Goal: Task Accomplishment & Management: Use online tool/utility

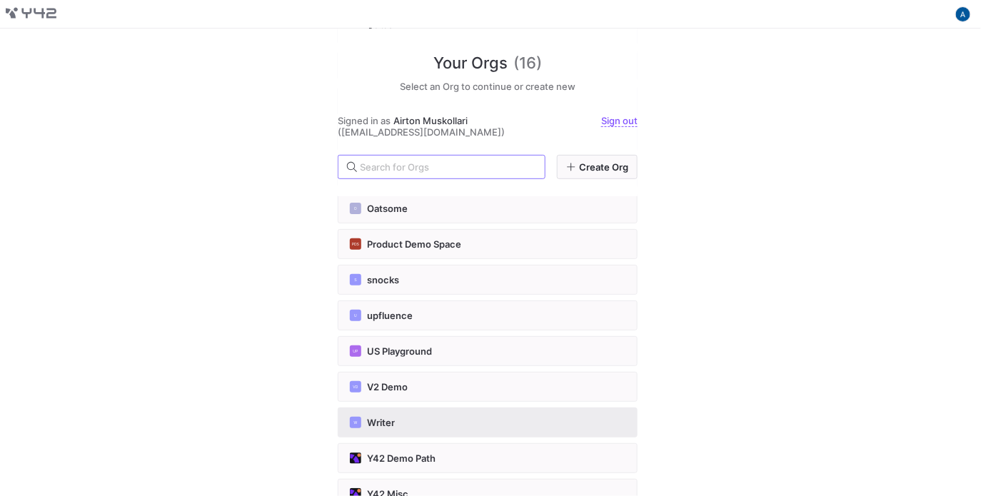
scroll to position [285, 0]
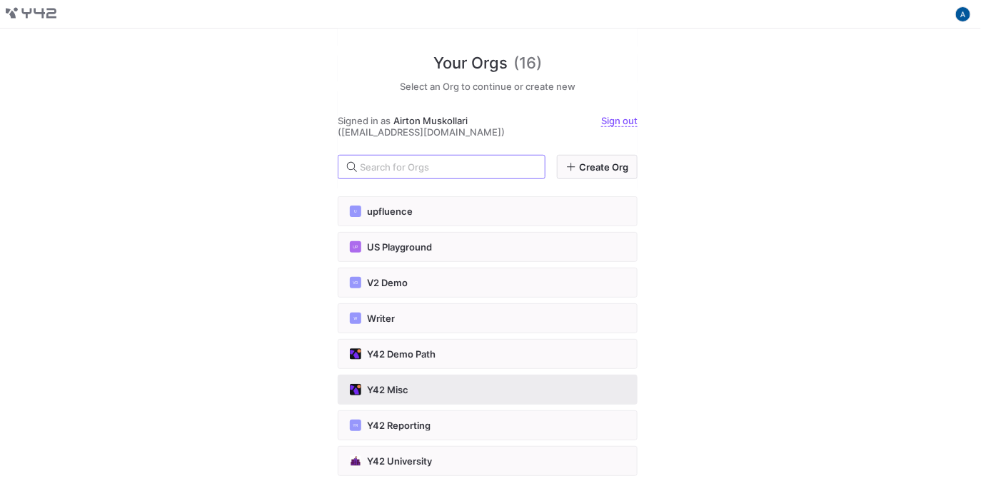
click at [426, 390] on div "Y42 Misc" at bounding box center [488, 389] width 276 height 11
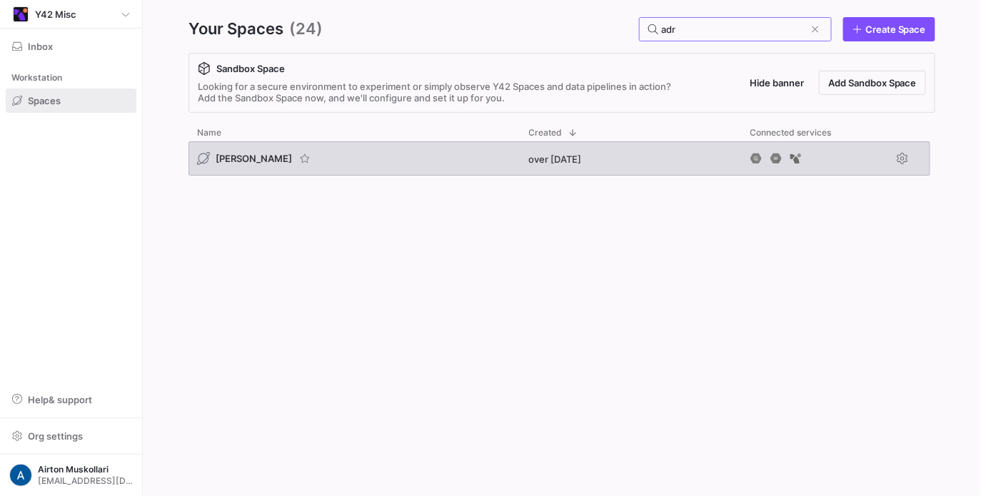
type input "adr"
click at [195, 163] on div "[PERSON_NAME]" at bounding box center [354, 158] width 332 height 34
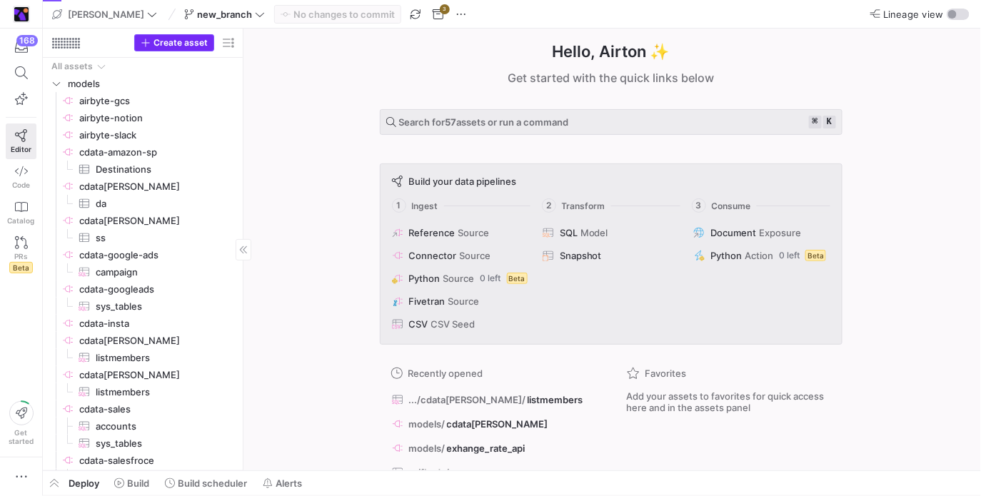
click at [204, 40] on span "Create asset" at bounding box center [180, 43] width 54 height 10
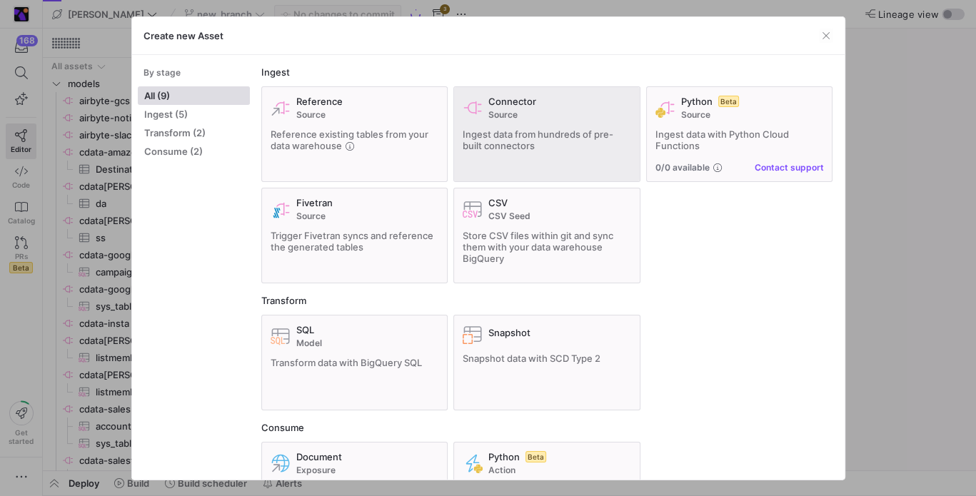
click at [584, 123] on div "Connector Source Ingest data from hundreds of pre-built connectors" at bounding box center [547, 134] width 168 height 77
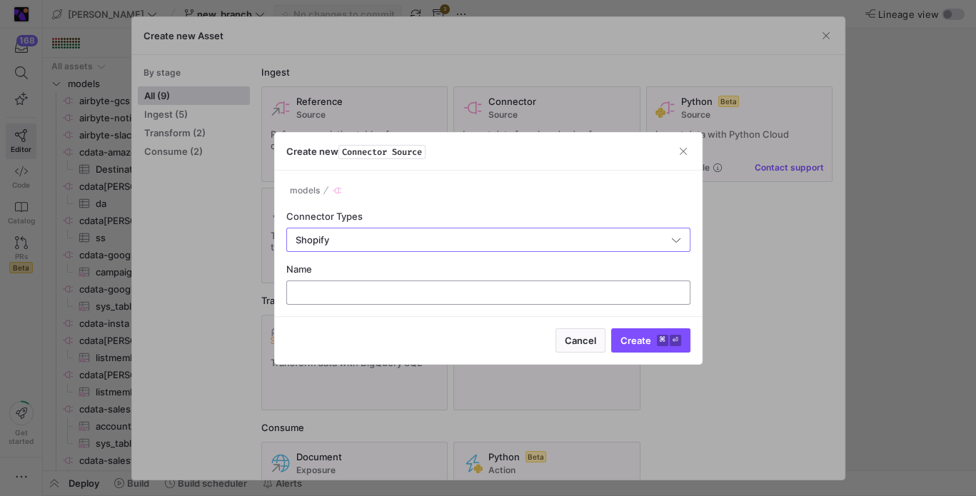
type input "Shopify"
click at [438, 285] on div at bounding box center [488, 292] width 380 height 23
type input "cdata-shopify"
click at [611, 328] on button "Create ⌘ ⏎" at bounding box center [650, 340] width 79 height 24
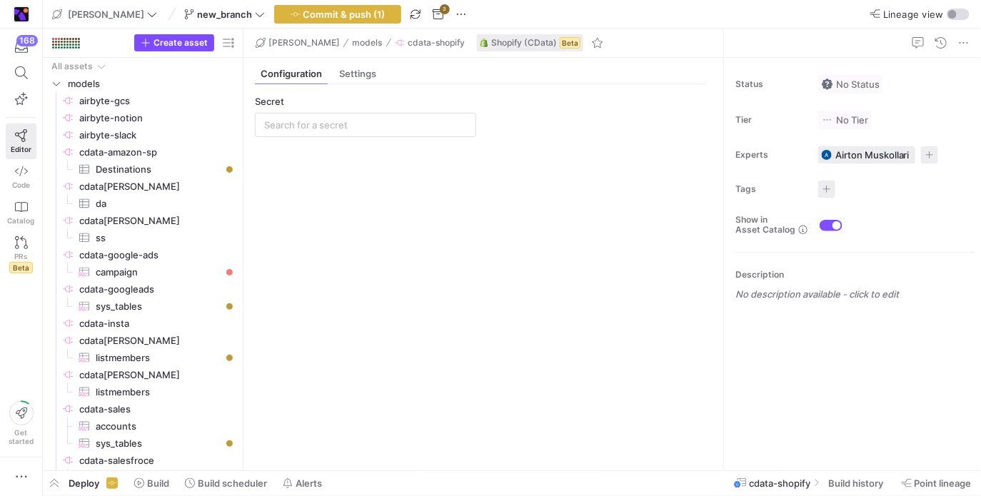
scroll to position [32, 0]
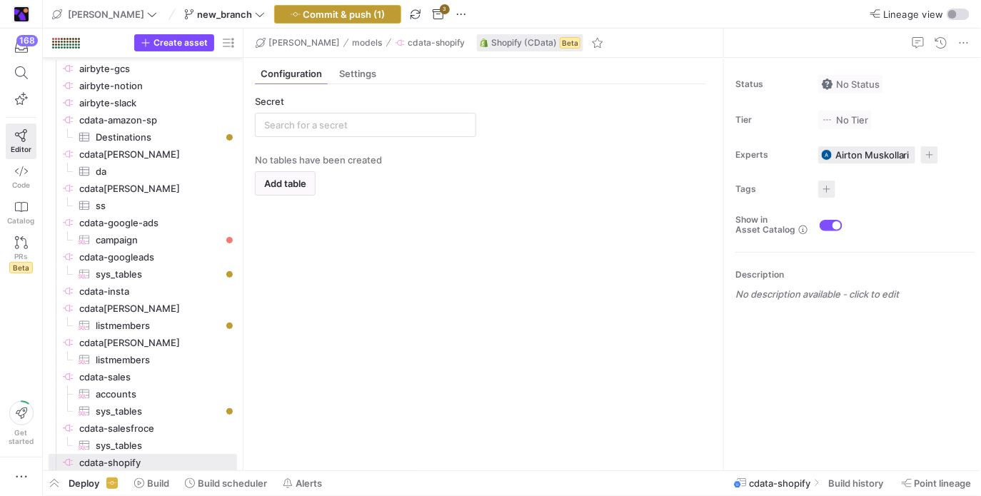
click at [303, 19] on span "Commit & push (1)" at bounding box center [344, 14] width 82 height 11
click at [320, 129] on input "text" at bounding box center [365, 124] width 203 height 11
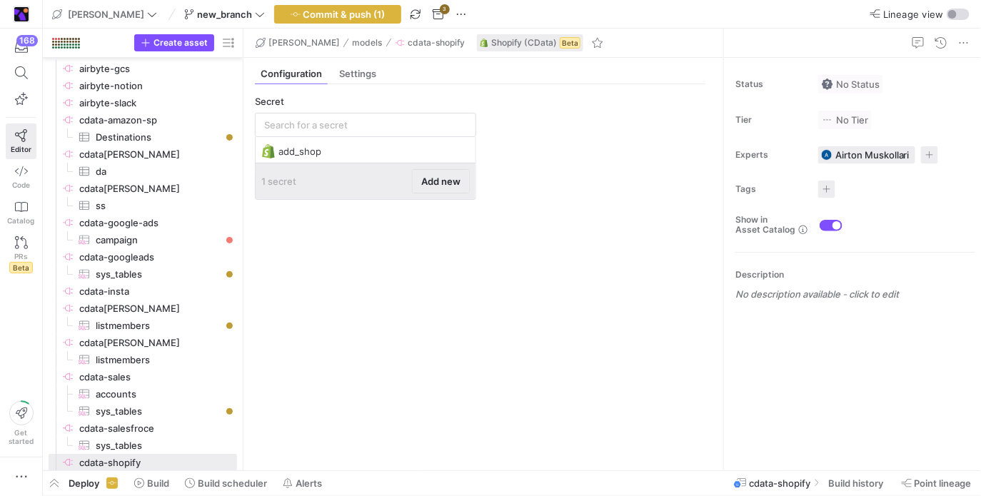
click at [431, 178] on span "Add new" at bounding box center [440, 181] width 39 height 11
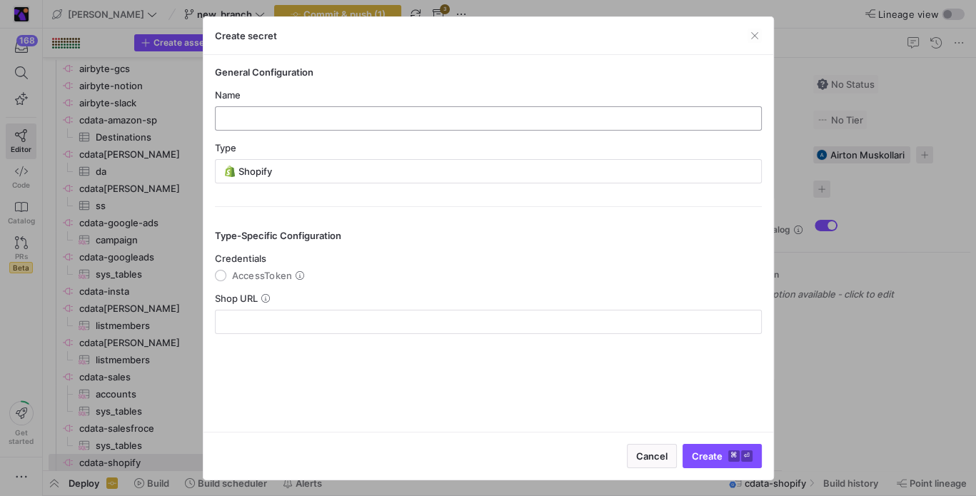
click at [366, 113] on input "text" at bounding box center [488, 118] width 522 height 11
type input "[PERSON_NAME]-cdata-shopify"
click at [442, 151] on div "Type" at bounding box center [488, 147] width 547 height 11
click at [403, 313] on div at bounding box center [488, 321] width 522 height 23
paste input "[URL][DOMAIN_NAME]"
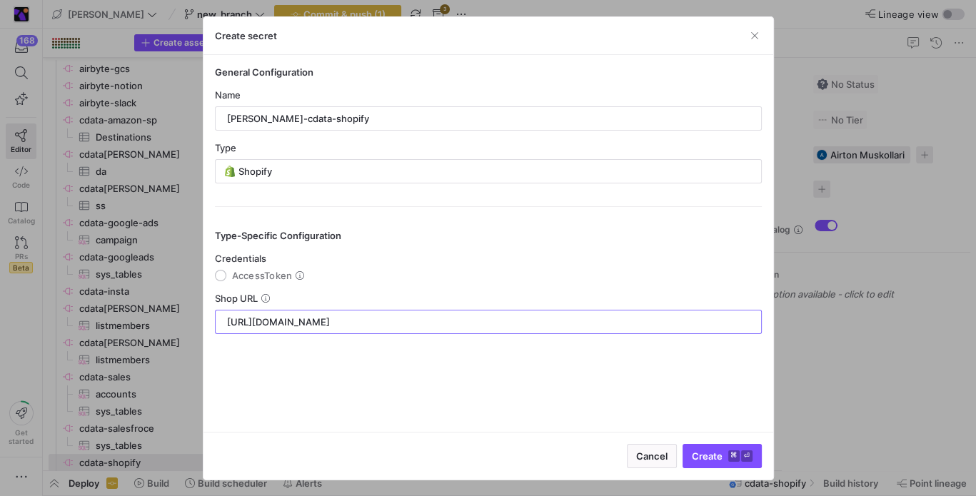
type input "[URL][DOMAIN_NAME]"
click at [258, 281] on y42-json-schema-form-fields "Credentials AccessToken Shop URL [URL][DOMAIN_NAME]" at bounding box center [488, 293] width 547 height 81
click at [260, 278] on span "AccessToken" at bounding box center [262, 275] width 61 height 11
click at [226, 278] on input "AccessToken" at bounding box center [220, 275] width 11 height 11
radio input "true"
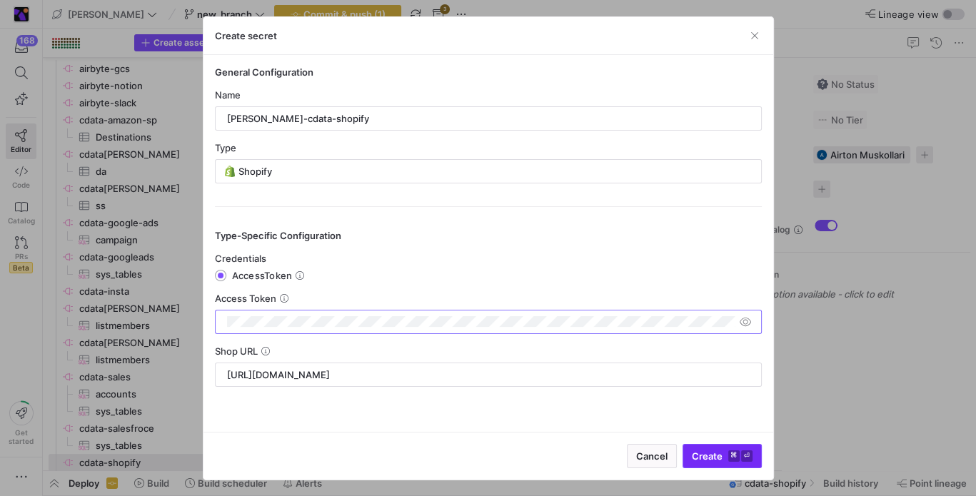
click at [711, 456] on span "Create ⌘ ⏎" at bounding box center [722, 455] width 61 height 11
type input "[PERSON_NAME]-cdata-shopify"
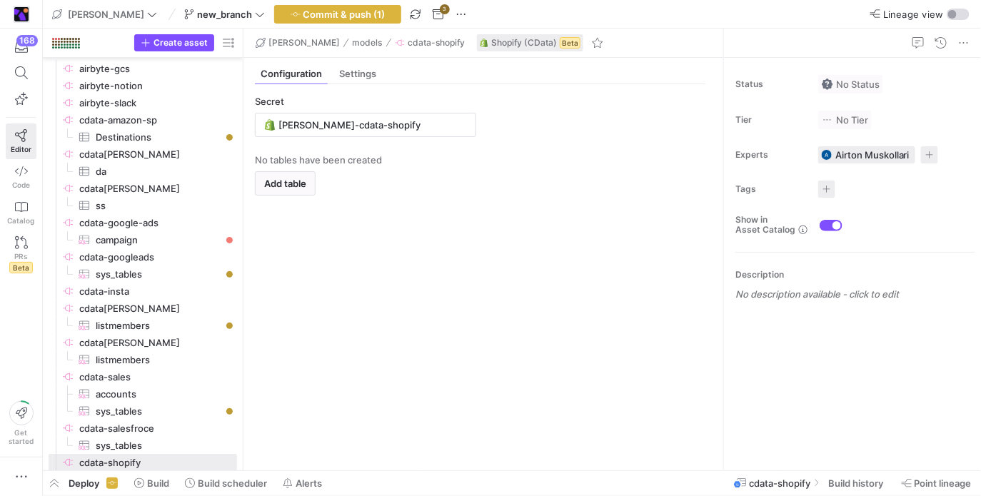
click at [291, 201] on y42-empty-state "No tables have been created Add table" at bounding box center [480, 306] width 451 height 305
click at [291, 190] on span "button" at bounding box center [285, 183] width 59 height 23
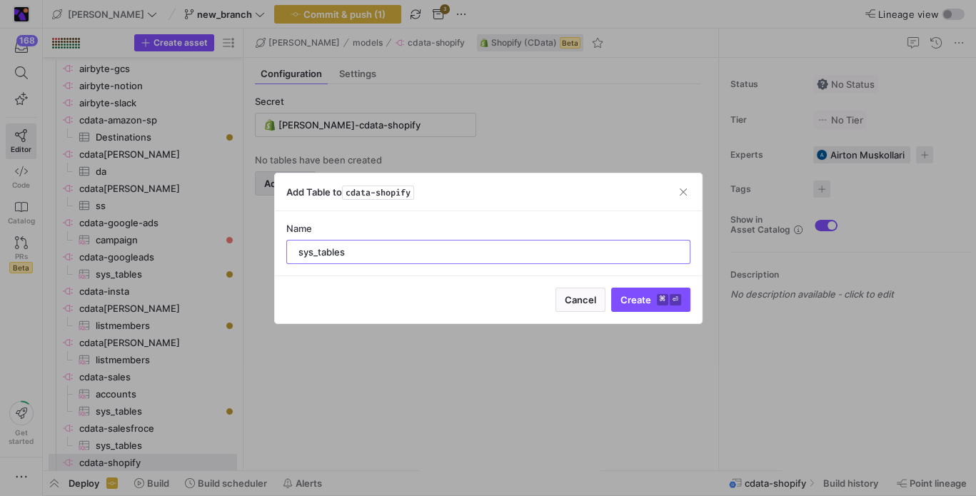
type input "sys_tables"
click at [611, 288] on button "Create ⌘ ⏎" at bounding box center [650, 300] width 79 height 24
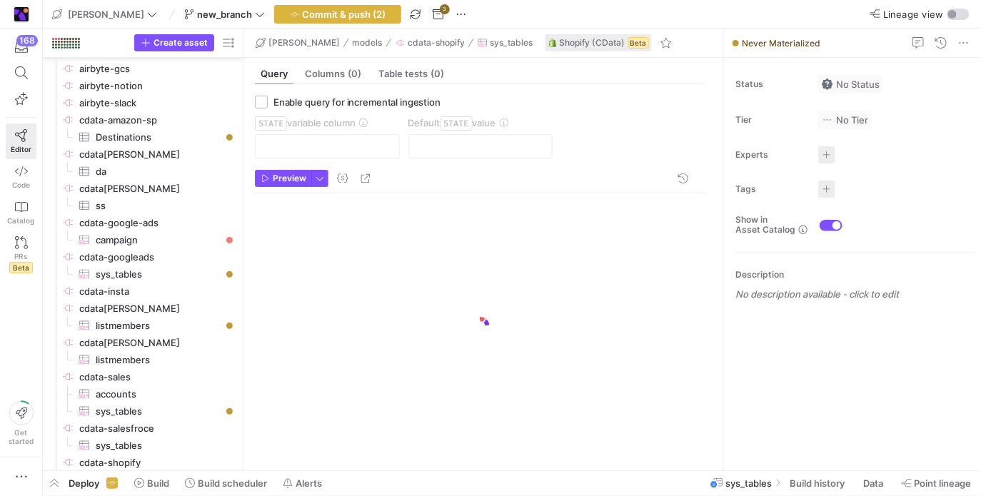
scroll to position [49, 0]
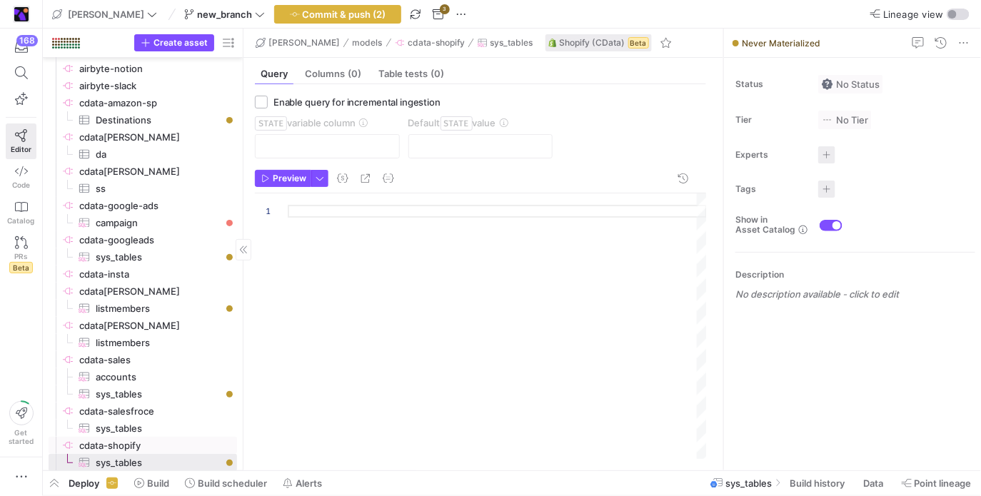
click at [176, 438] on span "cdata-shopify​​​​​​​​" at bounding box center [157, 446] width 156 height 16
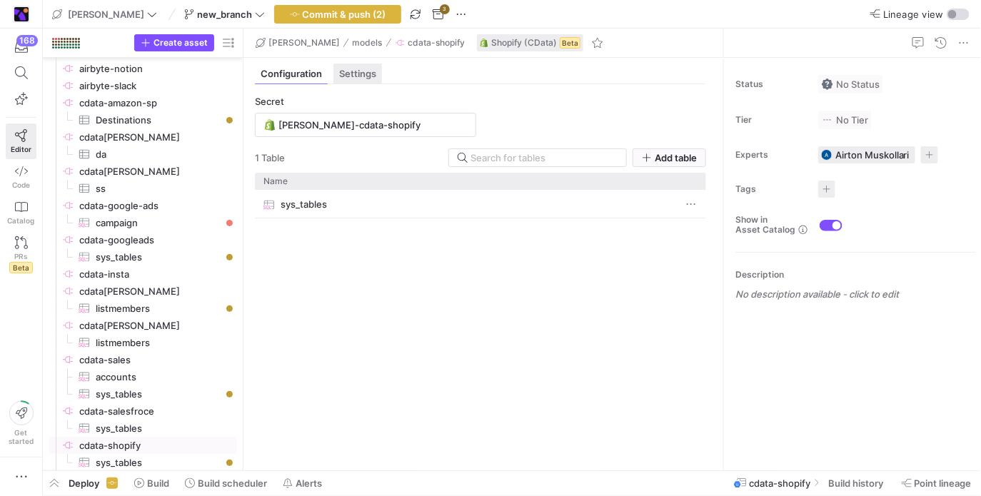
click at [357, 66] on div "Settings" at bounding box center [357, 74] width 49 height 21
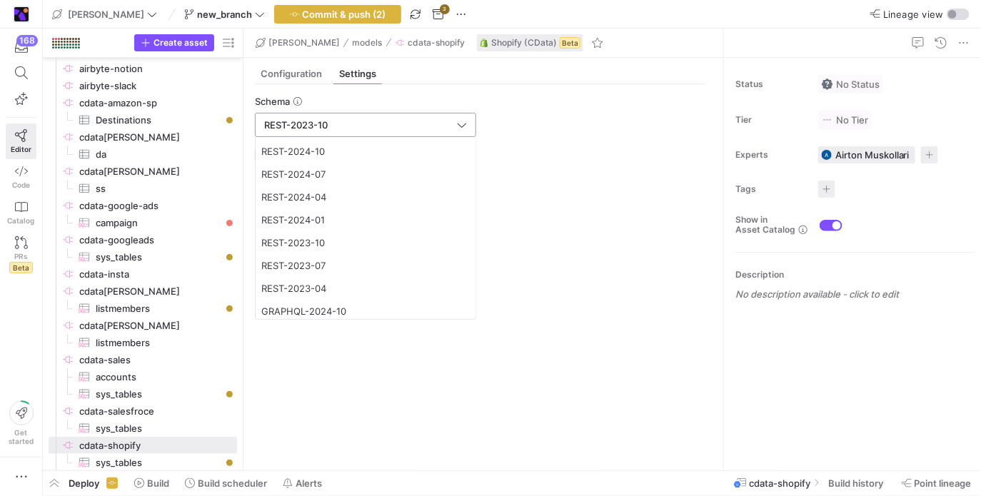
click at [403, 120] on input "REST-2023-10" at bounding box center [359, 124] width 190 height 11
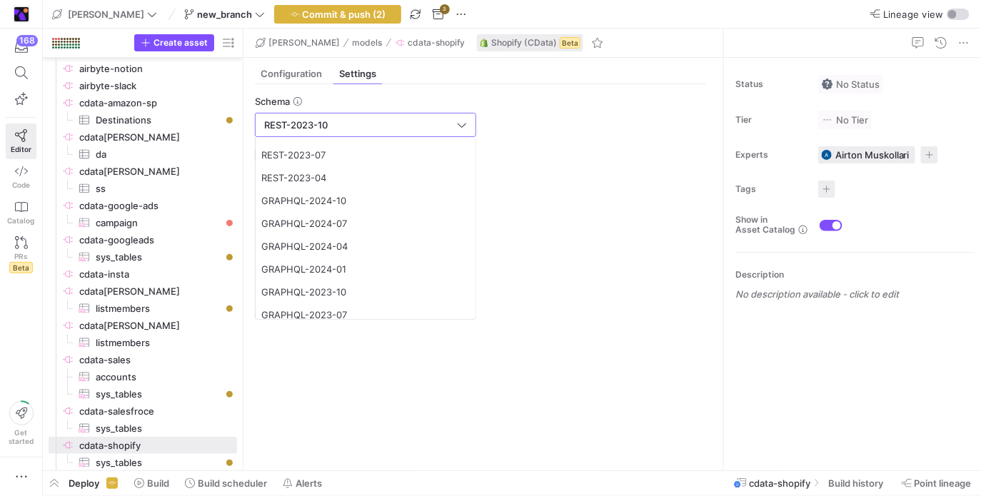
scroll to position [143, 0]
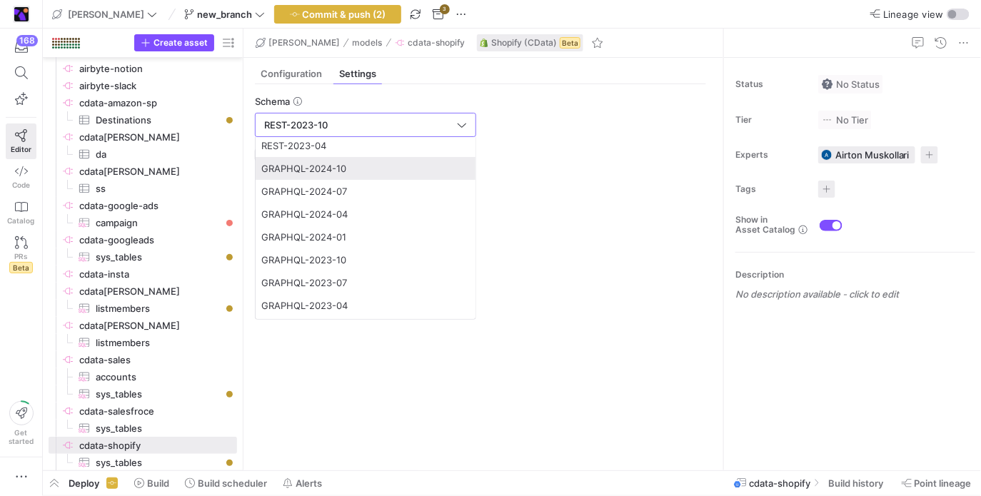
click at [378, 173] on span "GRAPHQL-2024-10" at bounding box center [365, 168] width 208 height 11
type input "GRAPHQL-2024-10"
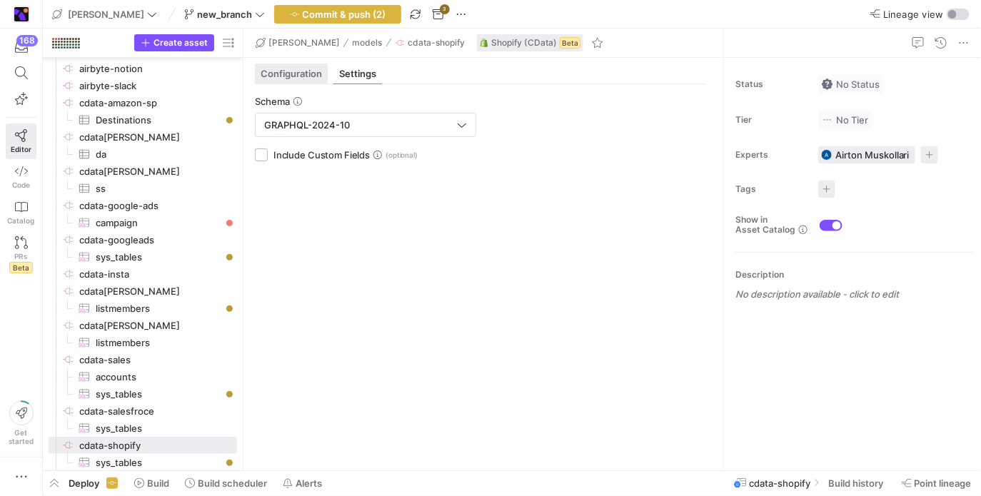
click at [309, 72] on span "Configuration" at bounding box center [291, 73] width 61 height 9
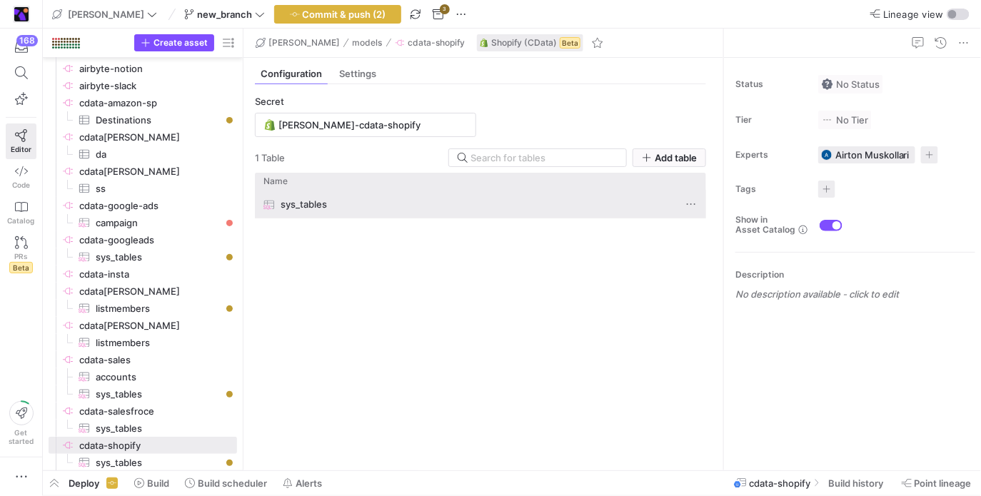
click at [410, 199] on div "sys_tables" at bounding box center [466, 205] width 406 height 28
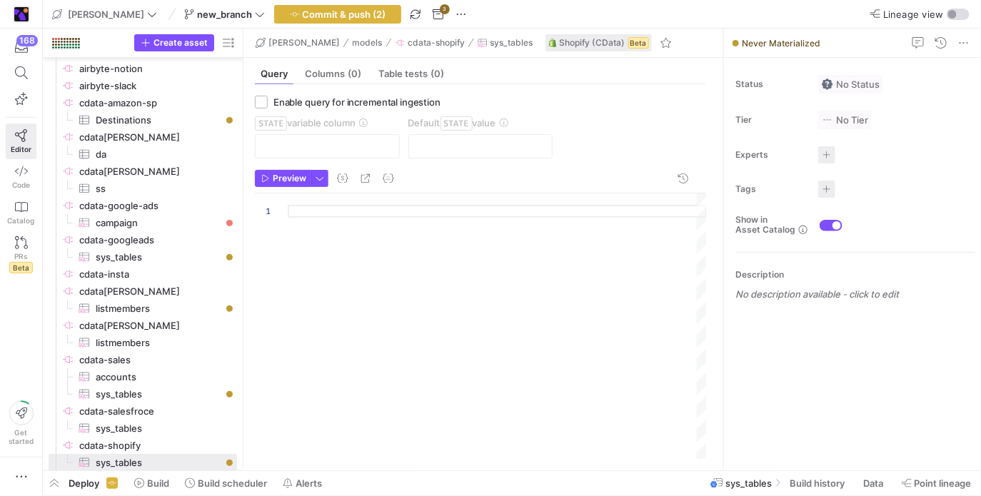
click at [390, 221] on div at bounding box center [497, 326] width 419 height 266
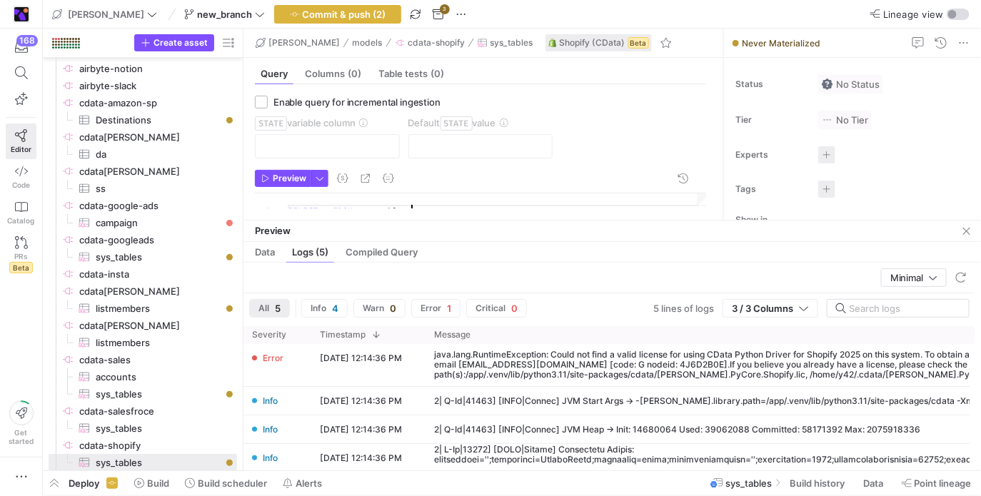
type textarea "SELECT * FROM sys_tables"
click at [328, 24] on y42-top-nav "[PERSON_NAME] new_branch Commit & push (2) 3 Lineage view" at bounding box center [512, 14] width 938 height 29
click at [333, 16] on span "Commit & push (2)" at bounding box center [345, 14] width 84 height 11
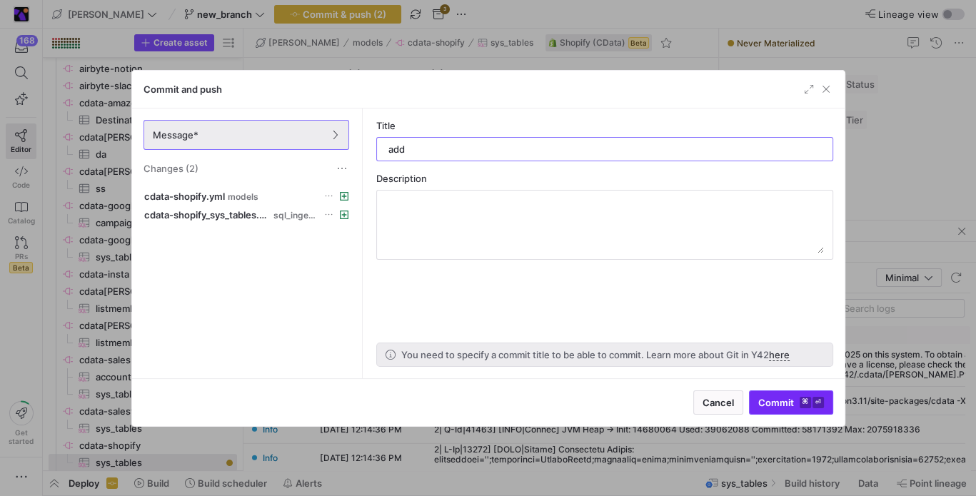
type input "add"
click at [772, 410] on span "submit" at bounding box center [790, 402] width 83 height 23
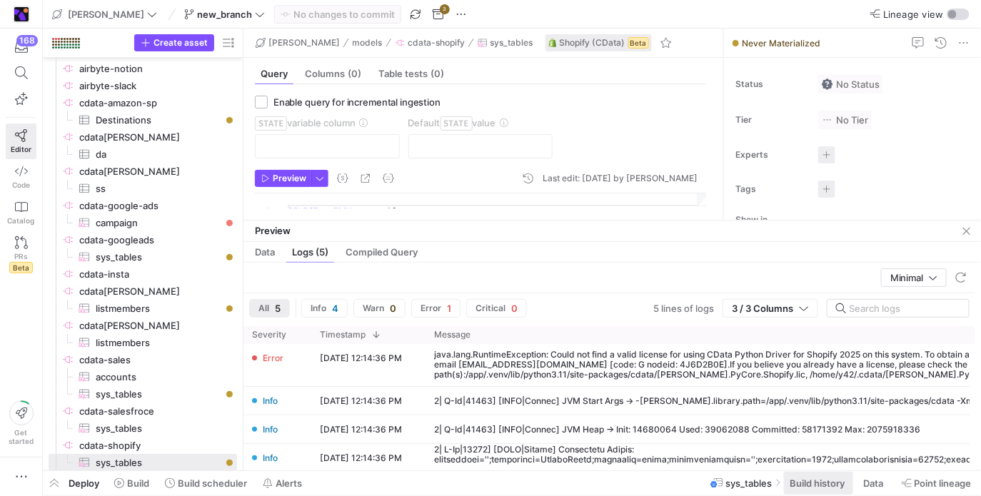
click at [797, 477] on span "Build history" at bounding box center [816, 482] width 55 height 11
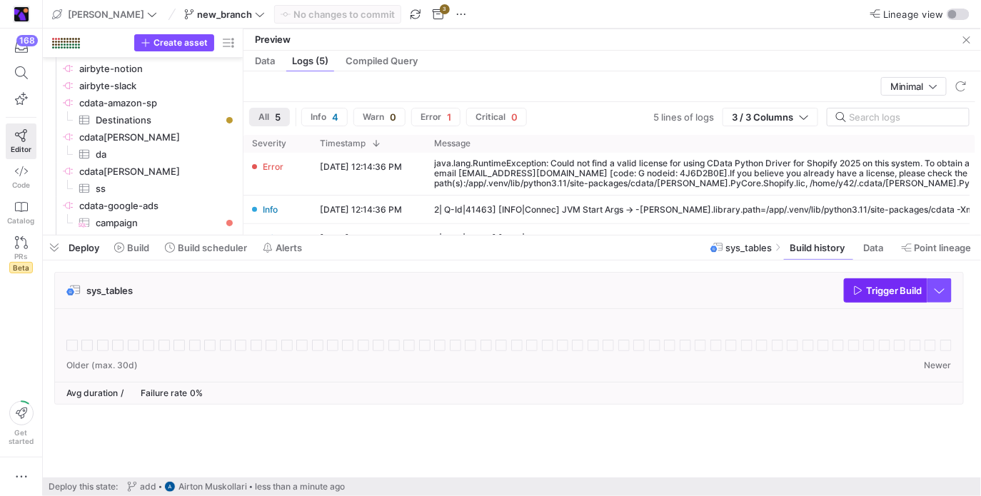
click at [877, 293] on span "Trigger Build" at bounding box center [894, 290] width 56 height 11
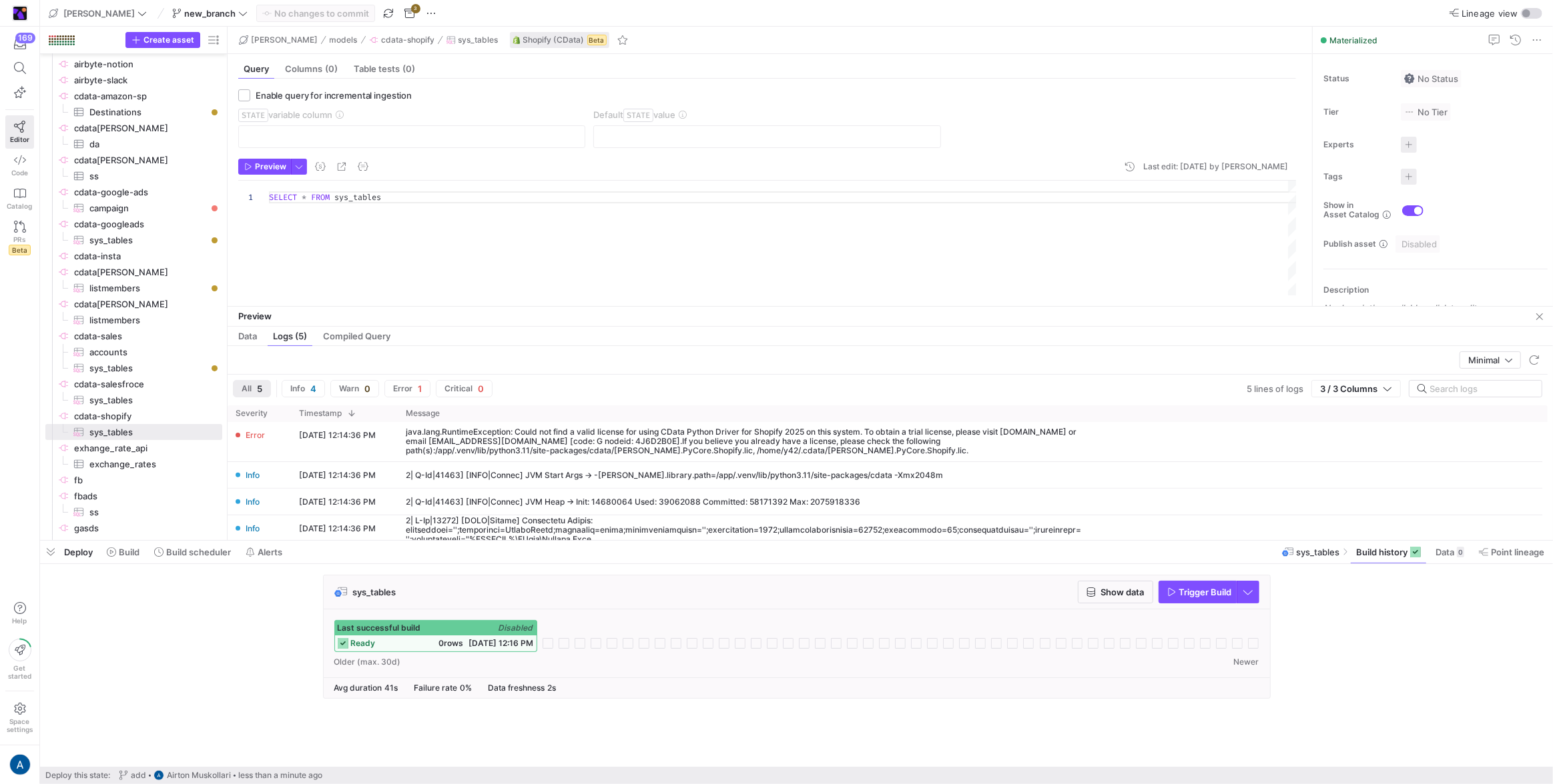
click at [432, 463] on div "Last successful build Disabled" at bounding box center [436, 628] width 202 height 15
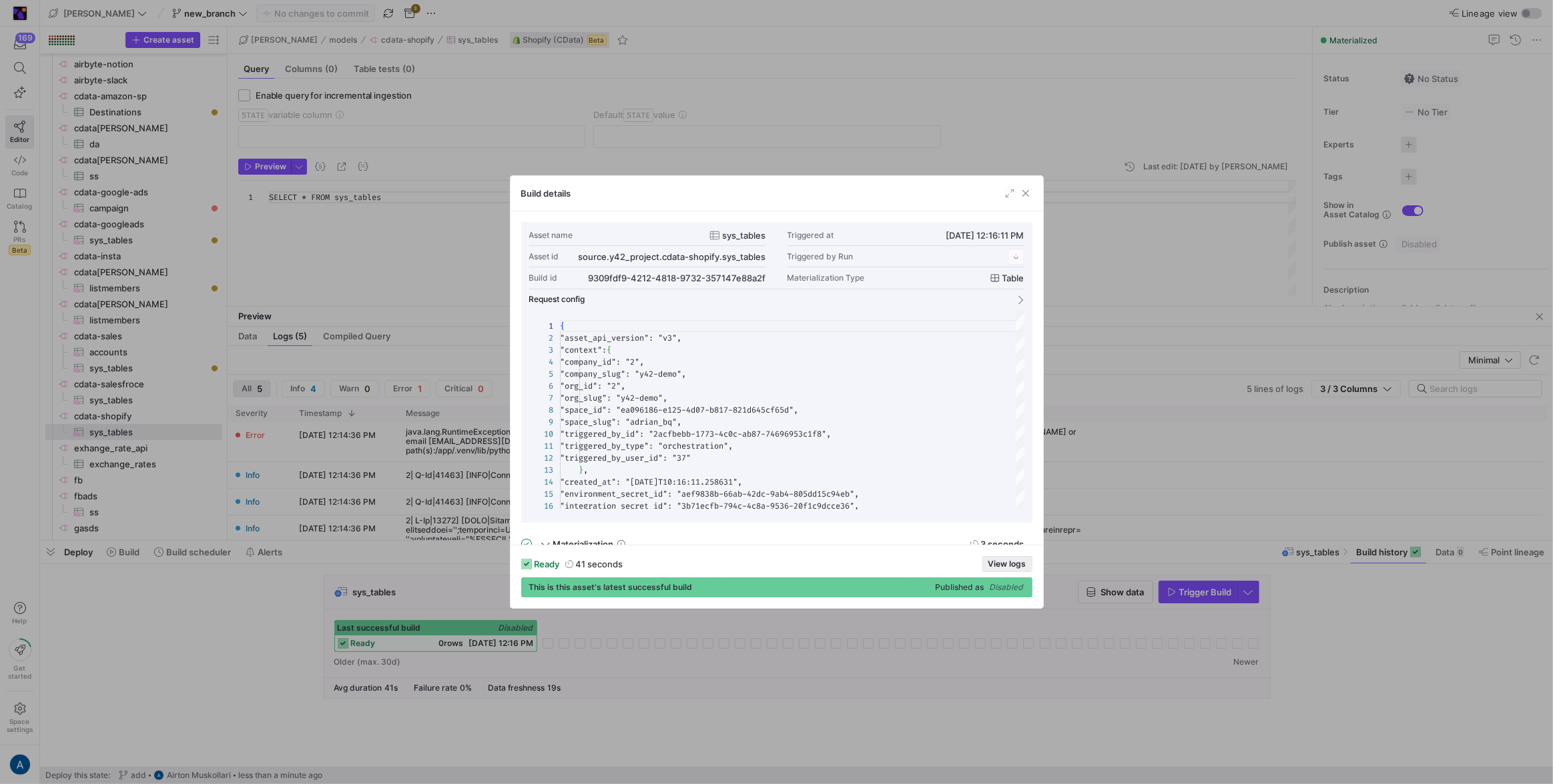
scroll to position [120, 0]
click at [916, 463] on span "View logs" at bounding box center [1007, 564] width 38 height 9
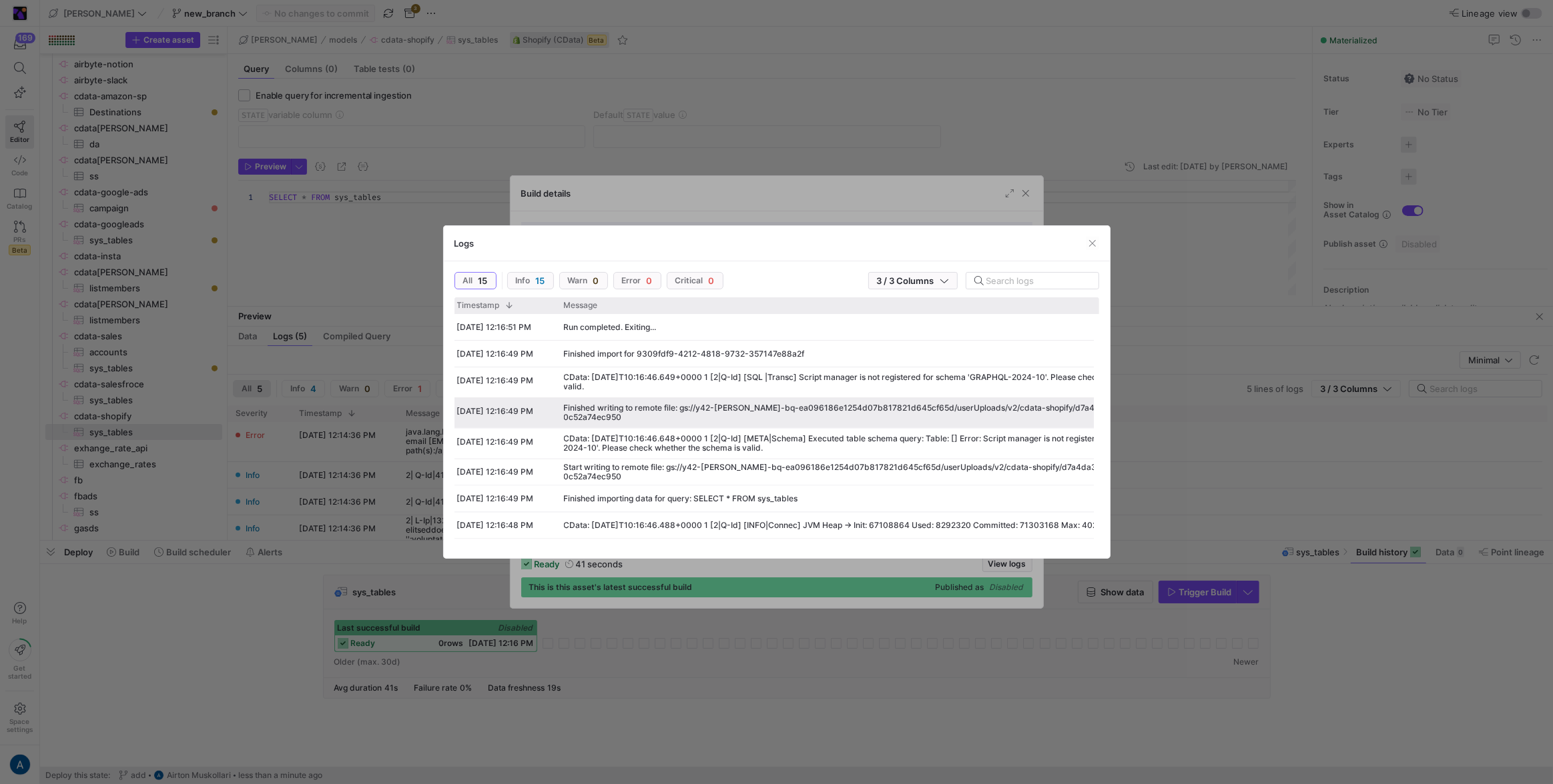
scroll to position [0, 183]
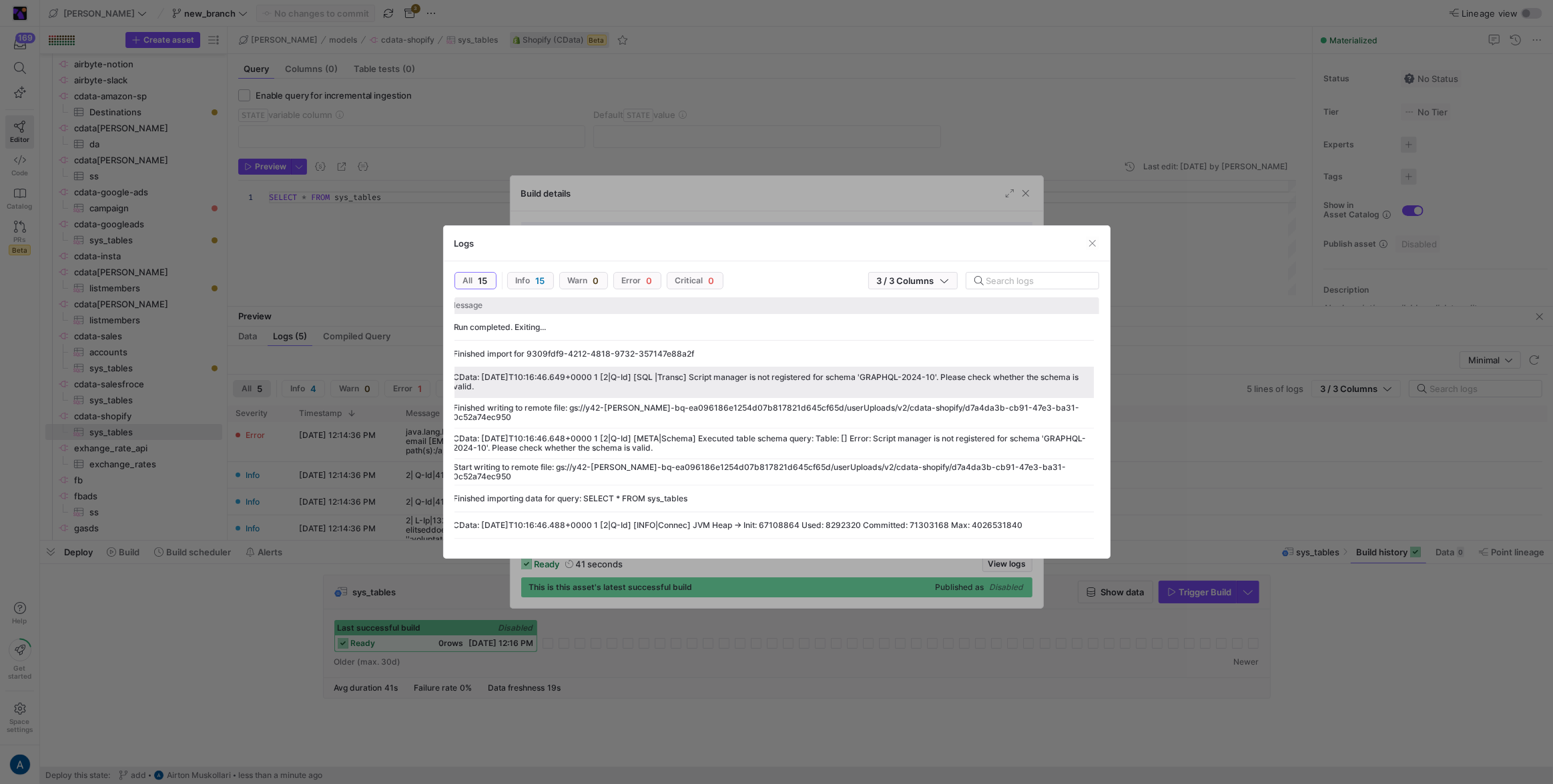
click at [822, 373] on div "CData: [DATE]T10:16:46.649+0000 1 [2|Q-Id] [SQL |Transc] Script manager is not …" at bounding box center [772, 382] width 638 height 19
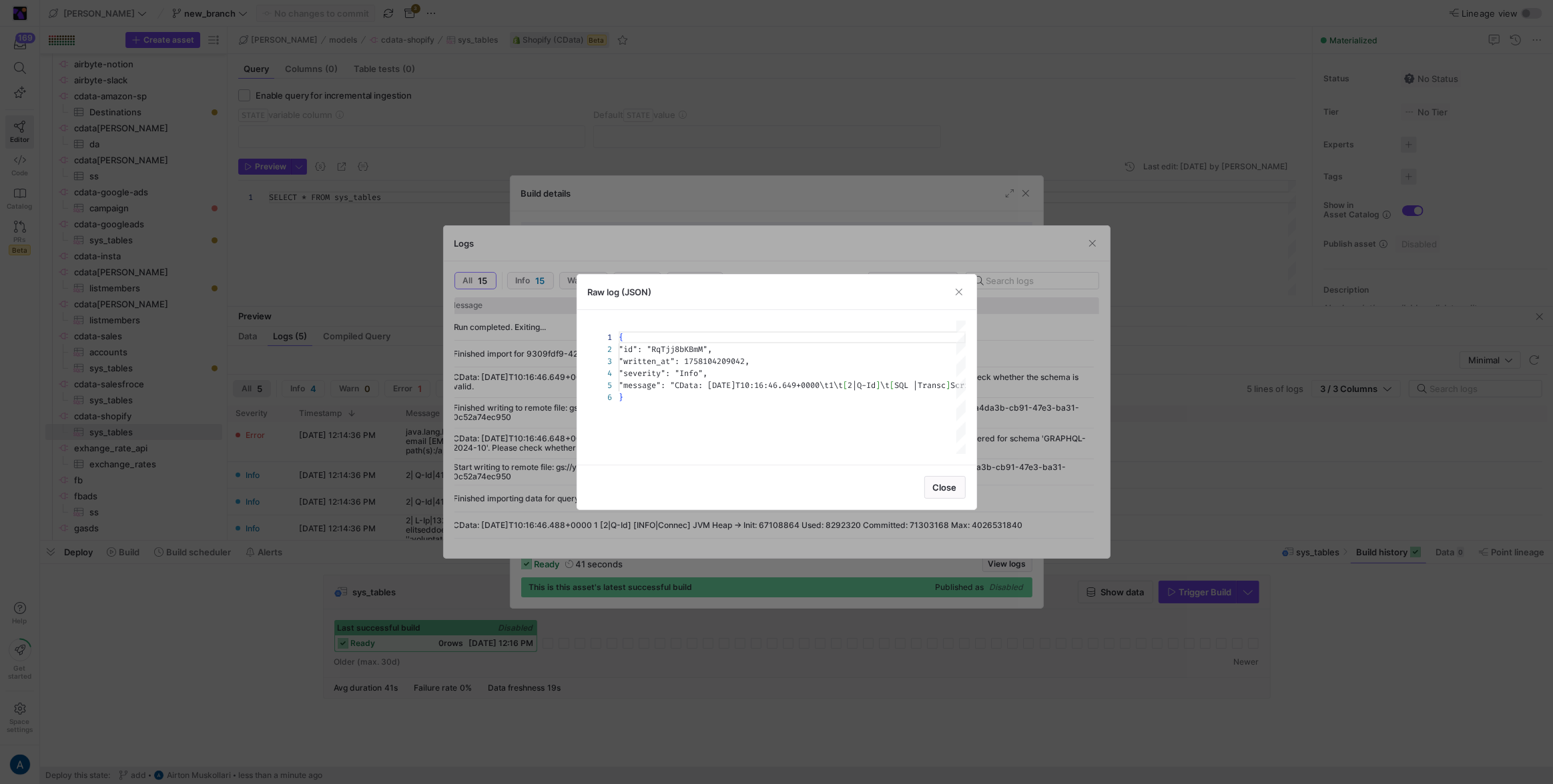
scroll to position [60, 0]
click at [753, 386] on div "{ "id" : "RqTjj8bKBmM" , "written_at" : 1758104209042 , "severity" : "Info" , "…" at bounding box center [598, 387] width 917 height 134
click at [252, 339] on div at bounding box center [776, 392] width 1553 height 784
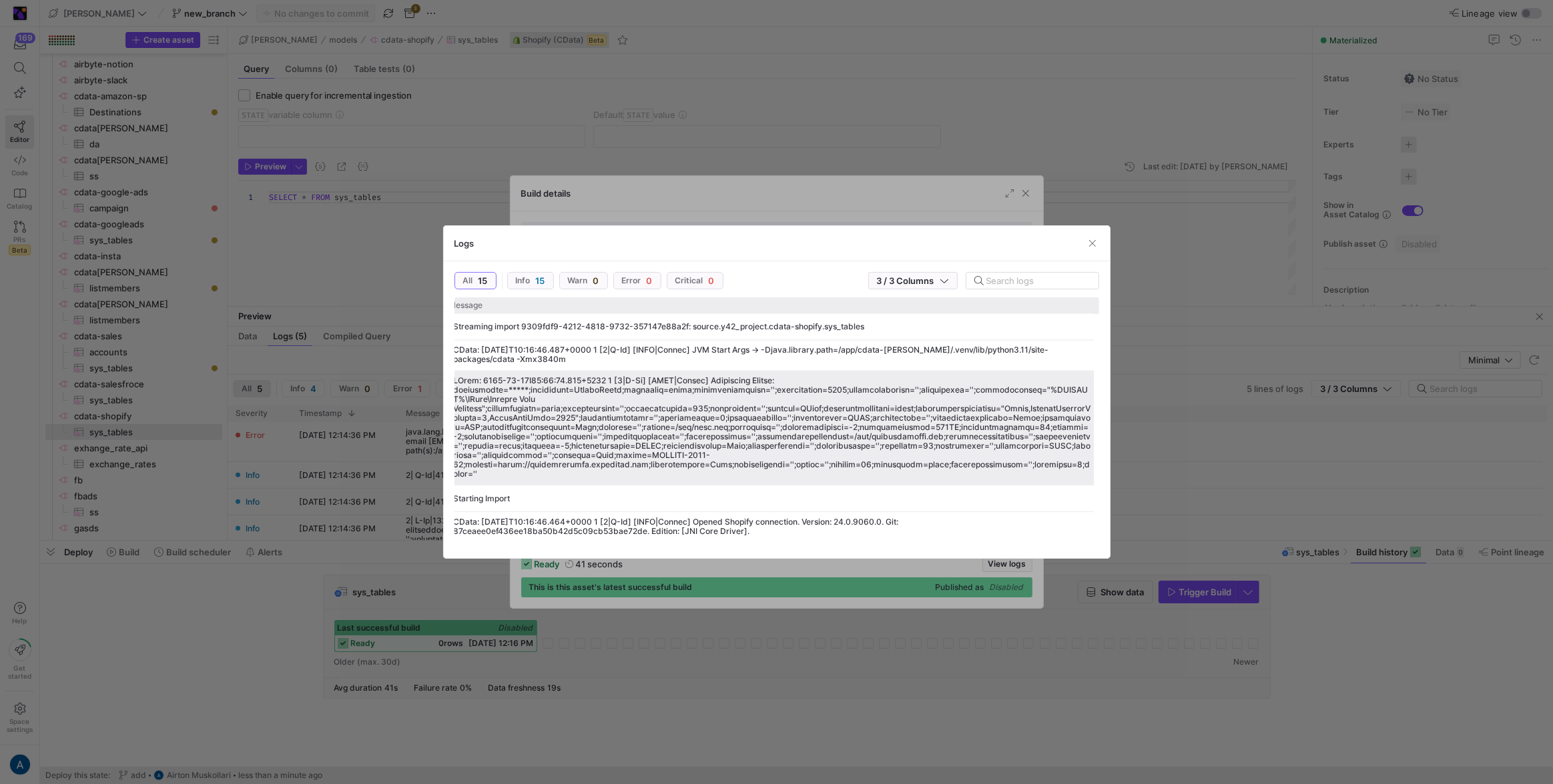
scroll to position [0, 0]
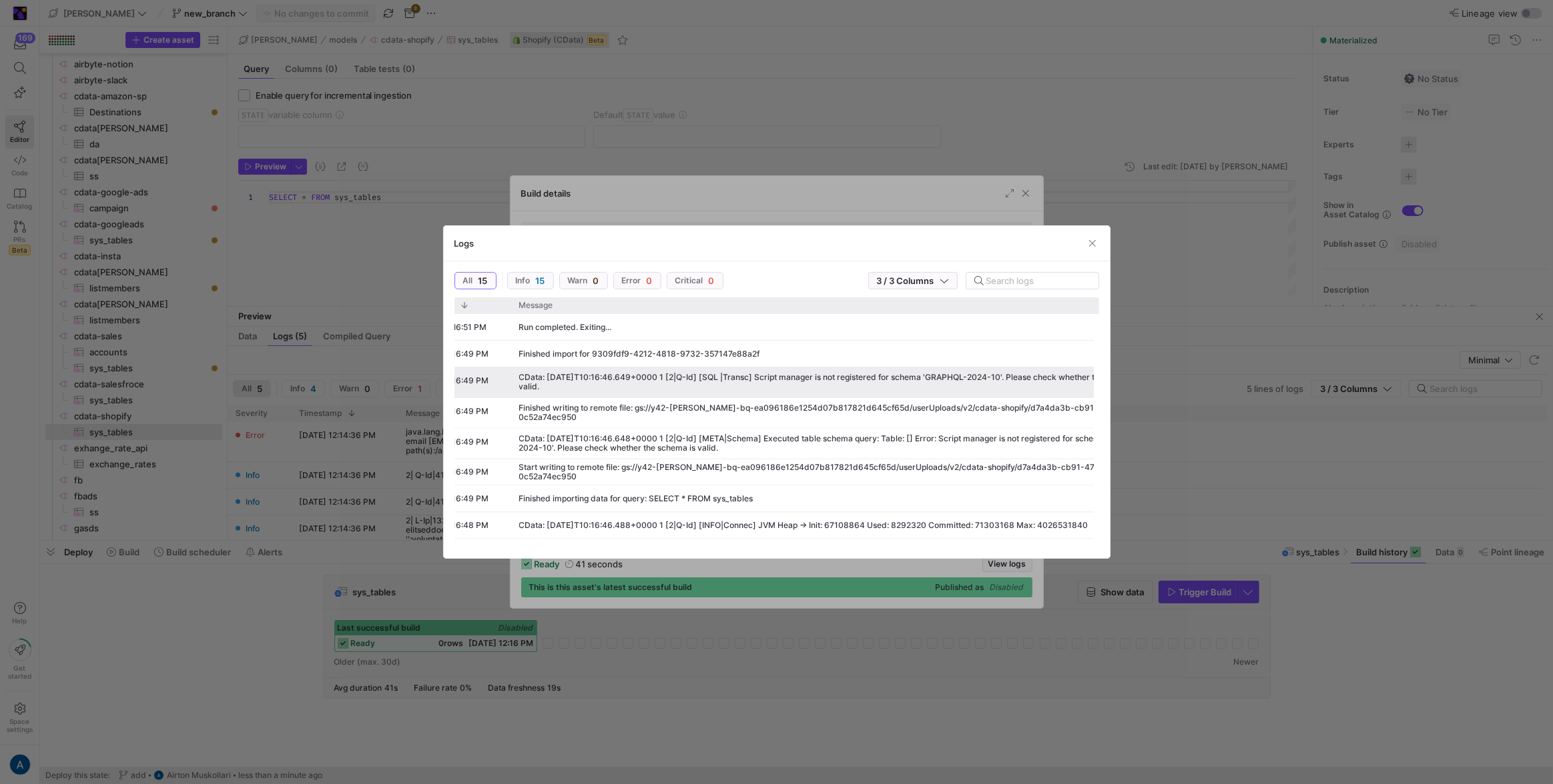
click at [752, 392] on div "CData: [DATE]T10:16:46.649+0000 1 [2|Q-Id] [SQL |Transc] Script manager is not …" at bounding box center [838, 382] width 654 height 30
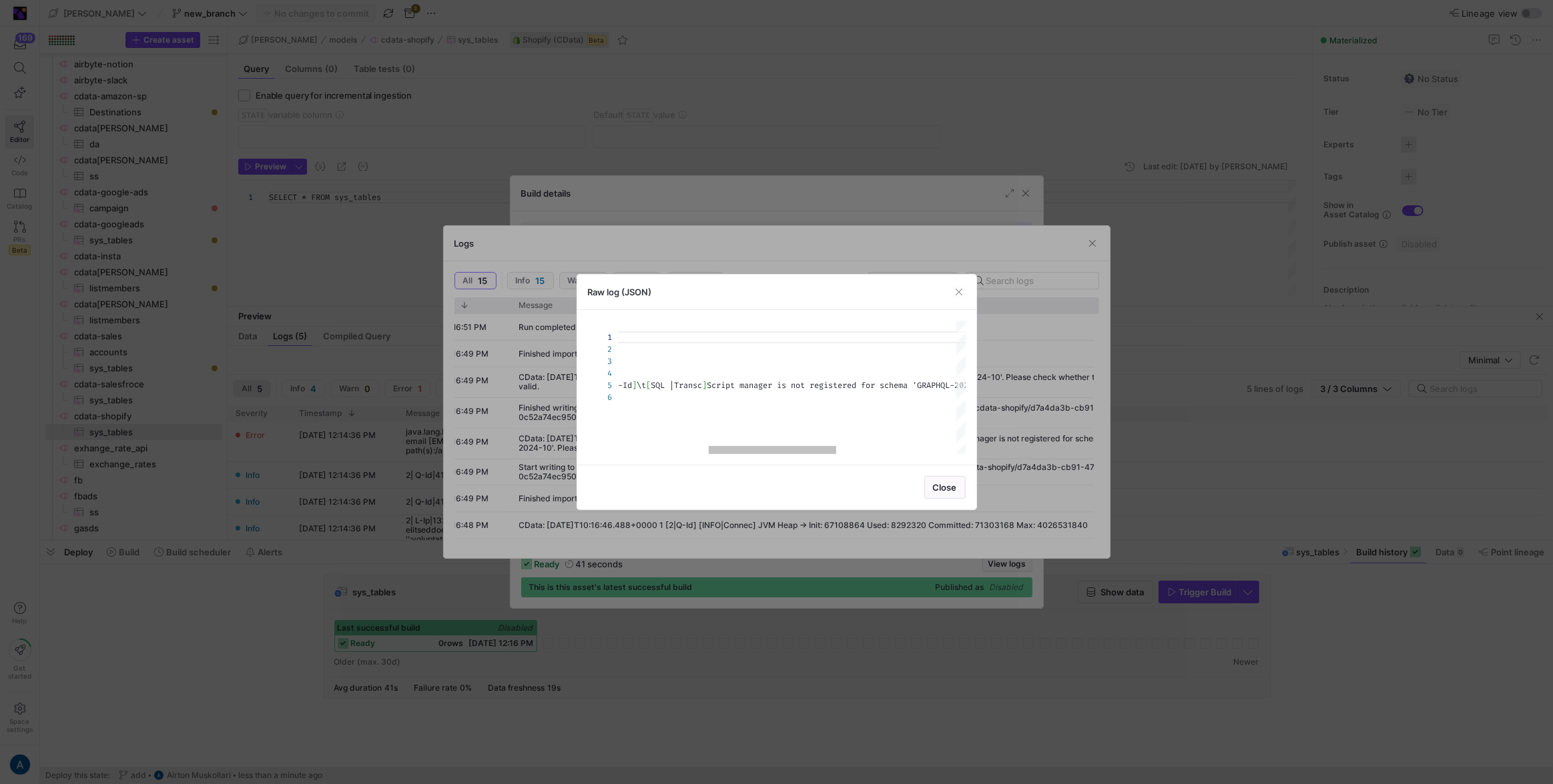
click at [759, 388] on div "{ "id": "RqTjj8bKBmM", "written_at": 1758104209042, "severity": "Info", "messag…" at bounding box center [833, 387] width 917 height 134
drag, startPoint x: 759, startPoint y: 388, endPoint x: 930, endPoint y: 383, distance: 171.1
click at [916, 383] on div "{ "id" : "RqTjj8bKBmM" , "written_at" : 1758104209042 , "severity" : "Info" , "…" at bounding box center [507, 387] width 917 height 134
click at [916, 230] on div at bounding box center [776, 392] width 1553 height 784
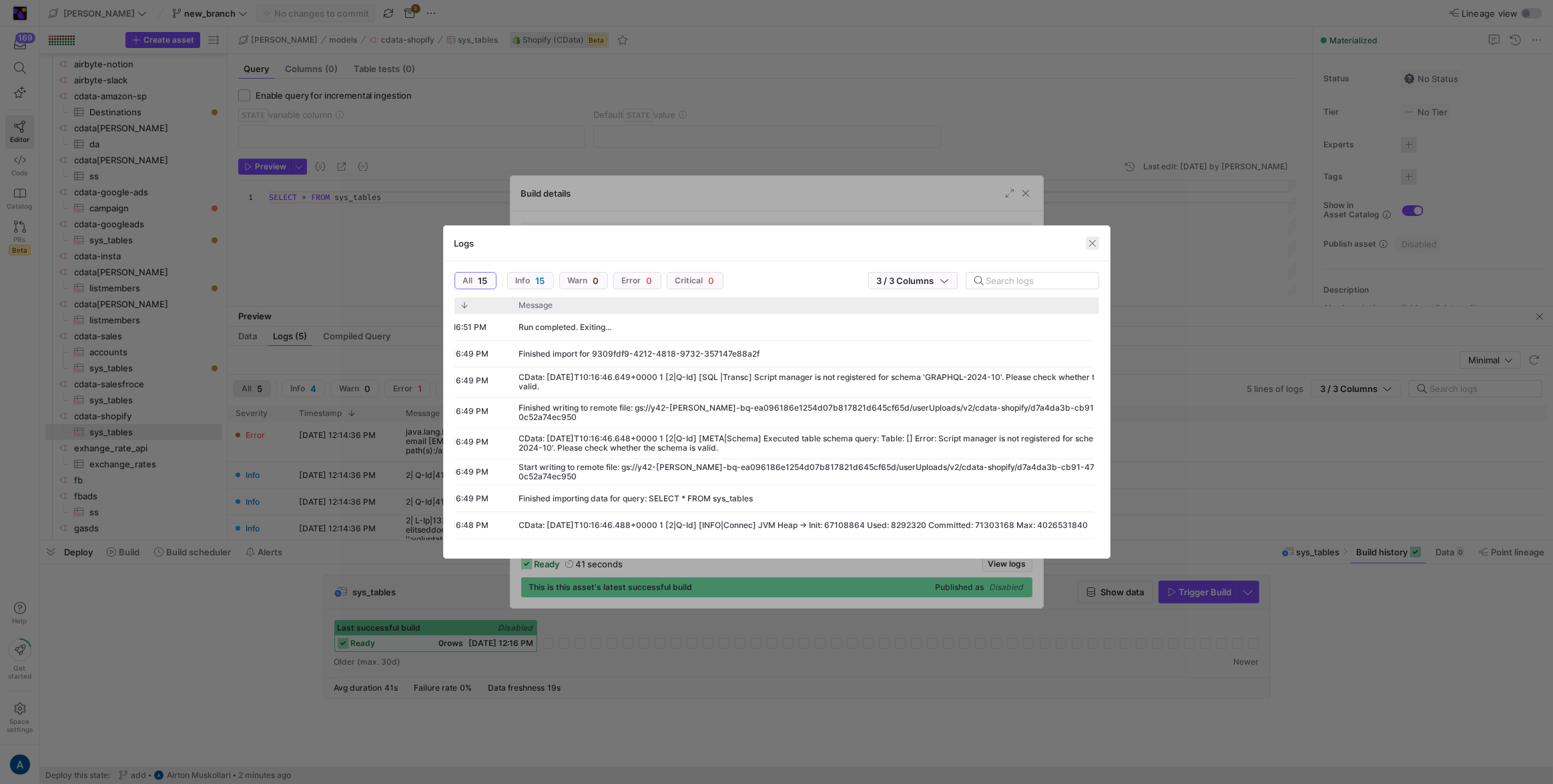
click at [916, 236] on div "Logs" at bounding box center [777, 244] width 666 height 36
click at [916, 209] on div at bounding box center [776, 392] width 1553 height 784
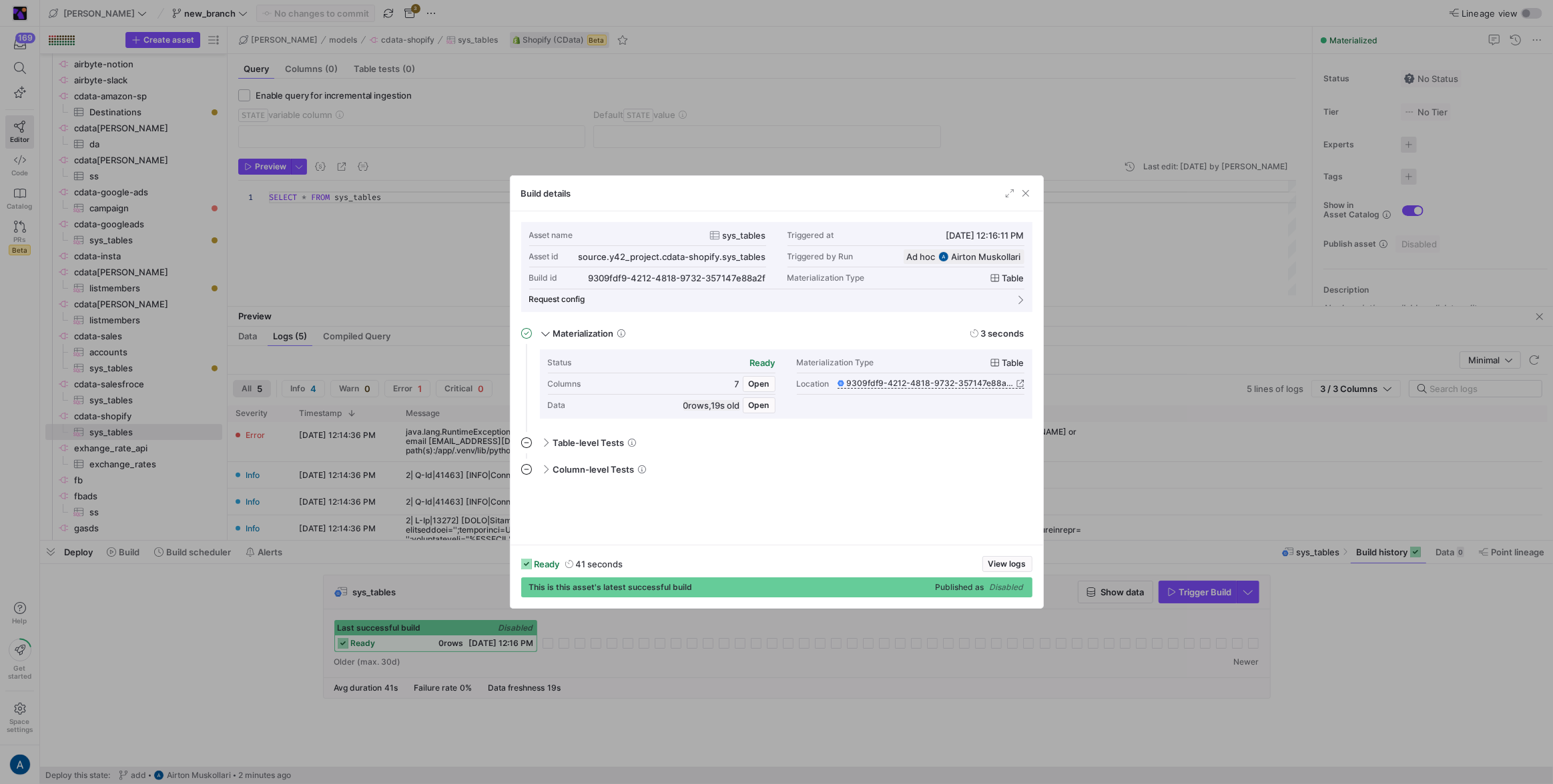
click at [916, 239] on div at bounding box center [776, 392] width 1553 height 784
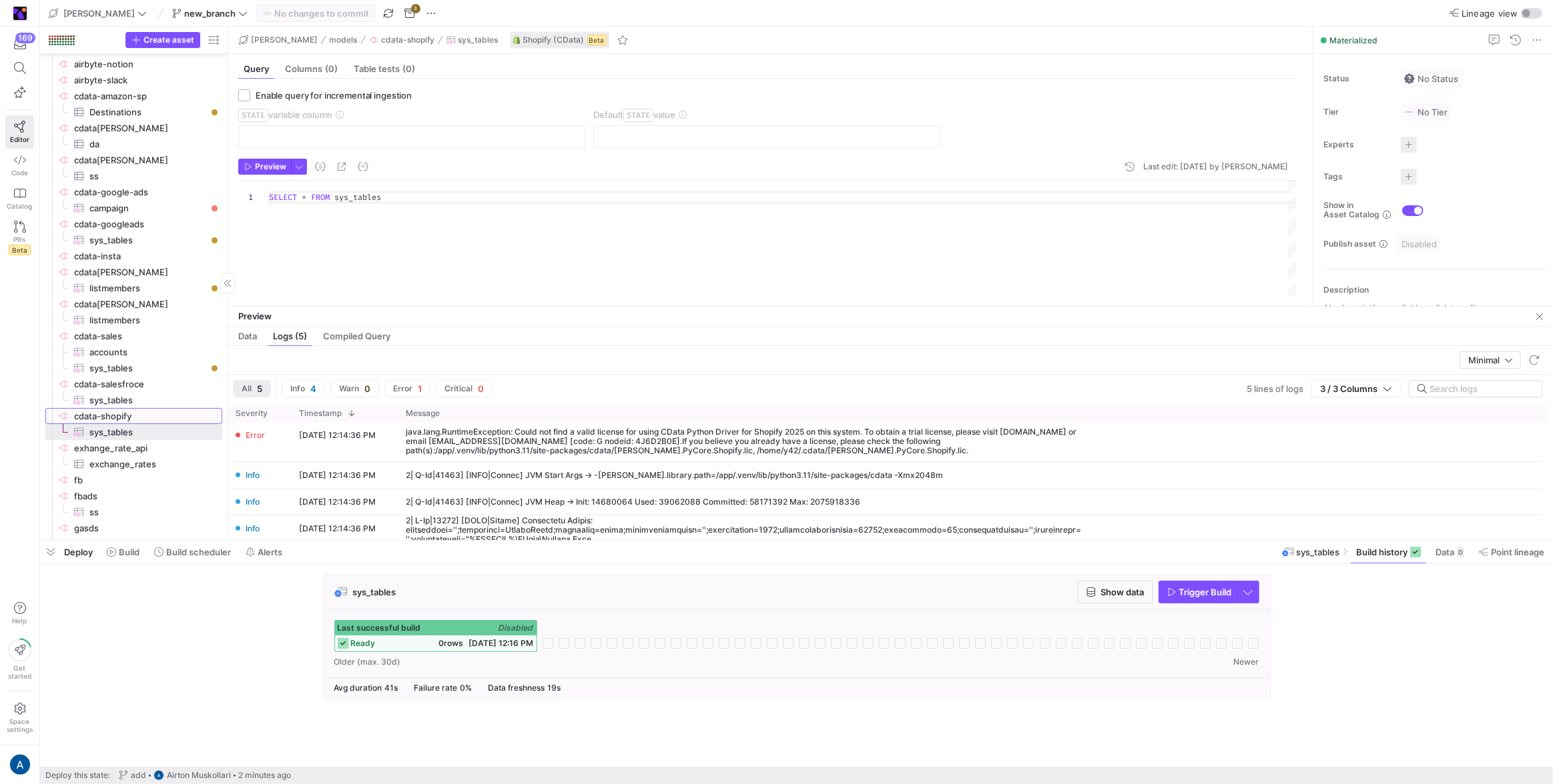
click at [122, 421] on span "cdata-shopify​​​​​​​​" at bounding box center [147, 417] width 146 height 15
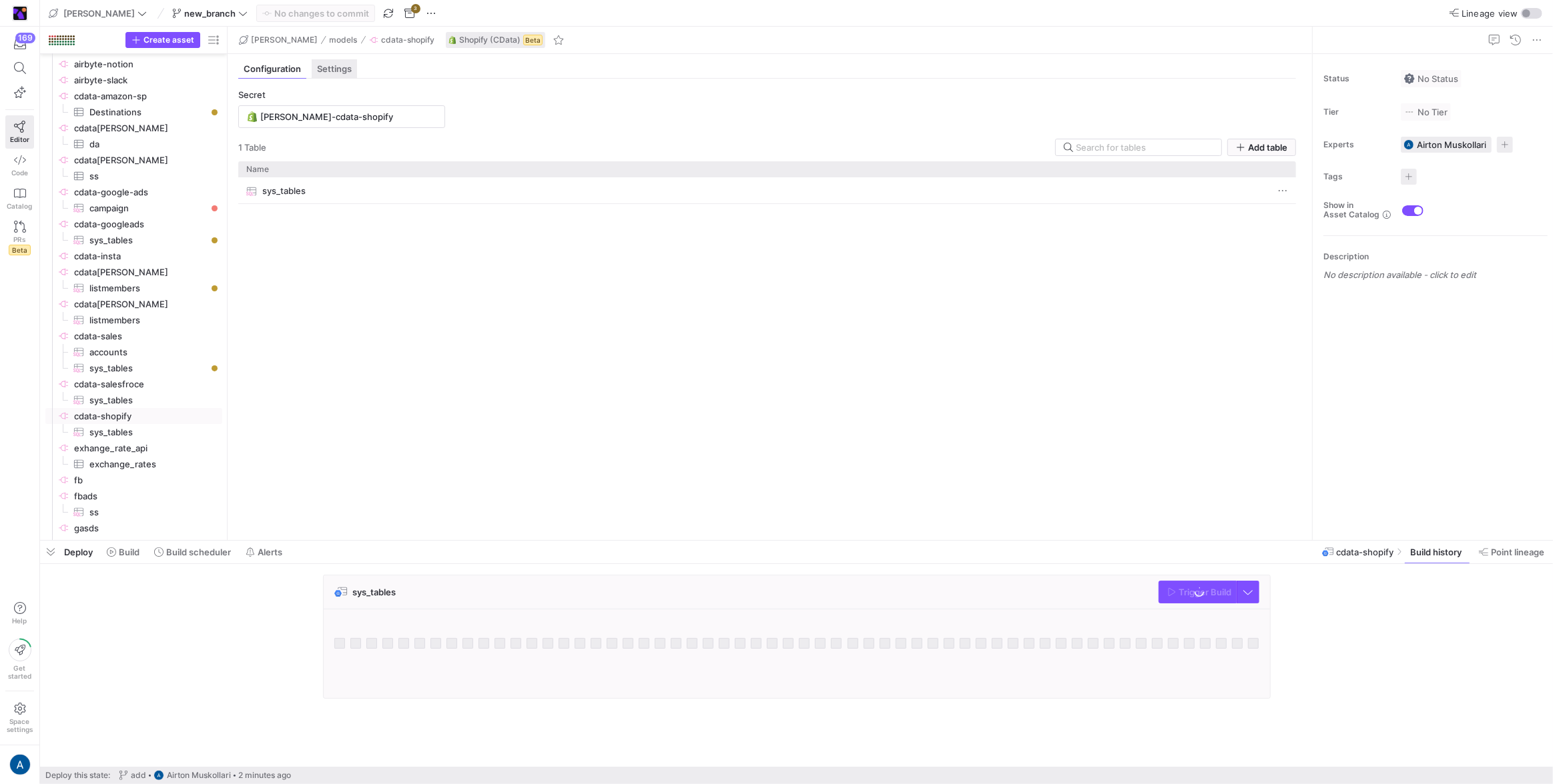
click at [341, 65] on span "Settings" at bounding box center [334, 68] width 35 height 8
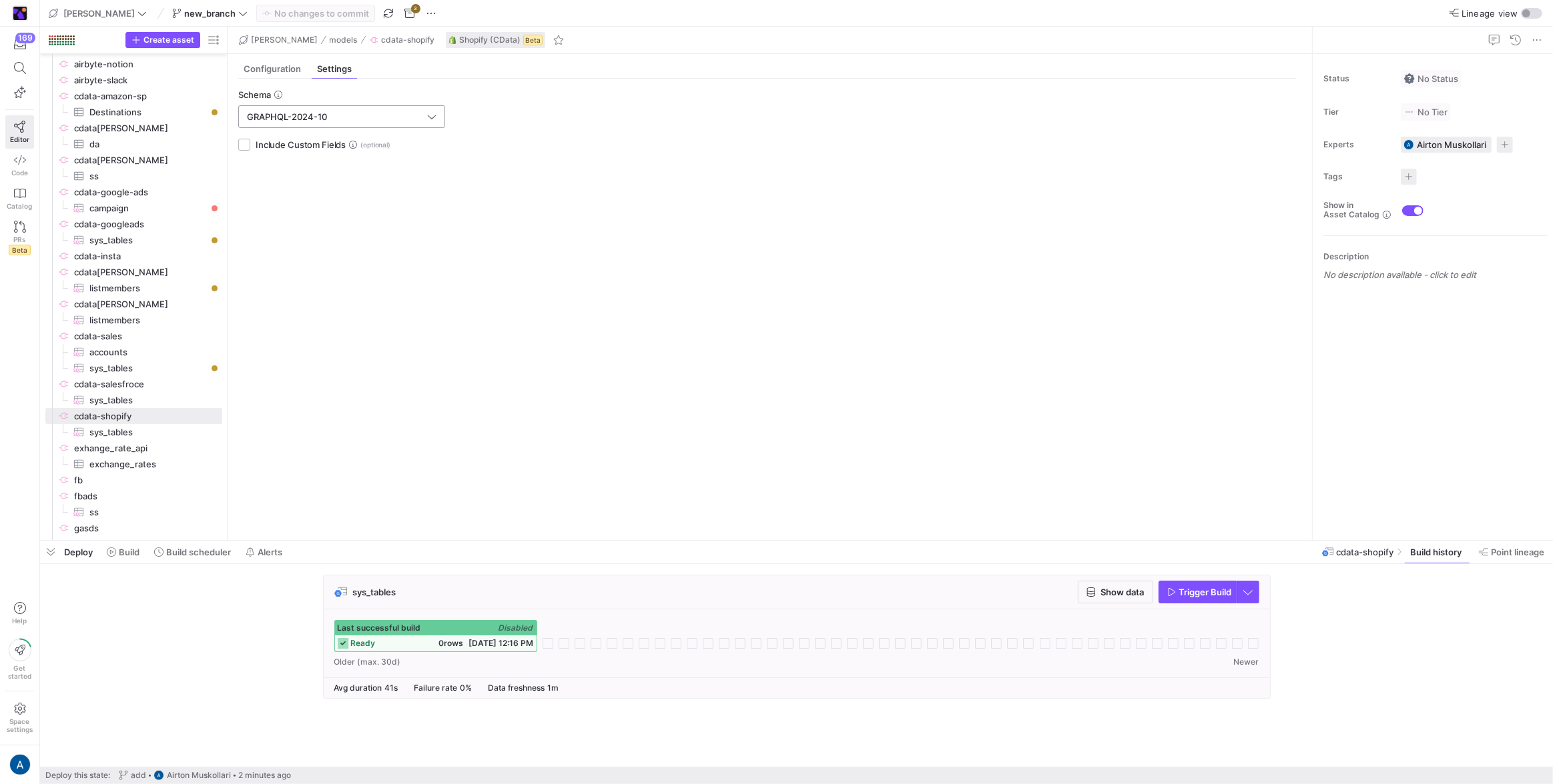
click at [365, 114] on input "GRAPHQL-2024-10" at bounding box center [336, 116] width 178 height 10
click at [349, 255] on span "GRAPHQL-2024-01" at bounding box center [341, 255] width 194 height 10
type input "GRAPHQL-2024-01"
click at [308, 13] on span "Commit & push (1)" at bounding box center [322, 13] width 77 height 10
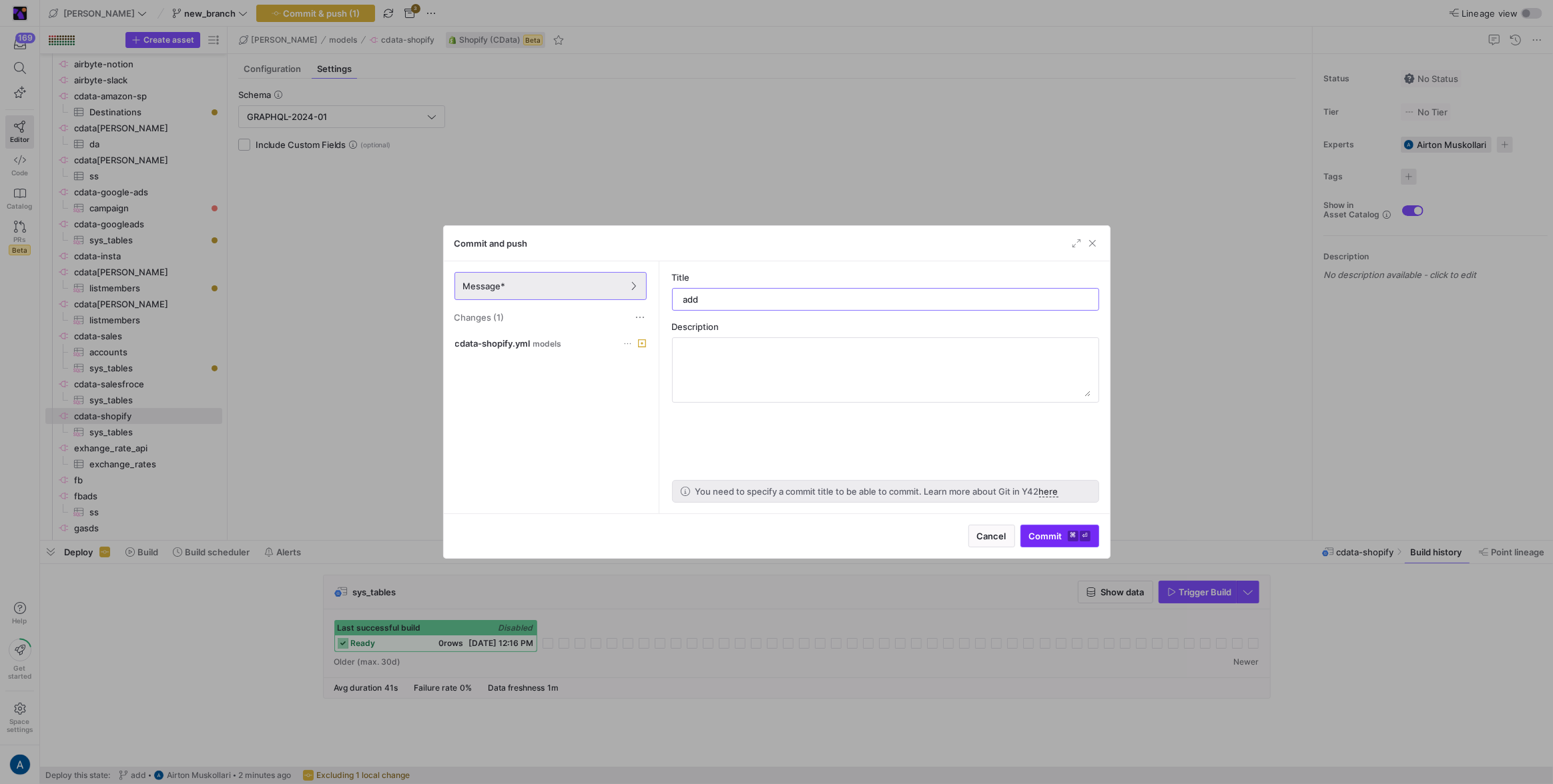
type input "add"
click at [916, 463] on span "Commit ⌘ ⏎" at bounding box center [1060, 535] width 62 height 10
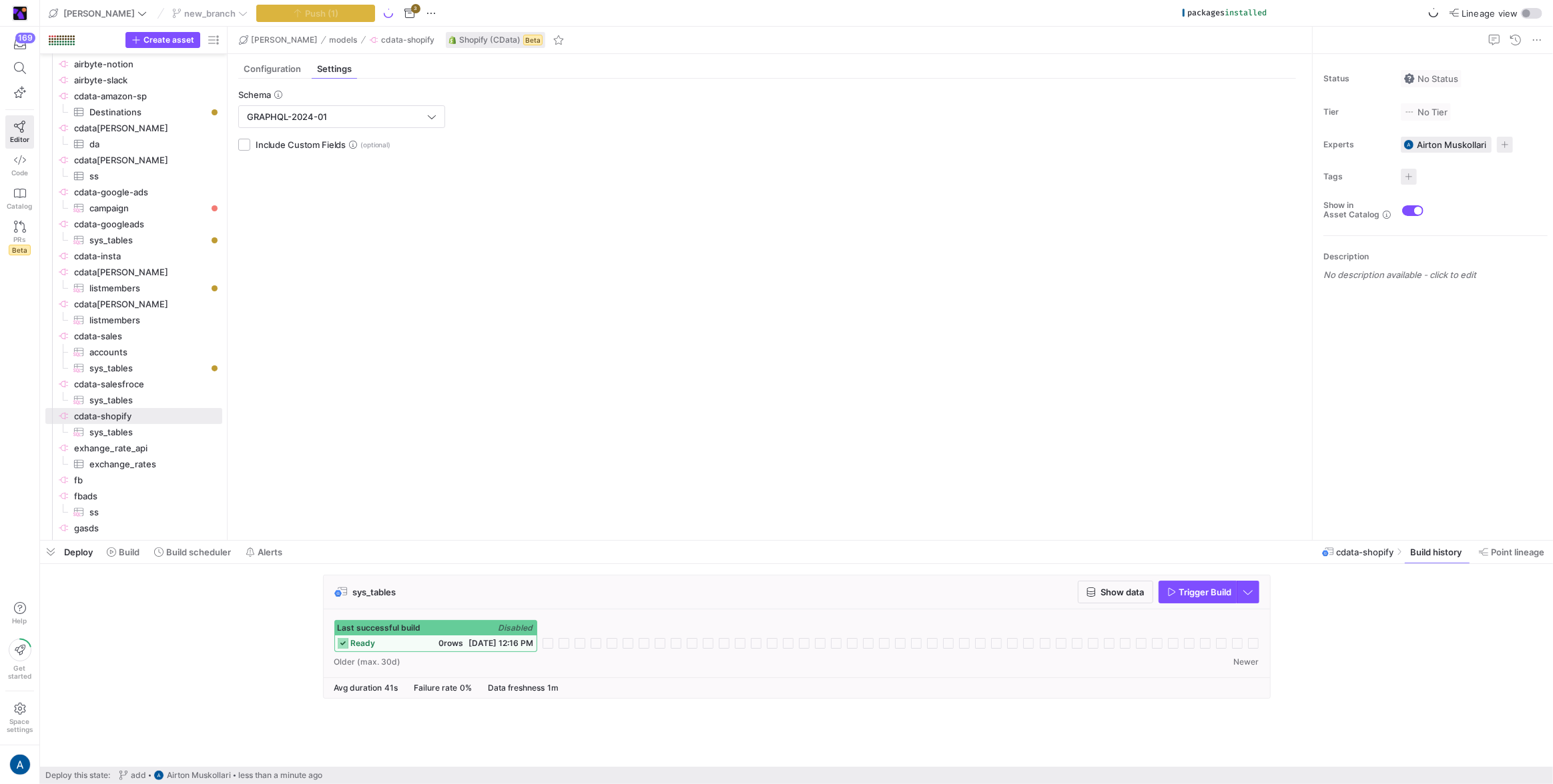
click at [472, 463] on div "ready 0 rows [DATE] 12:16 PM" at bounding box center [436, 643] width 202 height 16
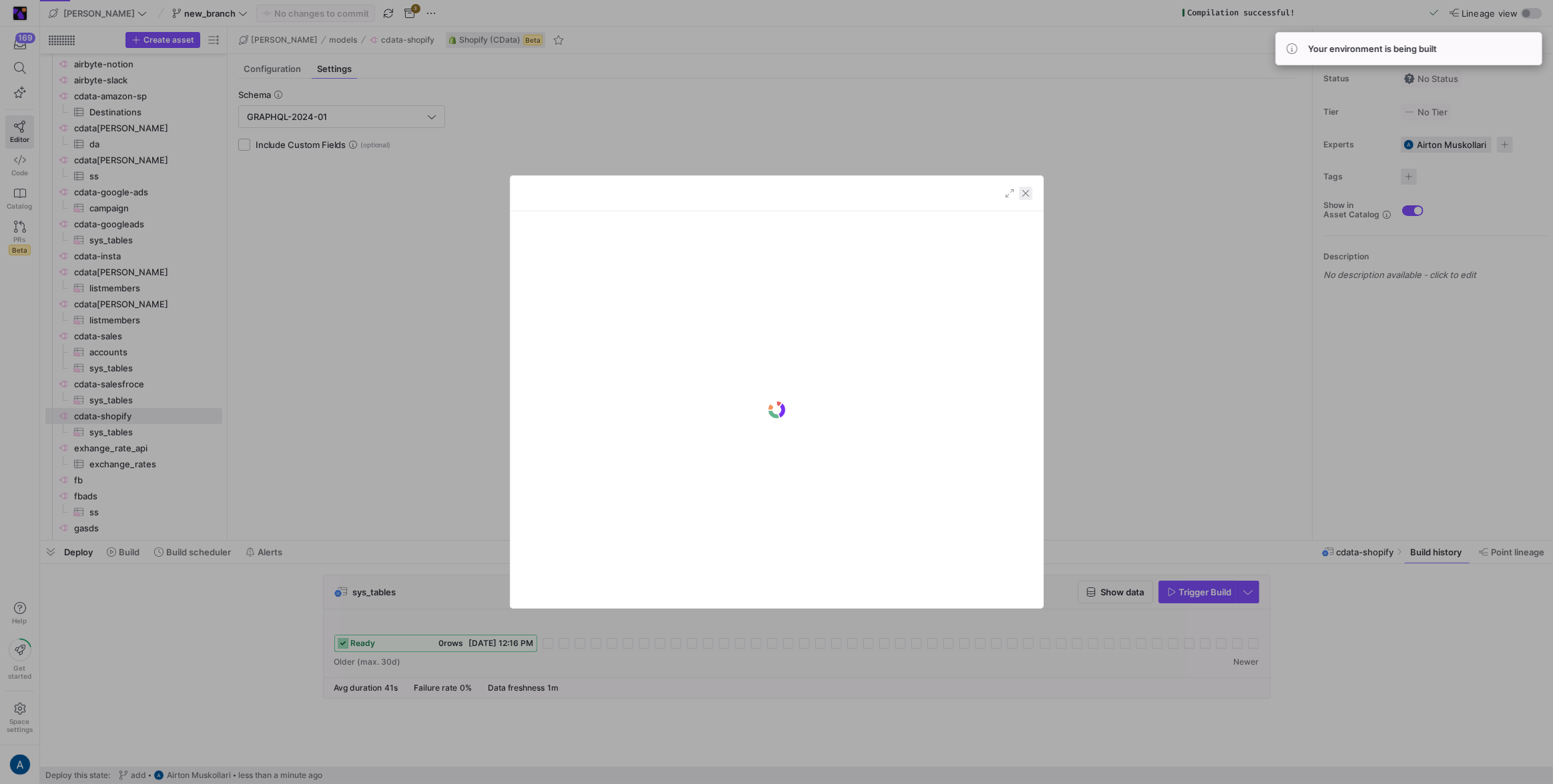
click at [916, 194] on span "button" at bounding box center [1026, 193] width 13 height 13
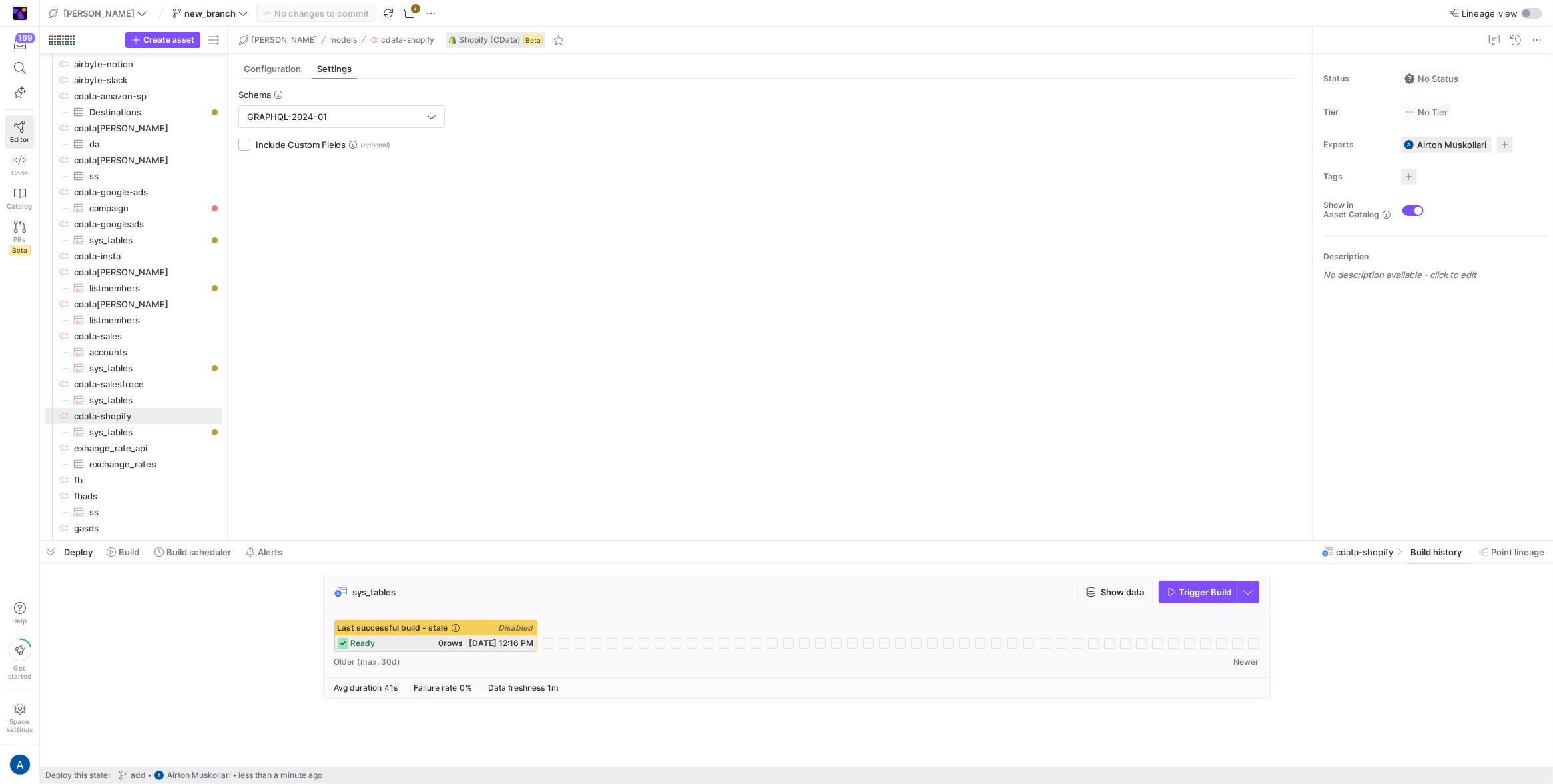
click at [502, 463] on span "[DATE] 12:16 PM" at bounding box center [501, 643] width 65 height 10
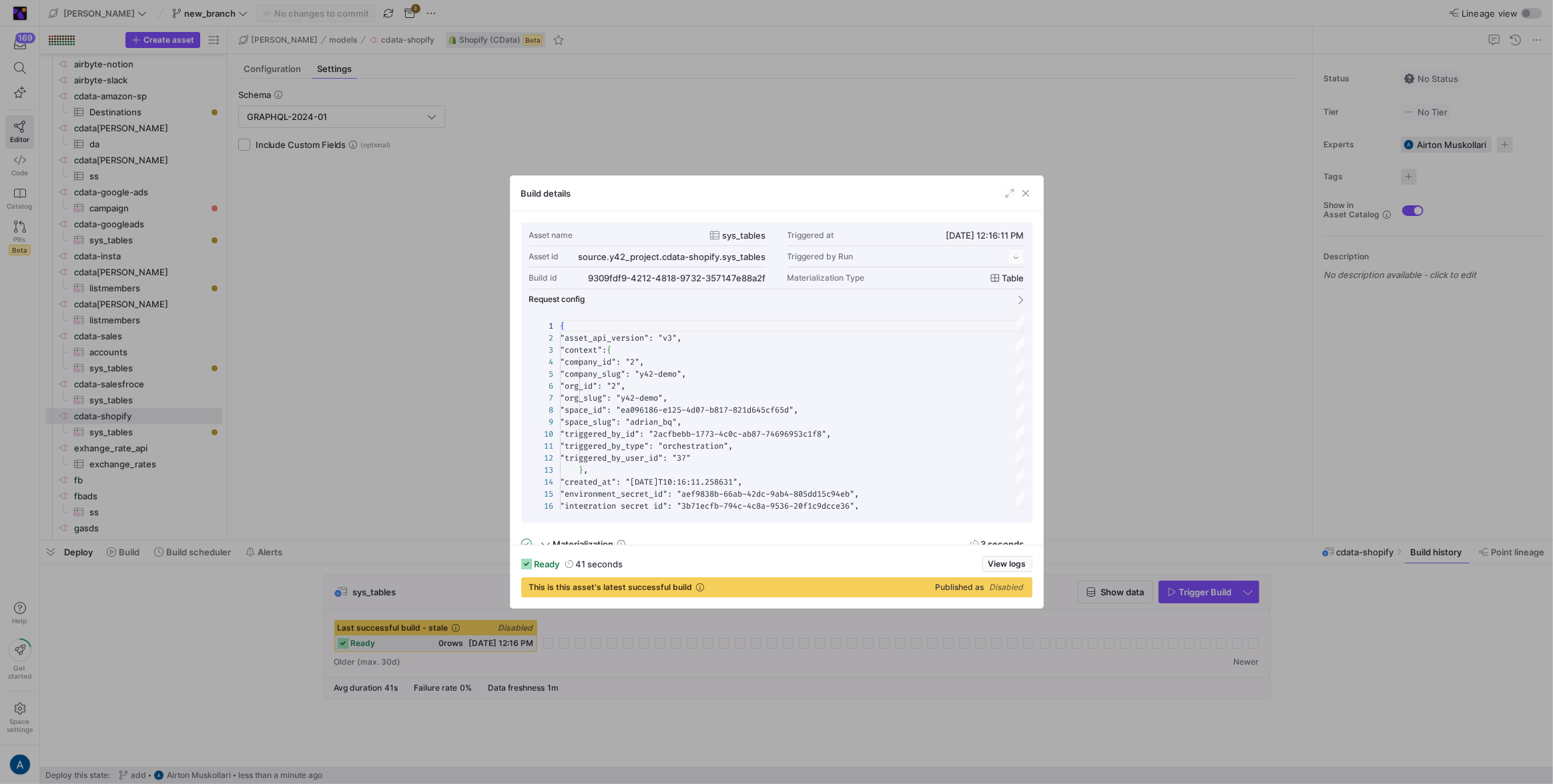
scroll to position [120, 0]
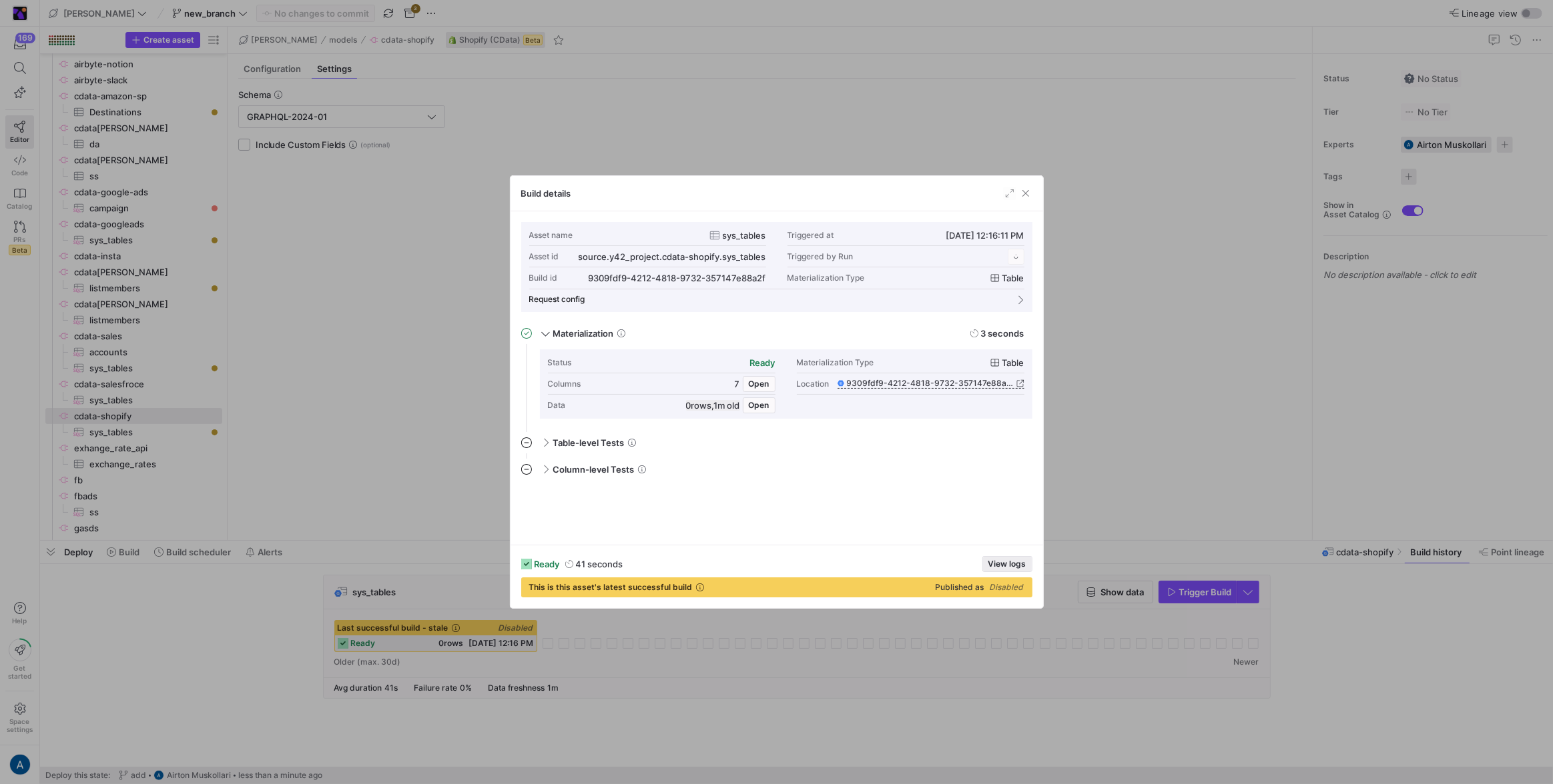
click at [916, 463] on span "View logs" at bounding box center [1007, 564] width 38 height 9
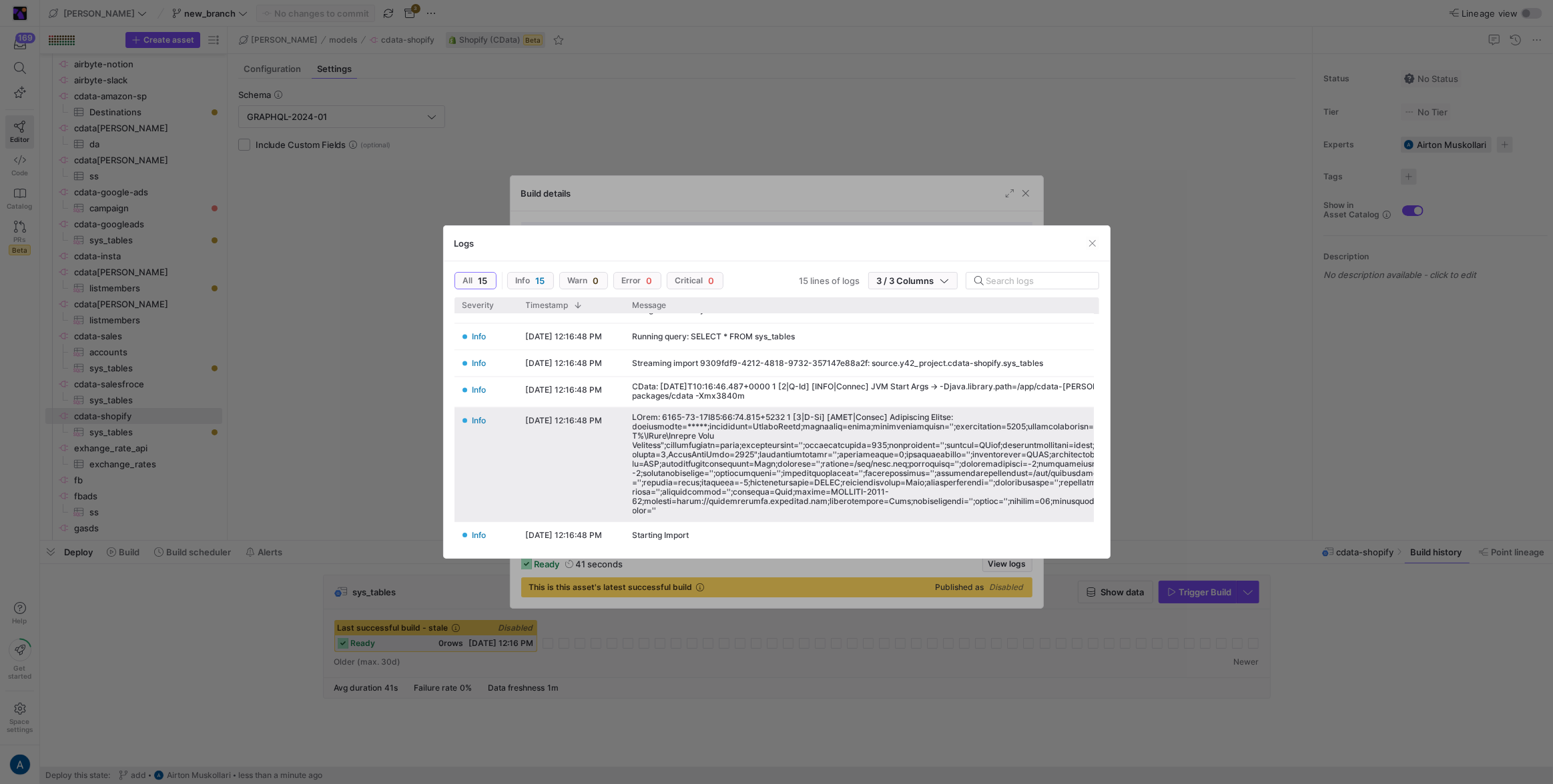
scroll to position [0, 0]
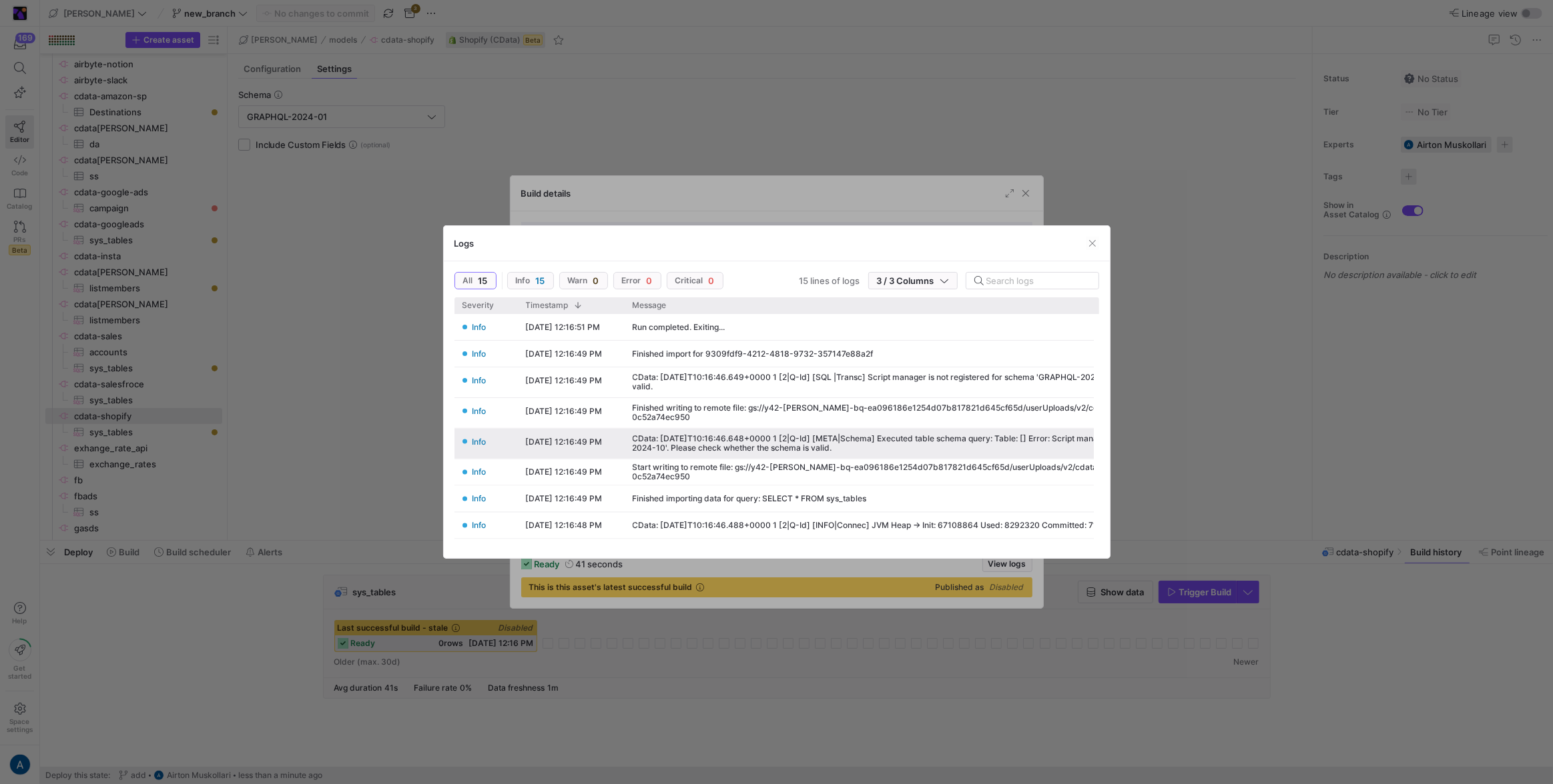
click at [916, 369] on div at bounding box center [776, 392] width 1553 height 784
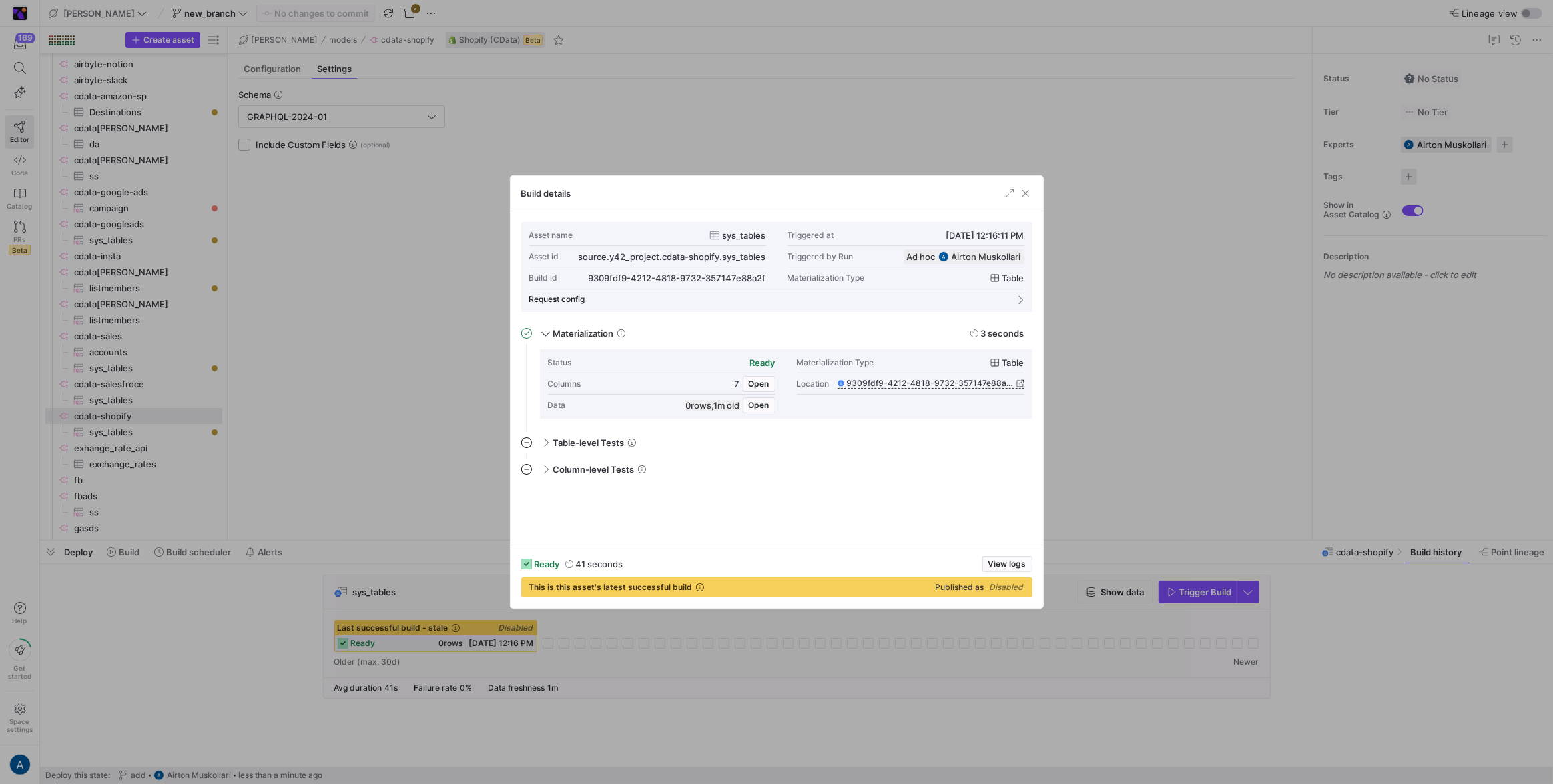
click at [916, 463] on div at bounding box center [776, 392] width 1553 height 784
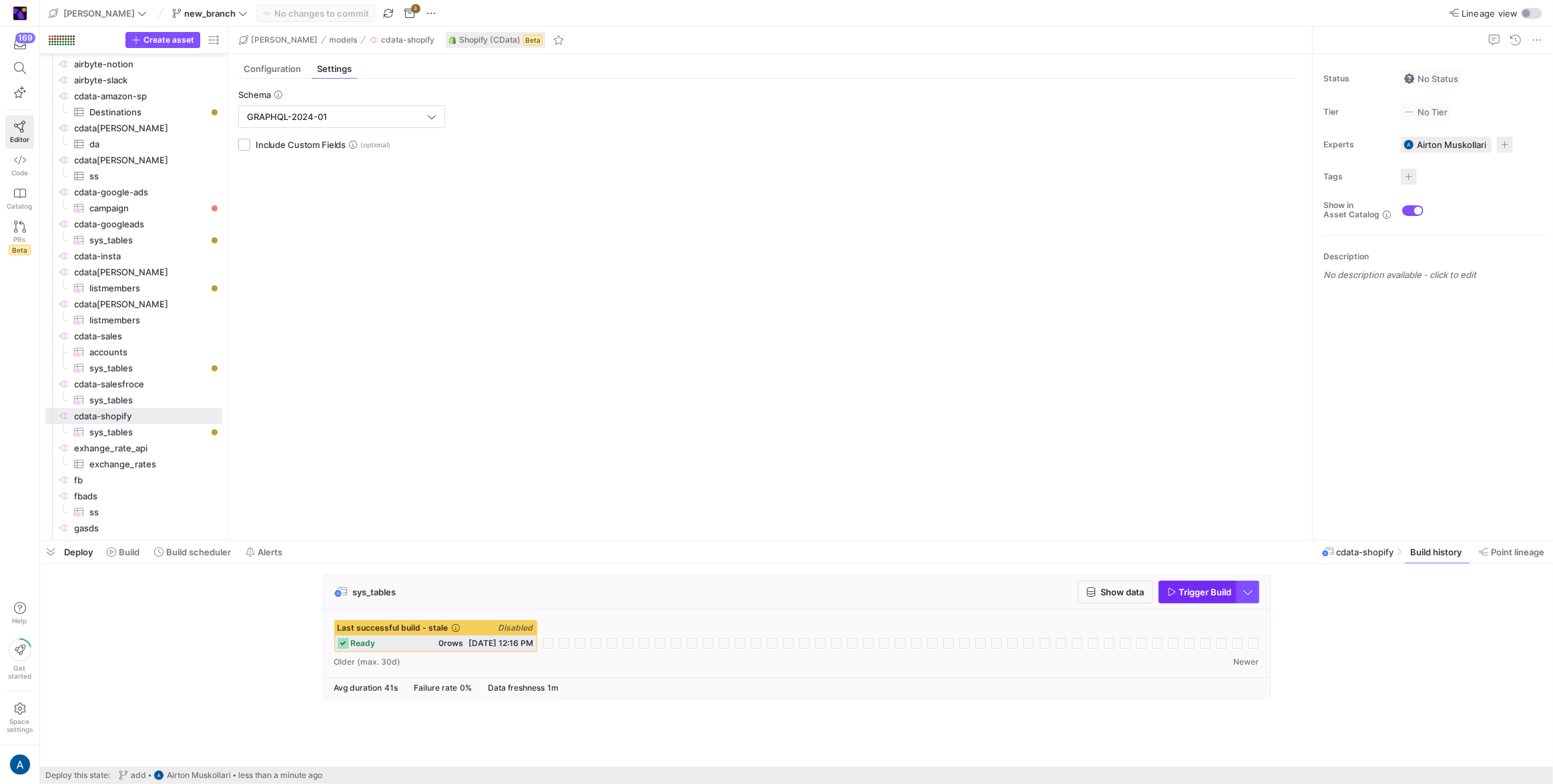
click at [916, 463] on span "Trigger Build" at bounding box center [1205, 592] width 52 height 10
click at [549, 463] on icon at bounding box center [547, 643] width 10 height 10
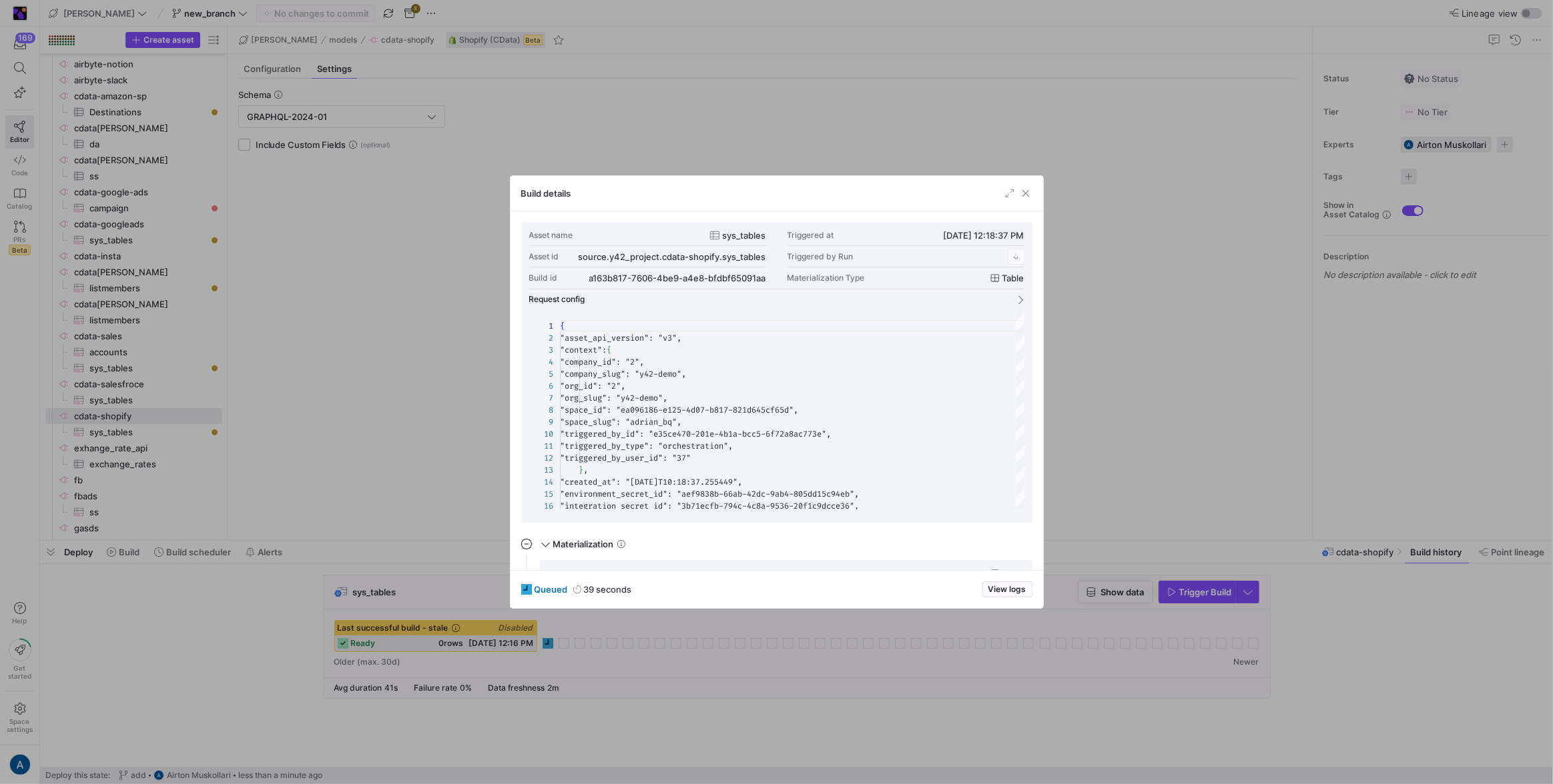
scroll to position [120, 0]
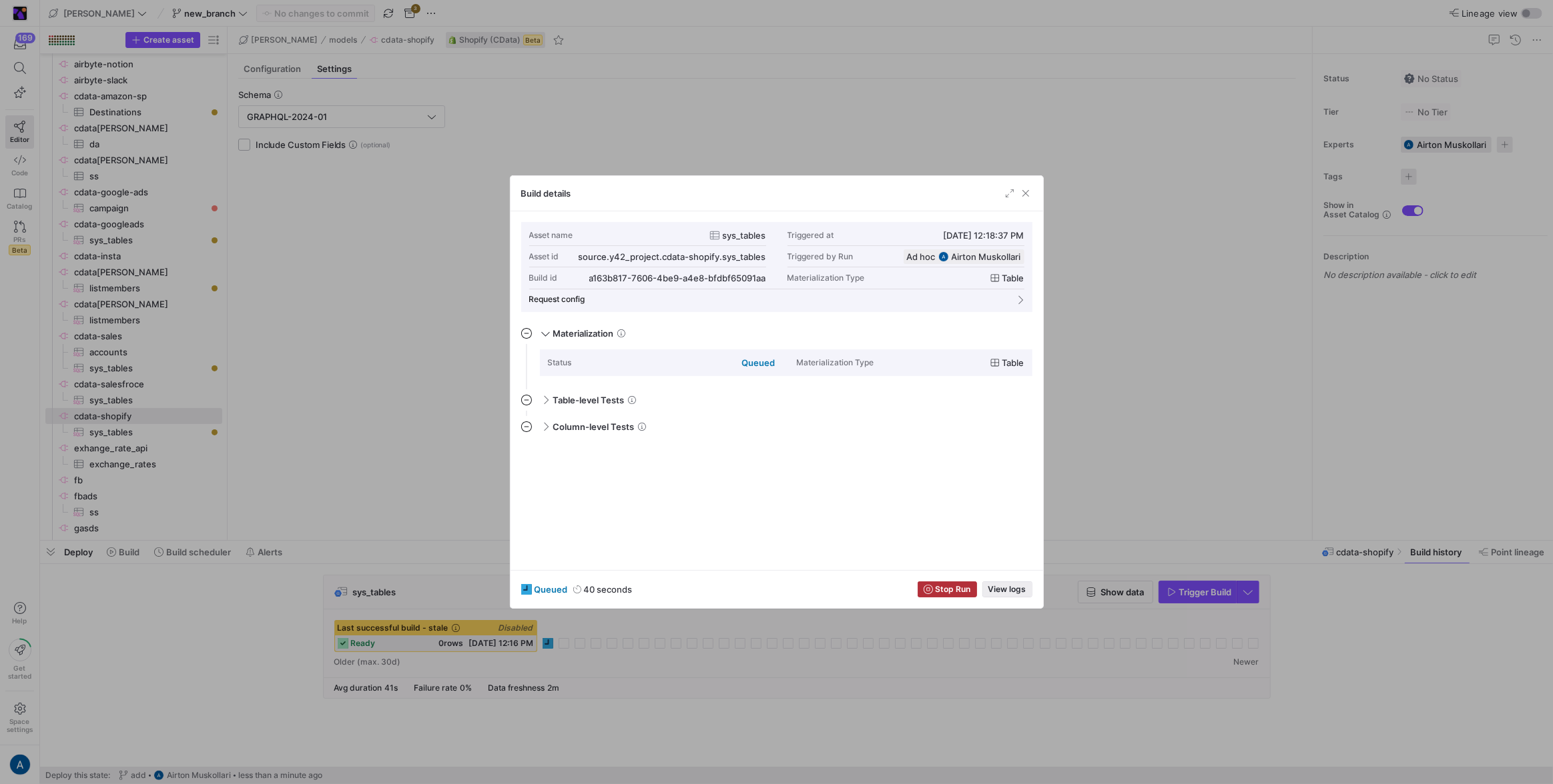
click at [916, 463] on span "View logs" at bounding box center [1007, 590] width 38 height 9
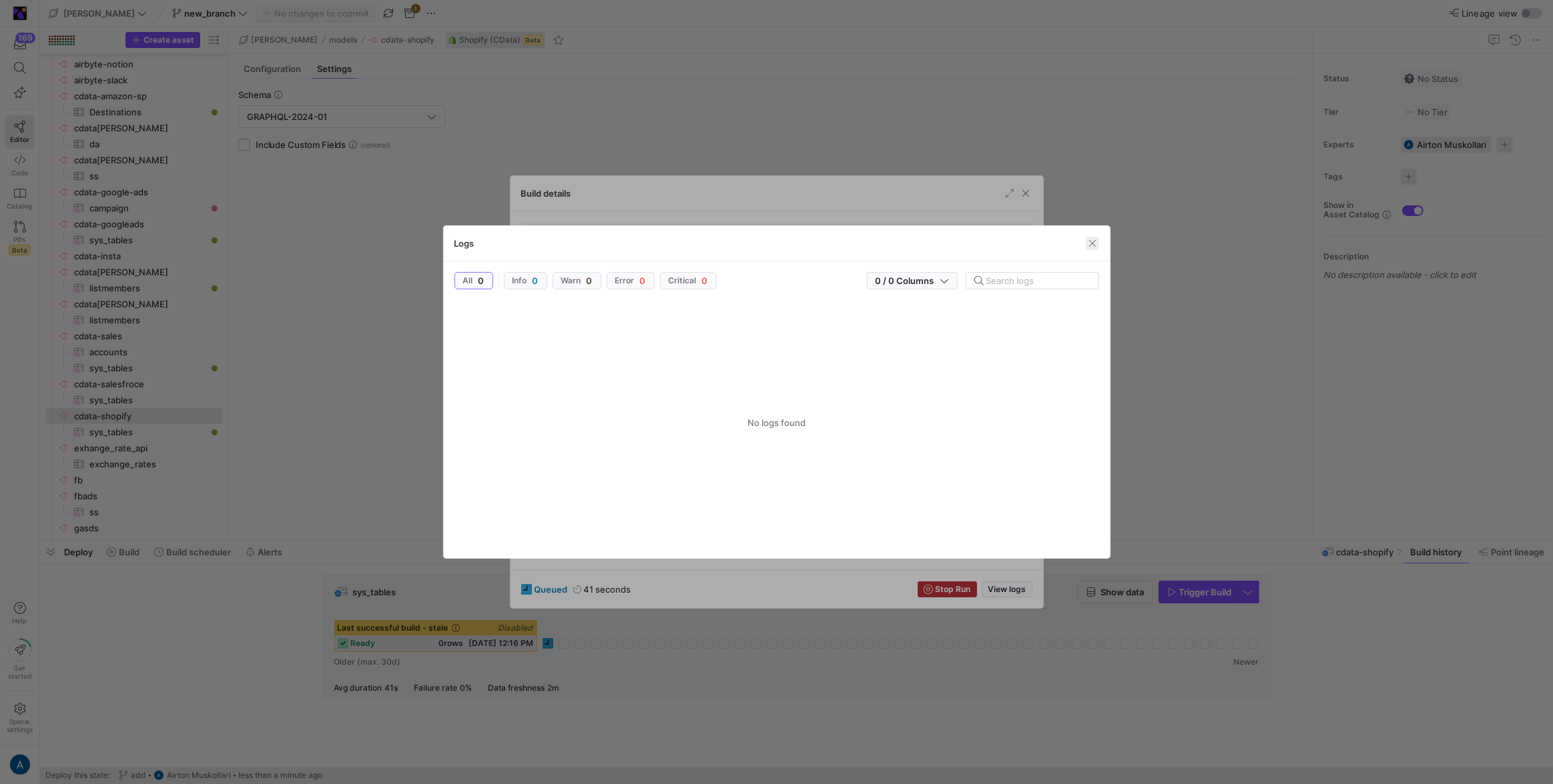
click at [916, 242] on span "button" at bounding box center [1092, 243] width 13 height 13
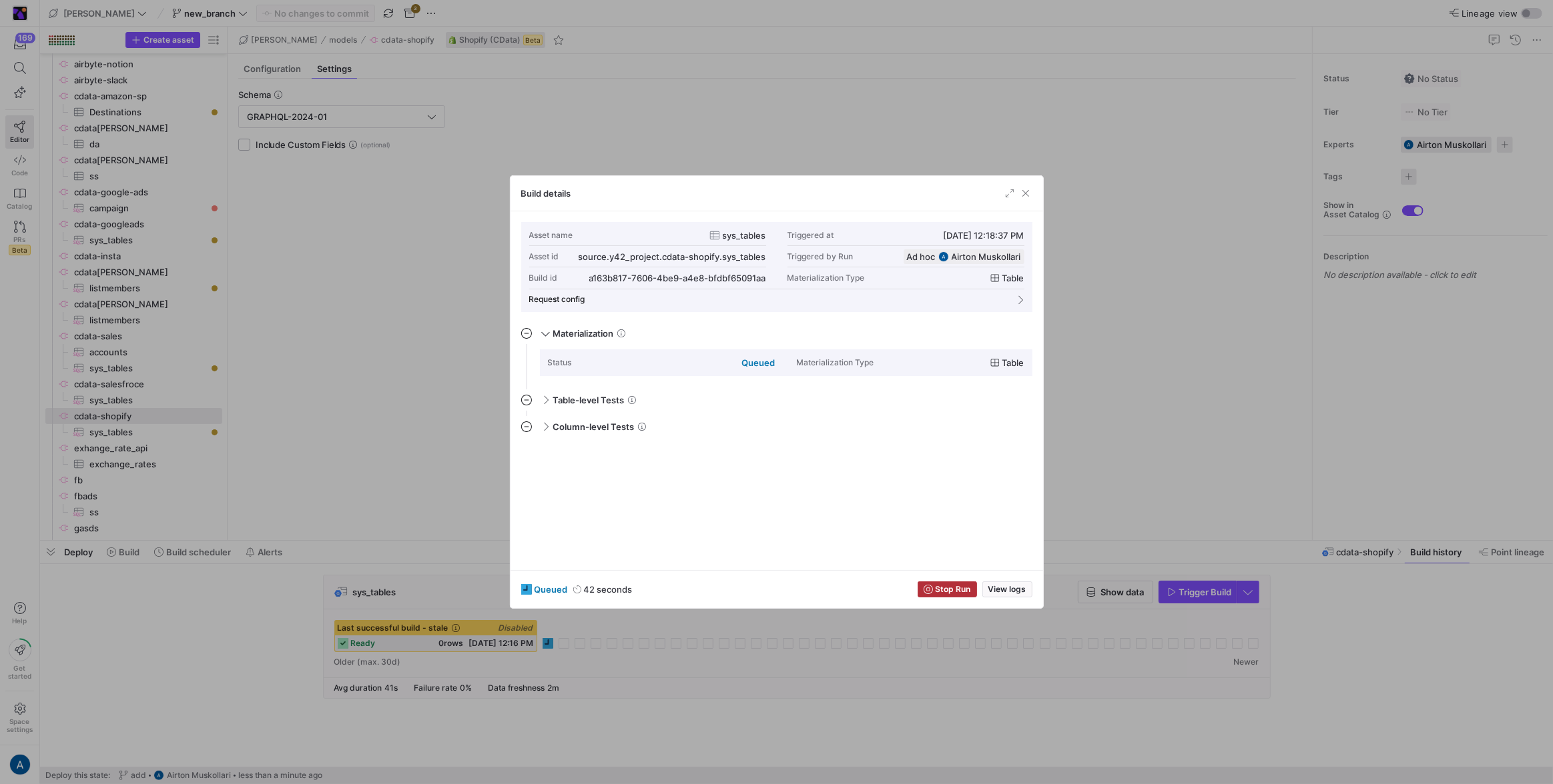
click at [916, 201] on div at bounding box center [776, 392] width 1553 height 784
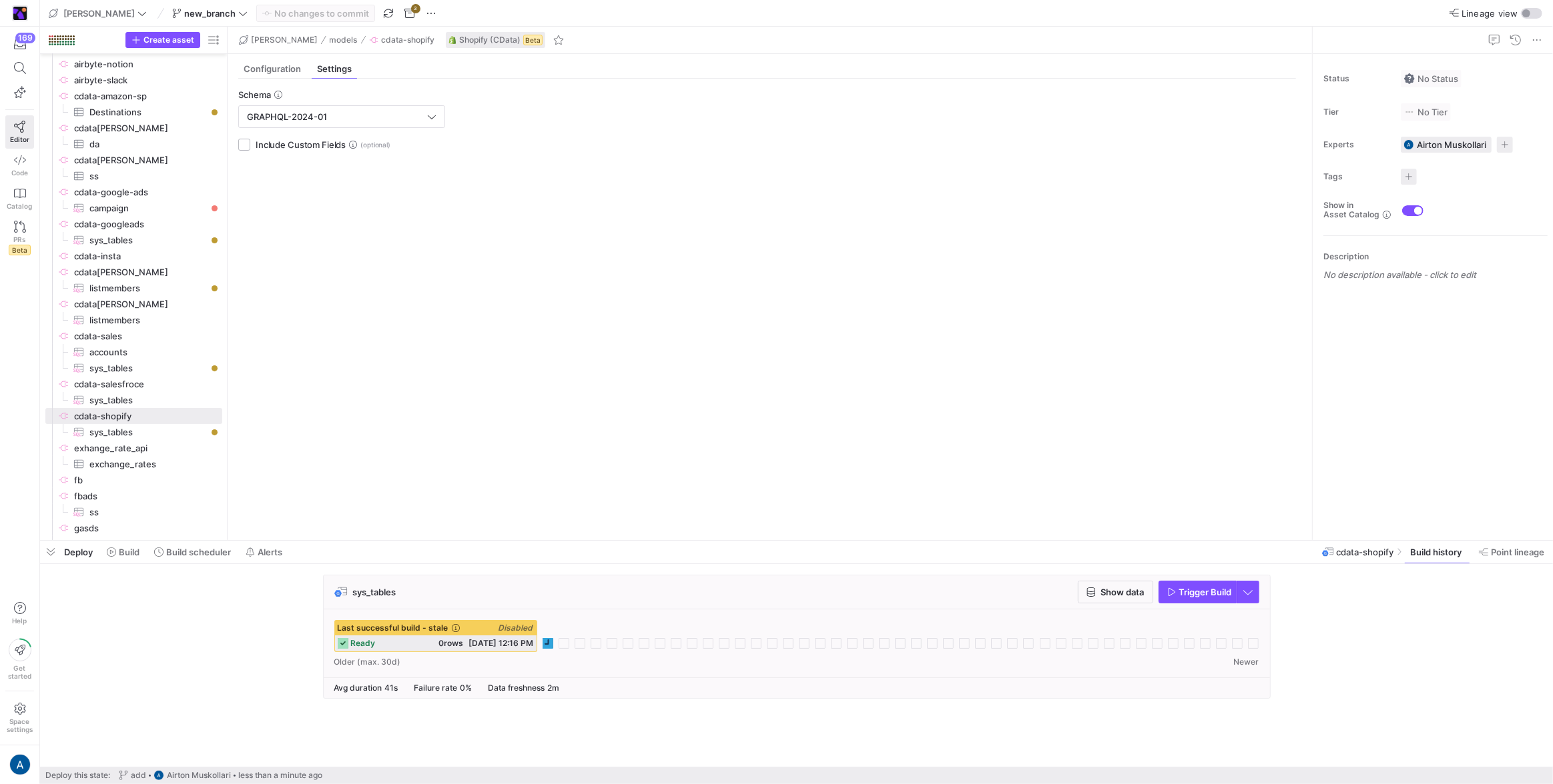
click at [916, 192] on div "Schema GRAPHQL-2024-01 Include Custom Fields" at bounding box center [767, 304] width 1079 height 450
click at [556, 463] on div "Last successful build - stale Disabled ready 0 rows [DATE] 12:16 PM" at bounding box center [797, 636] width 925 height 32
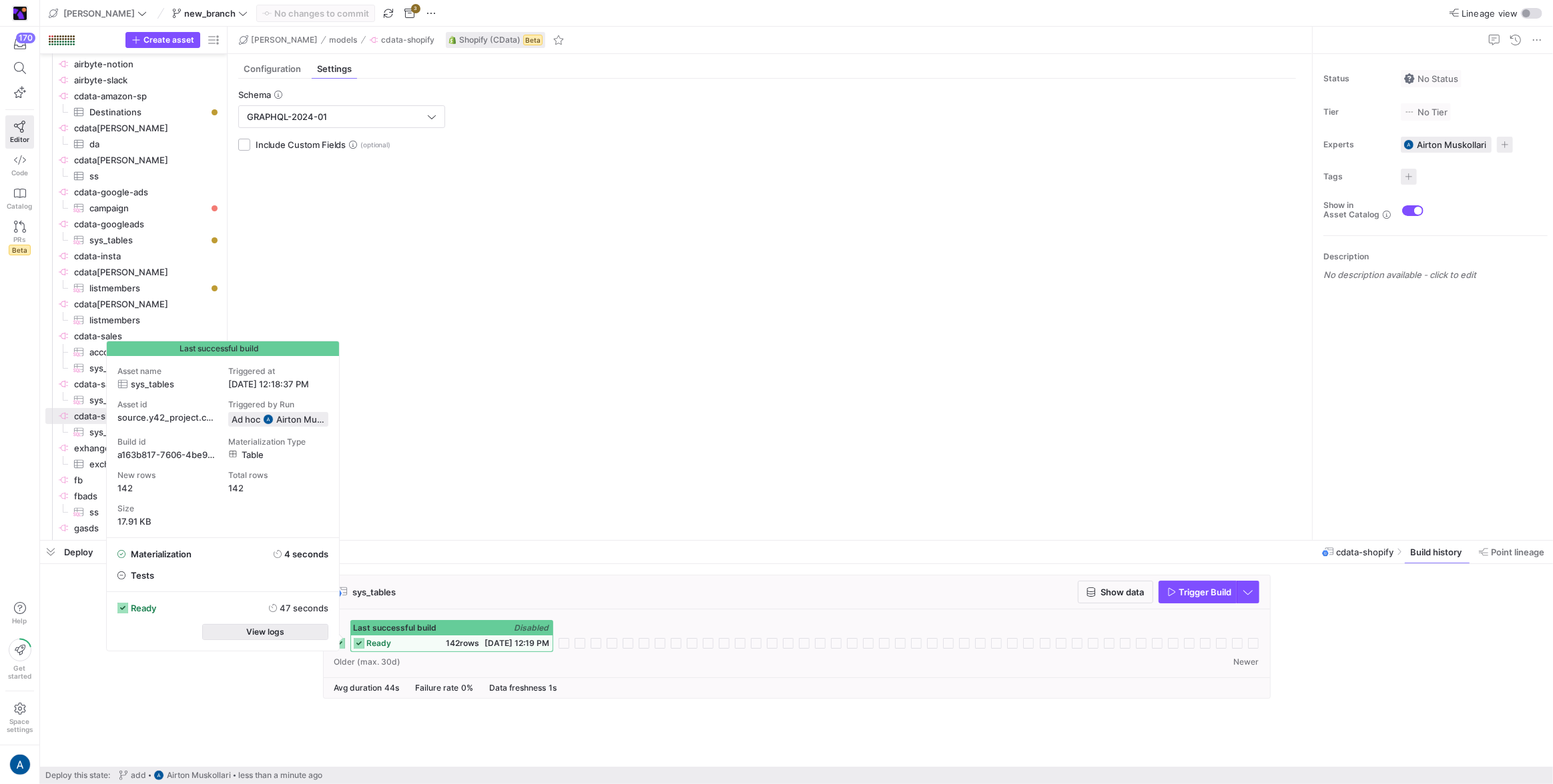
click at [290, 463] on span "button" at bounding box center [266, 633] width 125 height 15
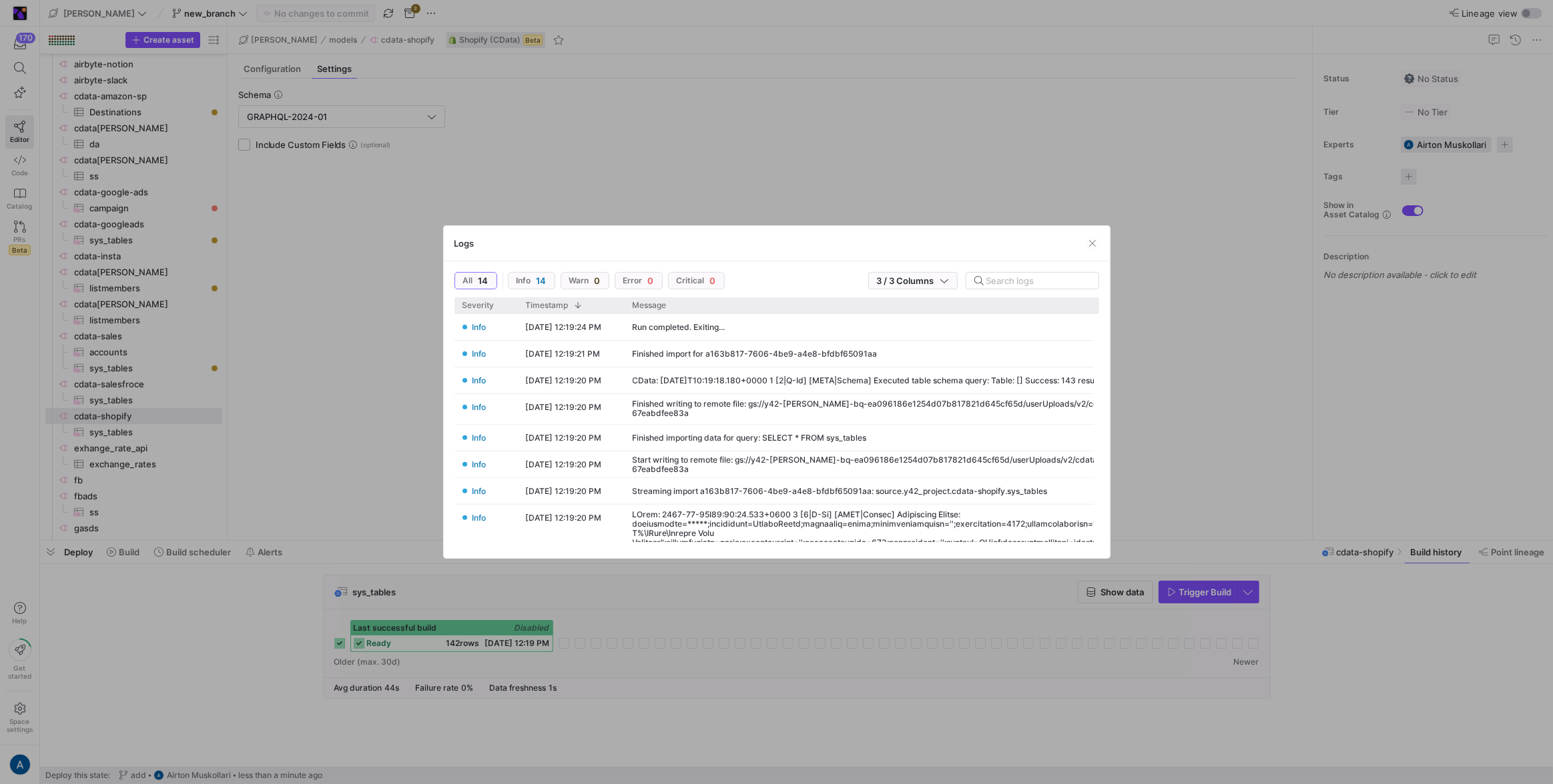
click at [916, 166] on div at bounding box center [776, 392] width 1553 height 784
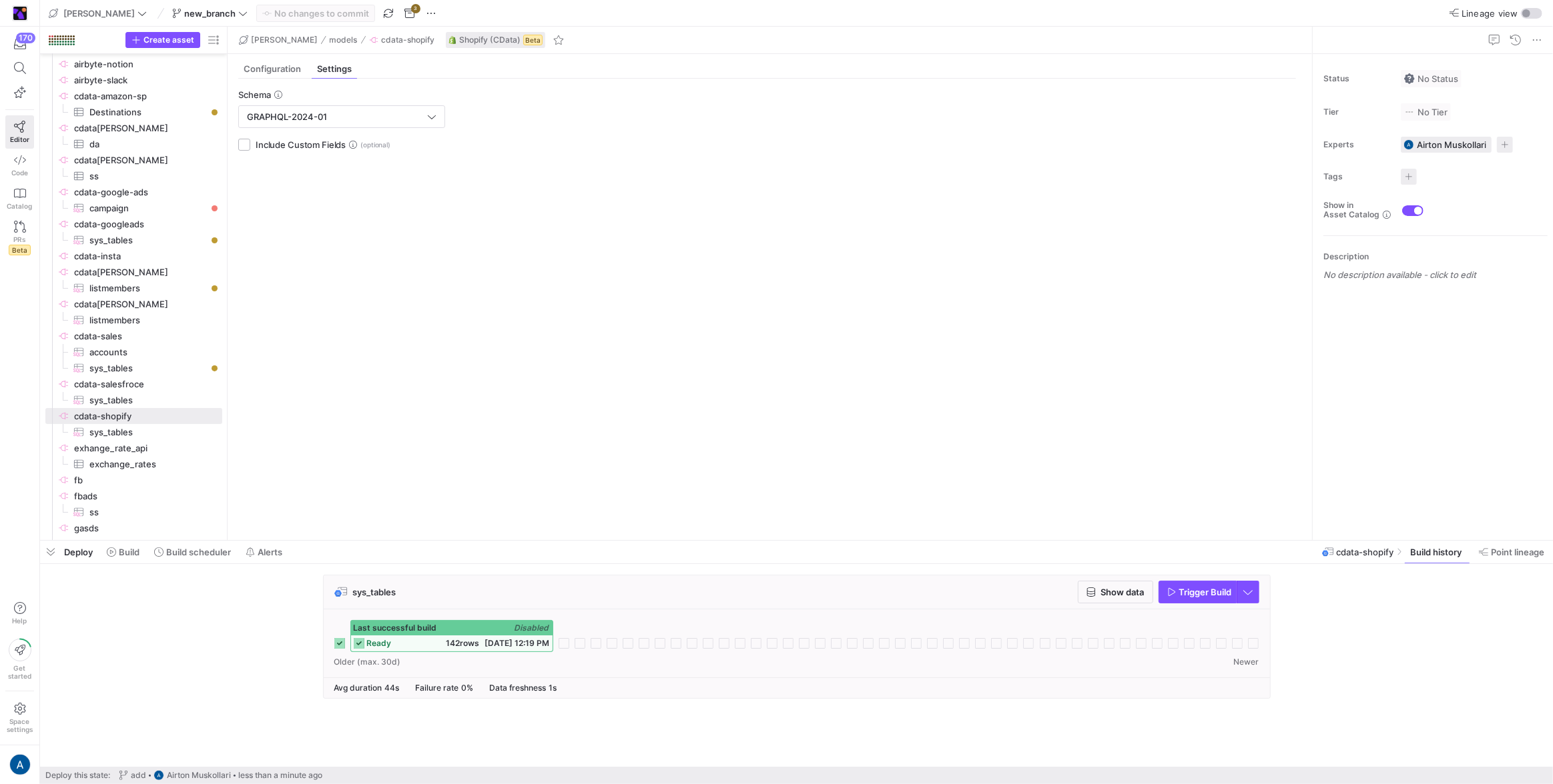
click at [421, 463] on div "ready 142 rows [DATE] 12:19 PM" at bounding box center [452, 643] width 202 height 16
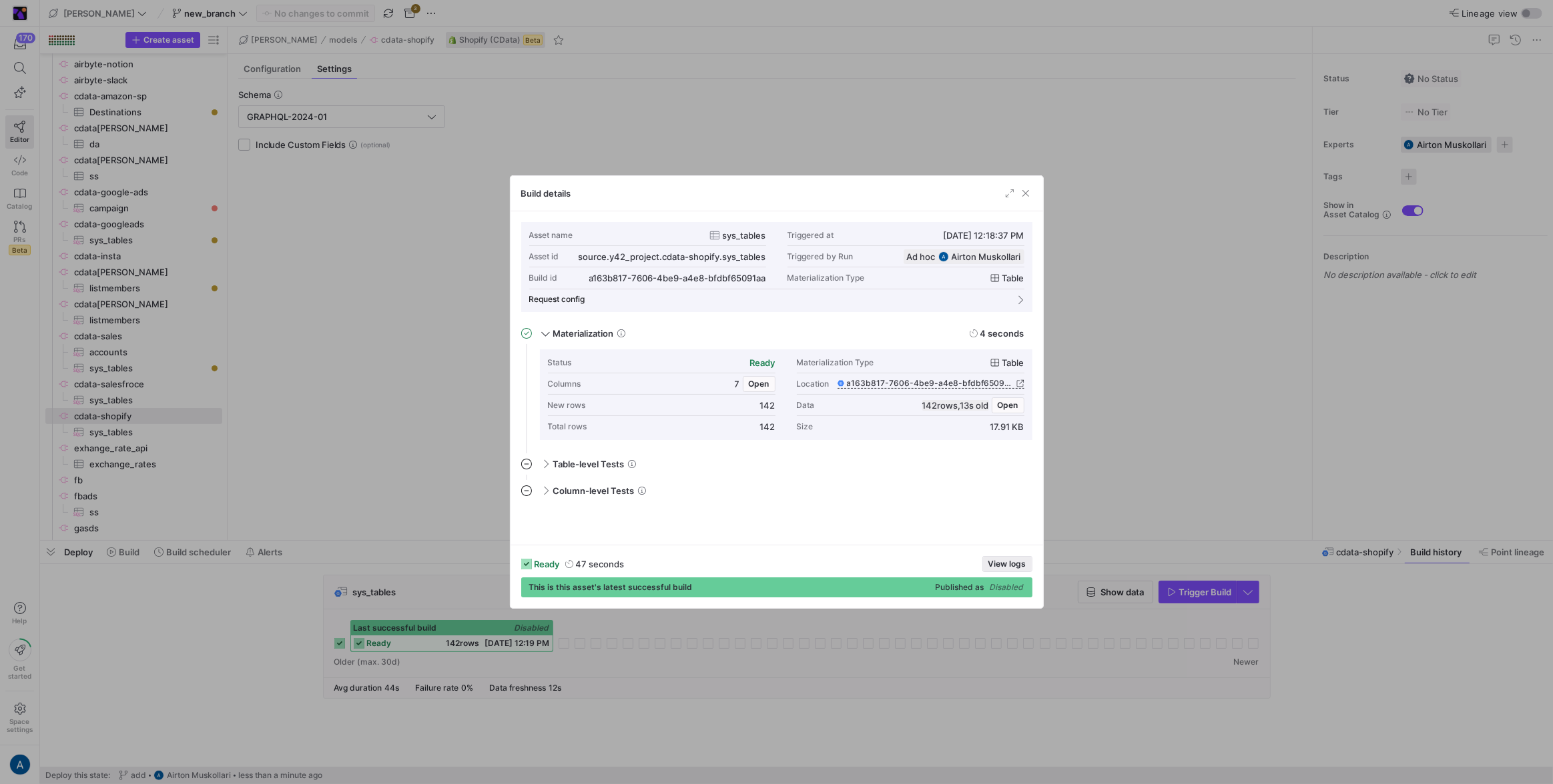
click at [916, 463] on button "View logs" at bounding box center [1008, 563] width 50 height 16
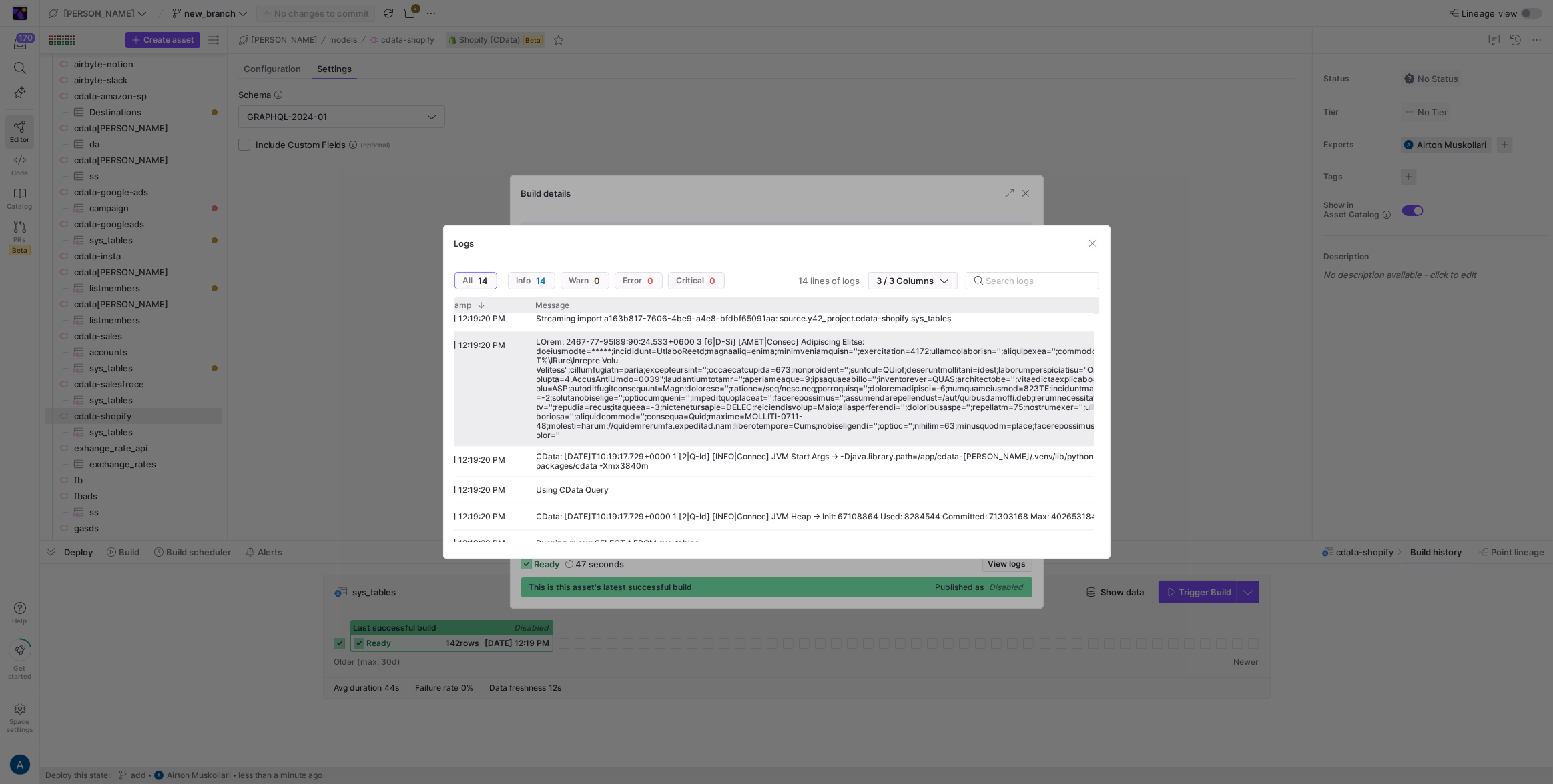
scroll to position [163, 0]
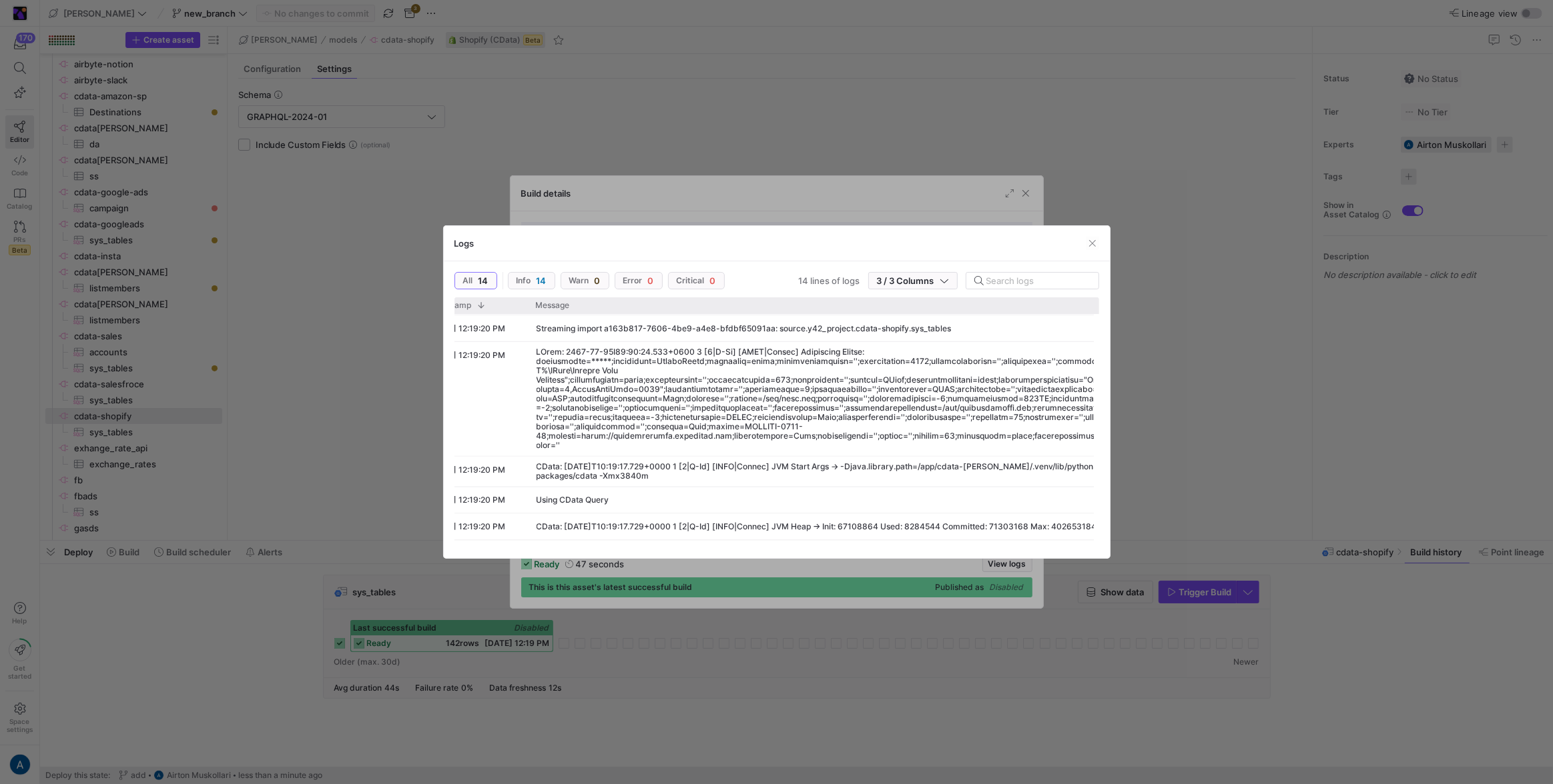
click at [916, 300] on div at bounding box center [776, 392] width 1553 height 784
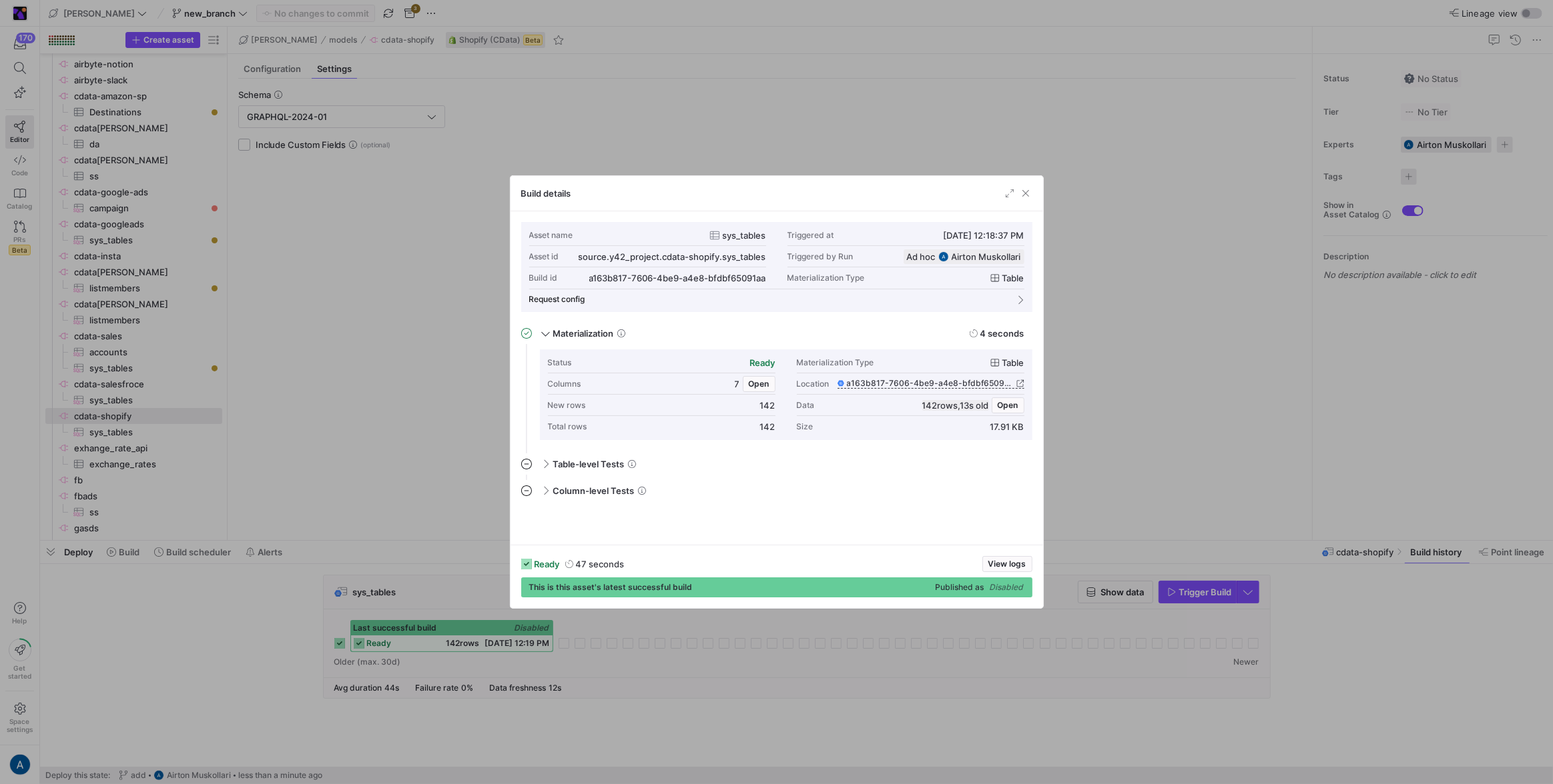
click at [916, 300] on div at bounding box center [776, 392] width 1553 height 784
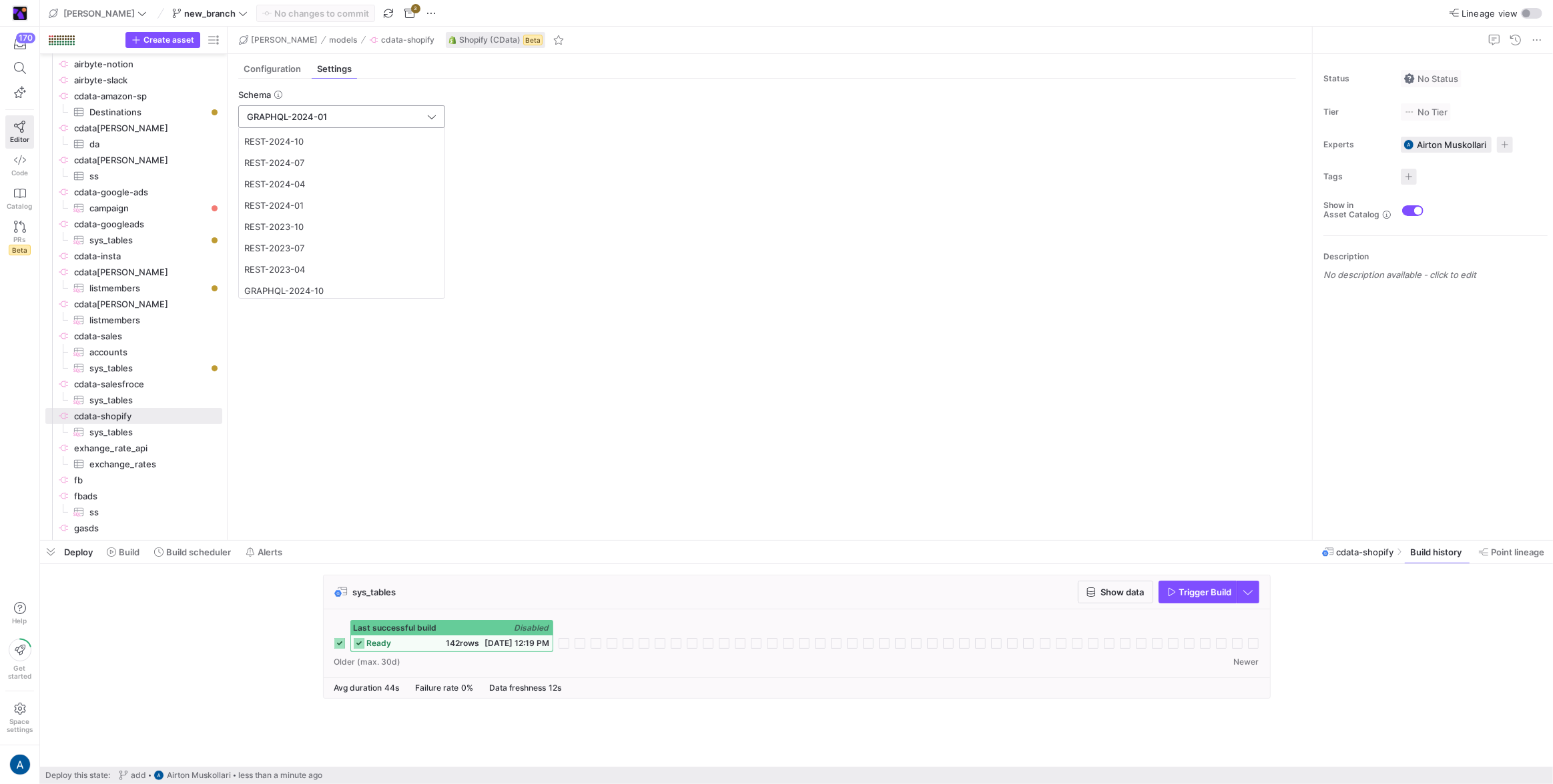
click at [366, 113] on input "GRAPHQL-2024-01" at bounding box center [336, 116] width 178 height 10
click at [351, 192] on span "GRAPHQL-2024-07" at bounding box center [341, 196] width 194 height 10
type input "GRAPHQL-2024-07"
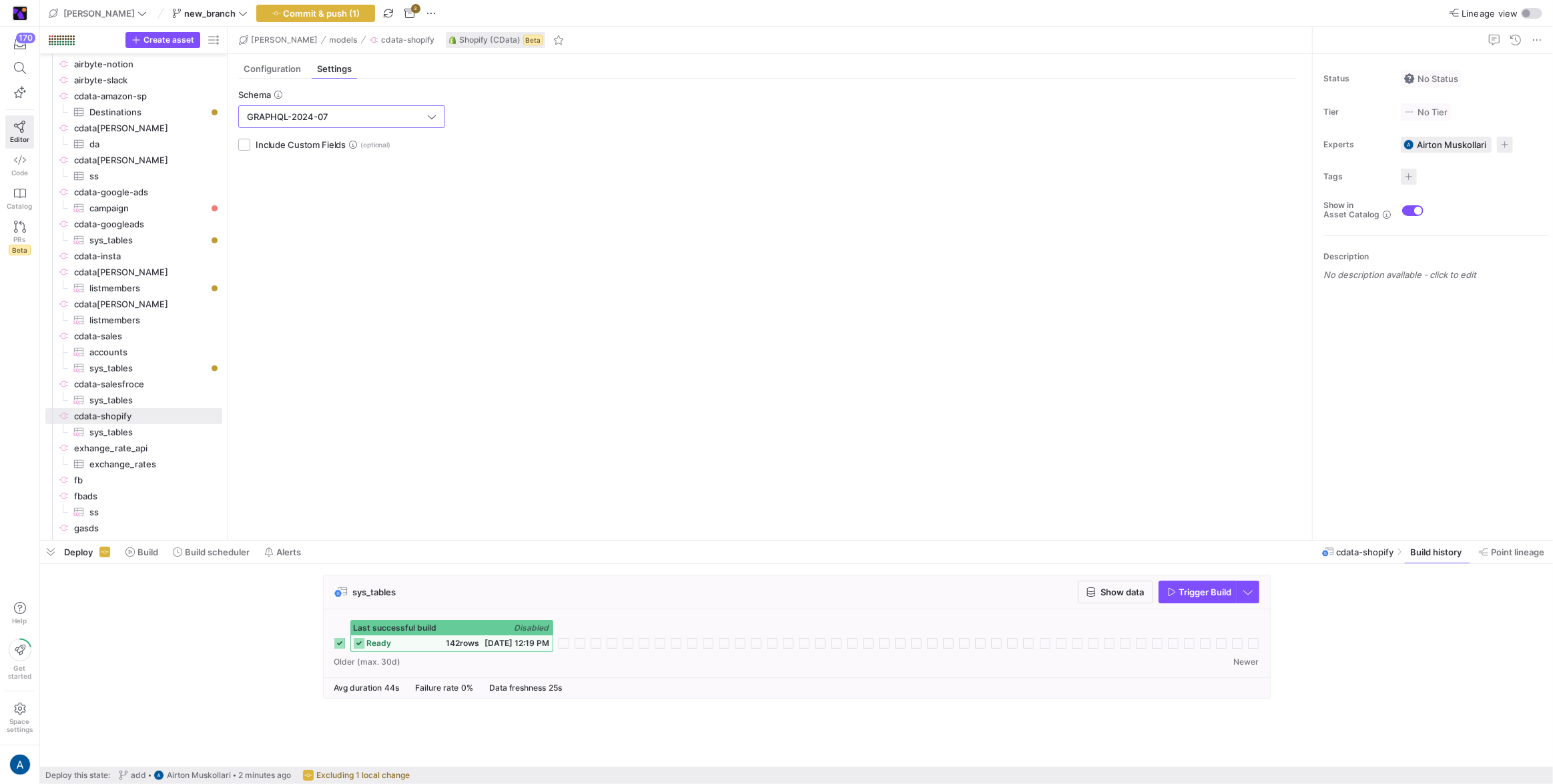
click at [295, 25] on y42-top-nav "[PERSON_NAME] new_branch Commit & push (1) 3 Lineage view" at bounding box center [797, 13] width 1513 height 27
click at [302, 13] on span "Commit & push (1)" at bounding box center [322, 13] width 77 height 10
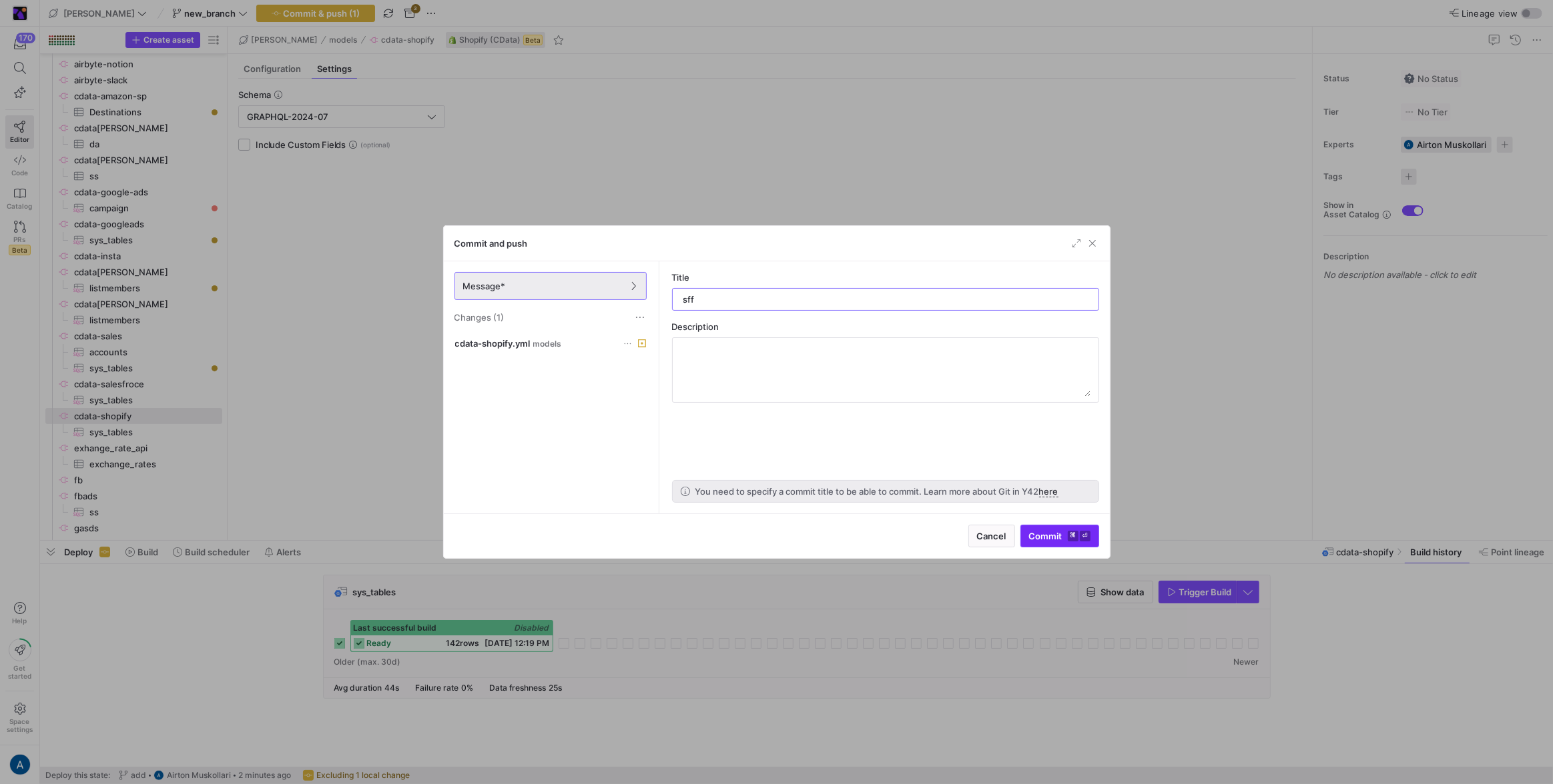
type input "sff"
click at [916, 463] on span "Commit ⌘ ⏎" at bounding box center [1060, 535] width 62 height 10
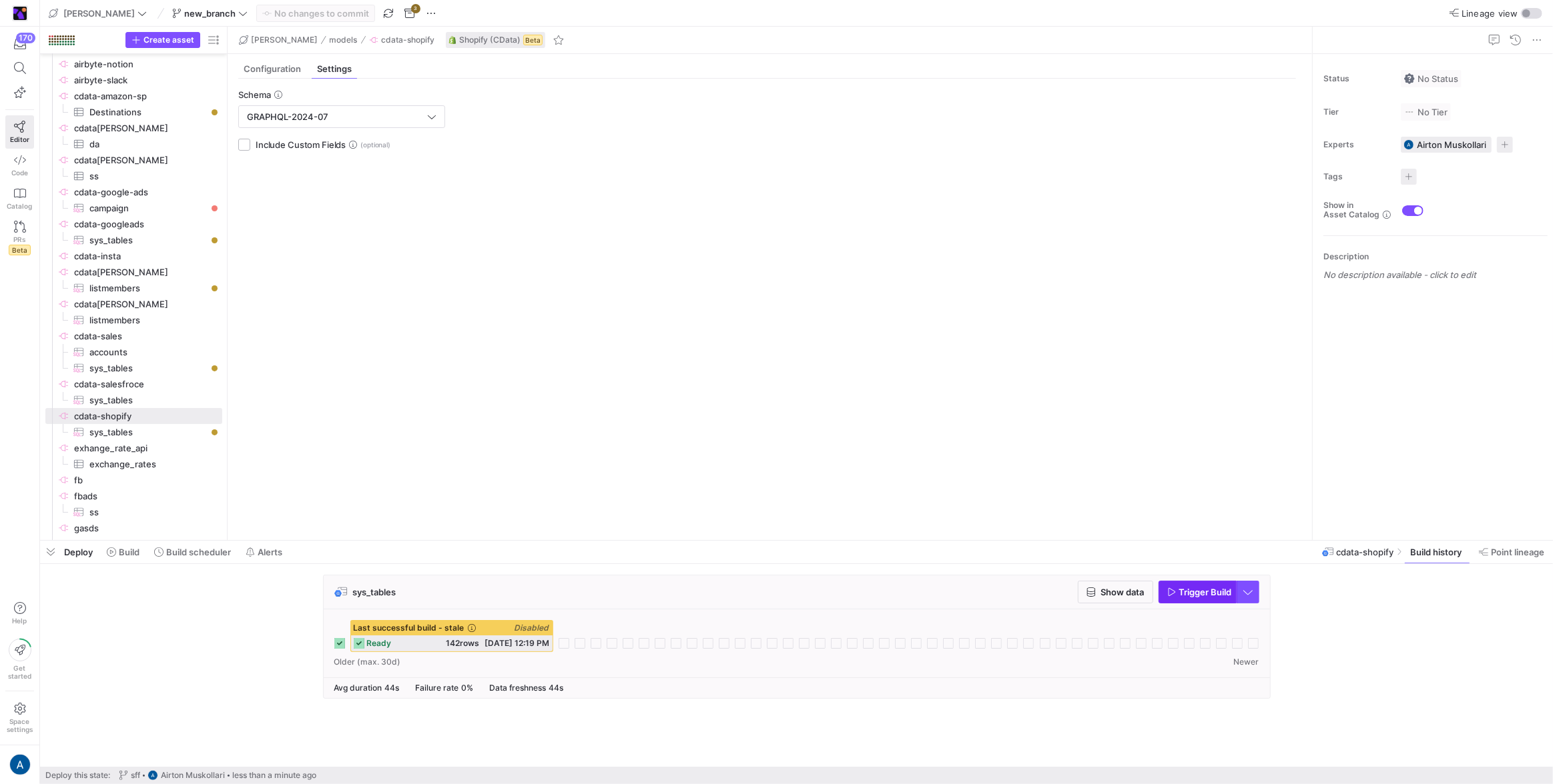
click at [916, 463] on icon "button" at bounding box center [1172, 592] width 9 height 9
click at [453, 463] on div "Last successful build Disabled" at bounding box center [468, 628] width 202 height 15
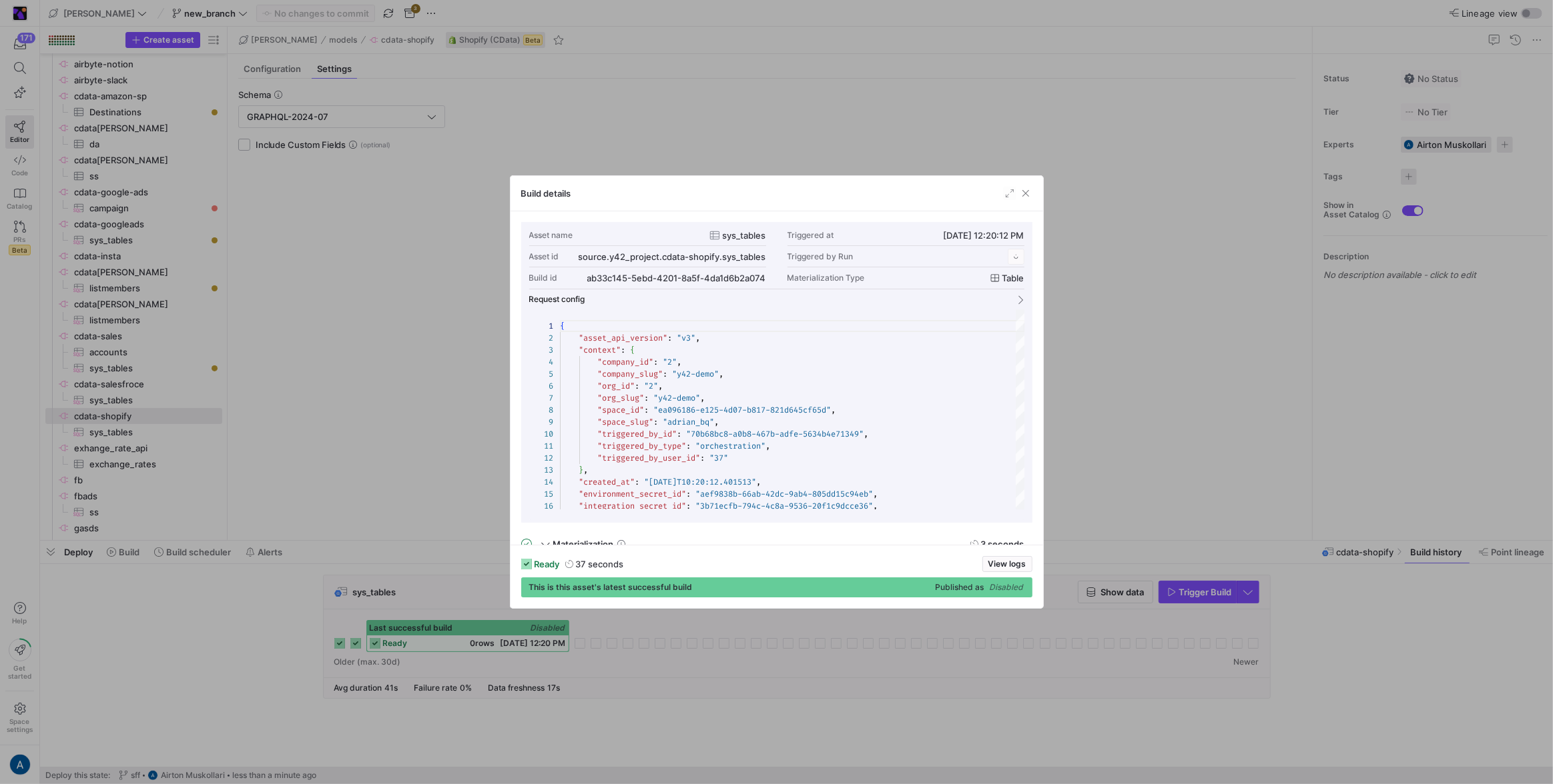
scroll to position [120, 0]
click at [916, 463] on div "ready 37 seconds View logs This is this asset's latest successful build Publish…" at bounding box center [777, 577] width 533 height 64
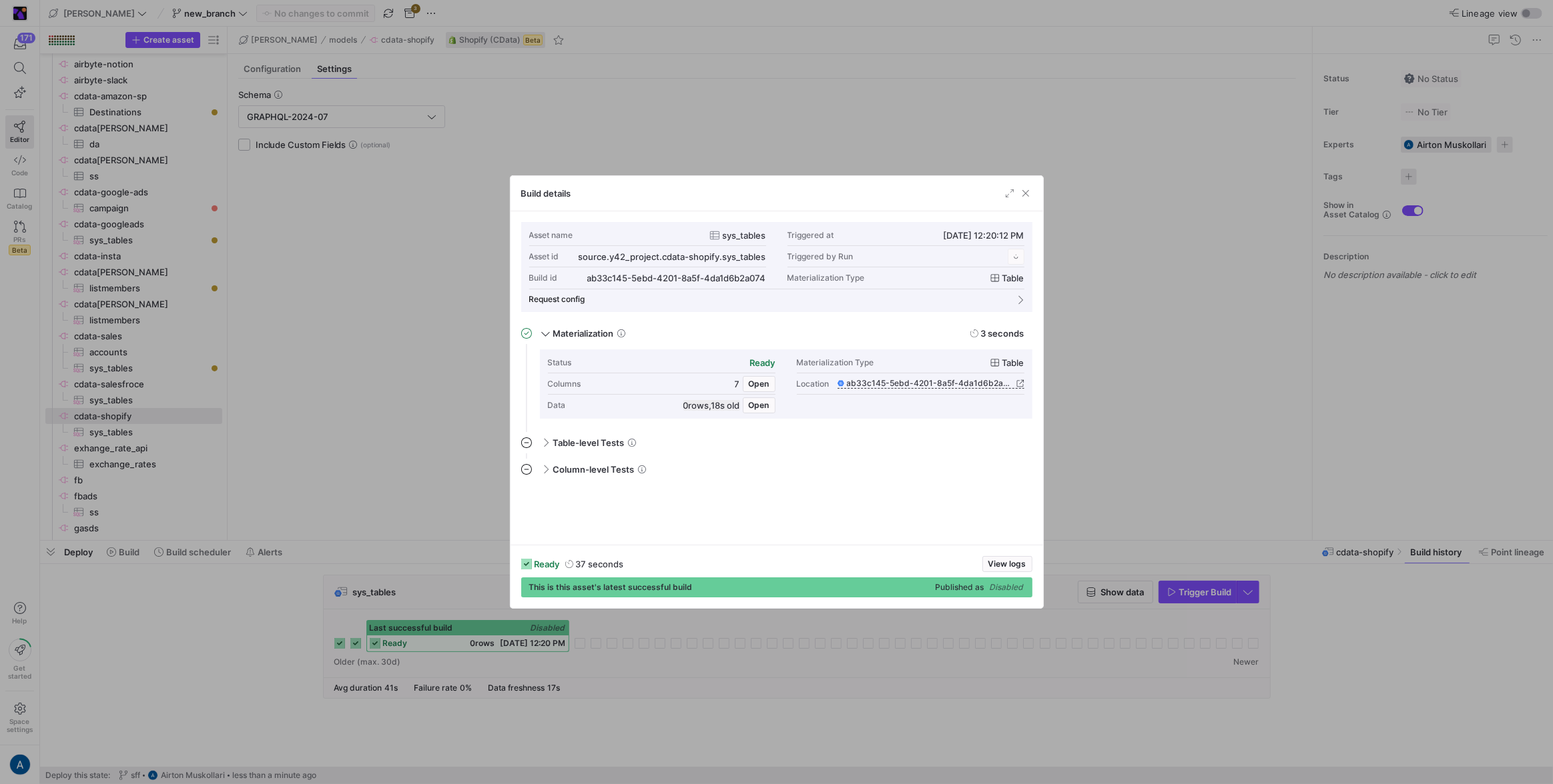
click at [916, 463] on div "ready 37 seconds View logs This is this asset's latest successful build Publish…" at bounding box center [777, 577] width 533 height 64
click at [916, 463] on span "View logs" at bounding box center [1007, 564] width 38 height 9
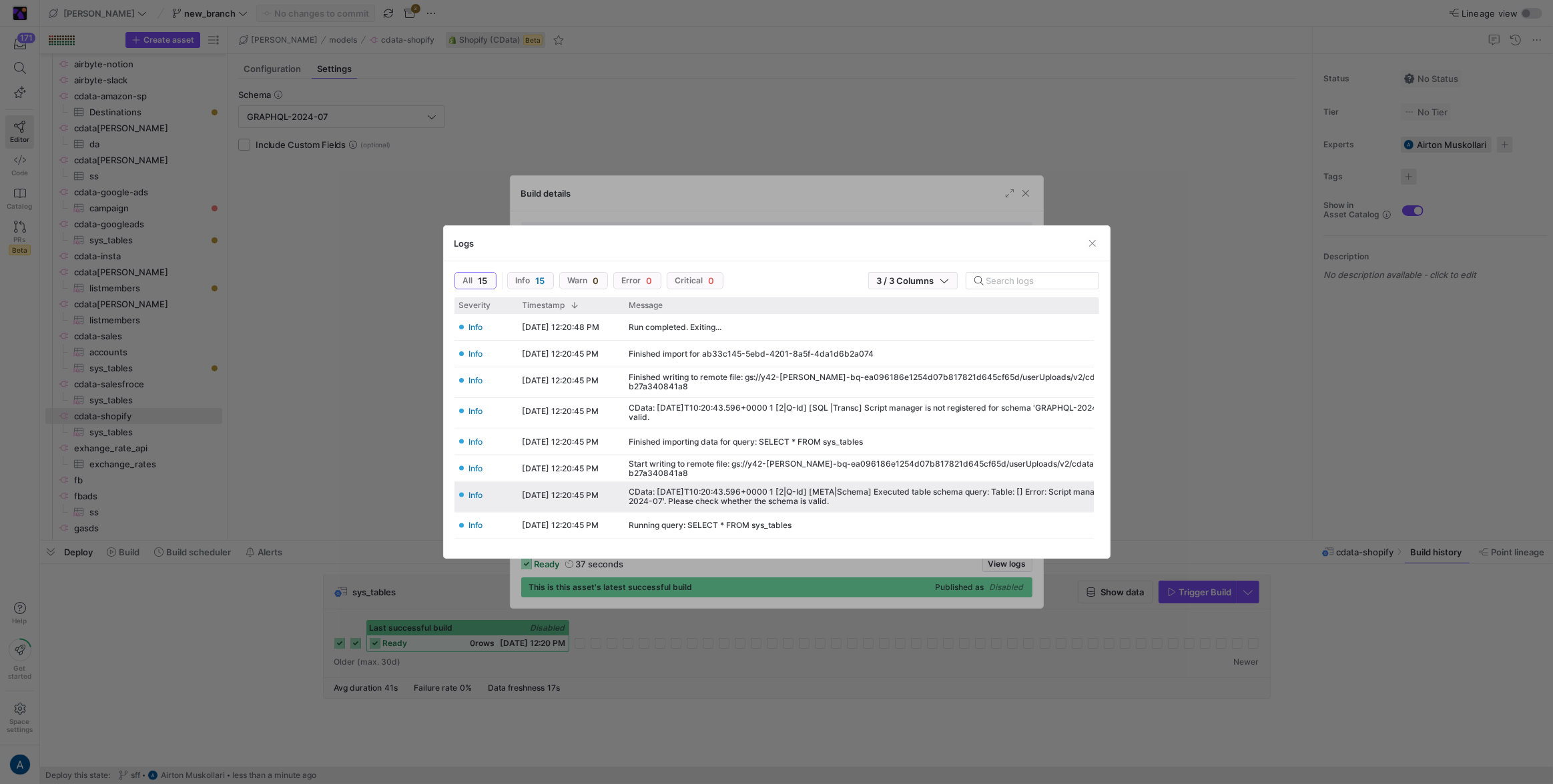
scroll to position [0, 0]
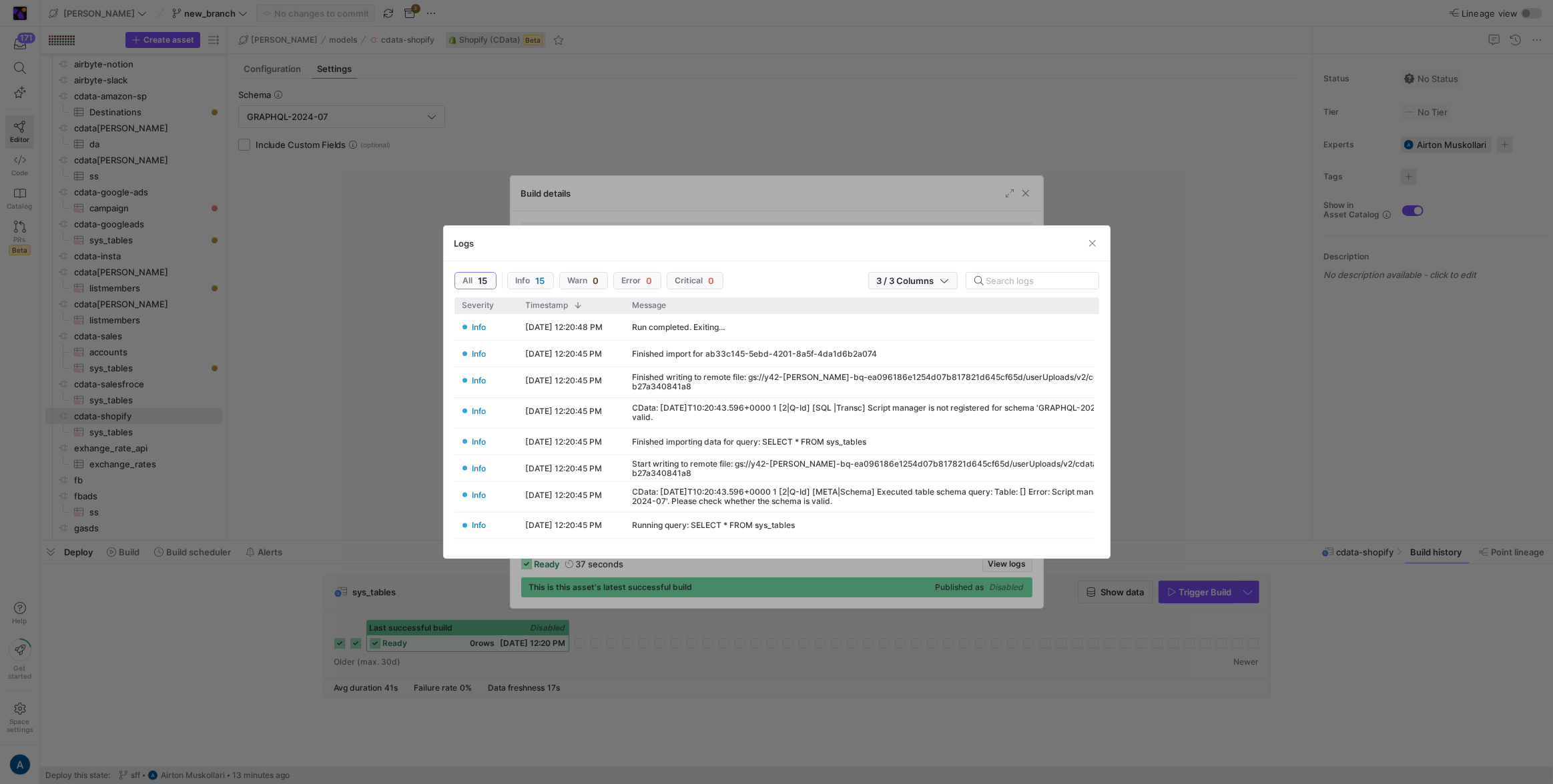
click at [911, 69] on div at bounding box center [776, 392] width 1553 height 784
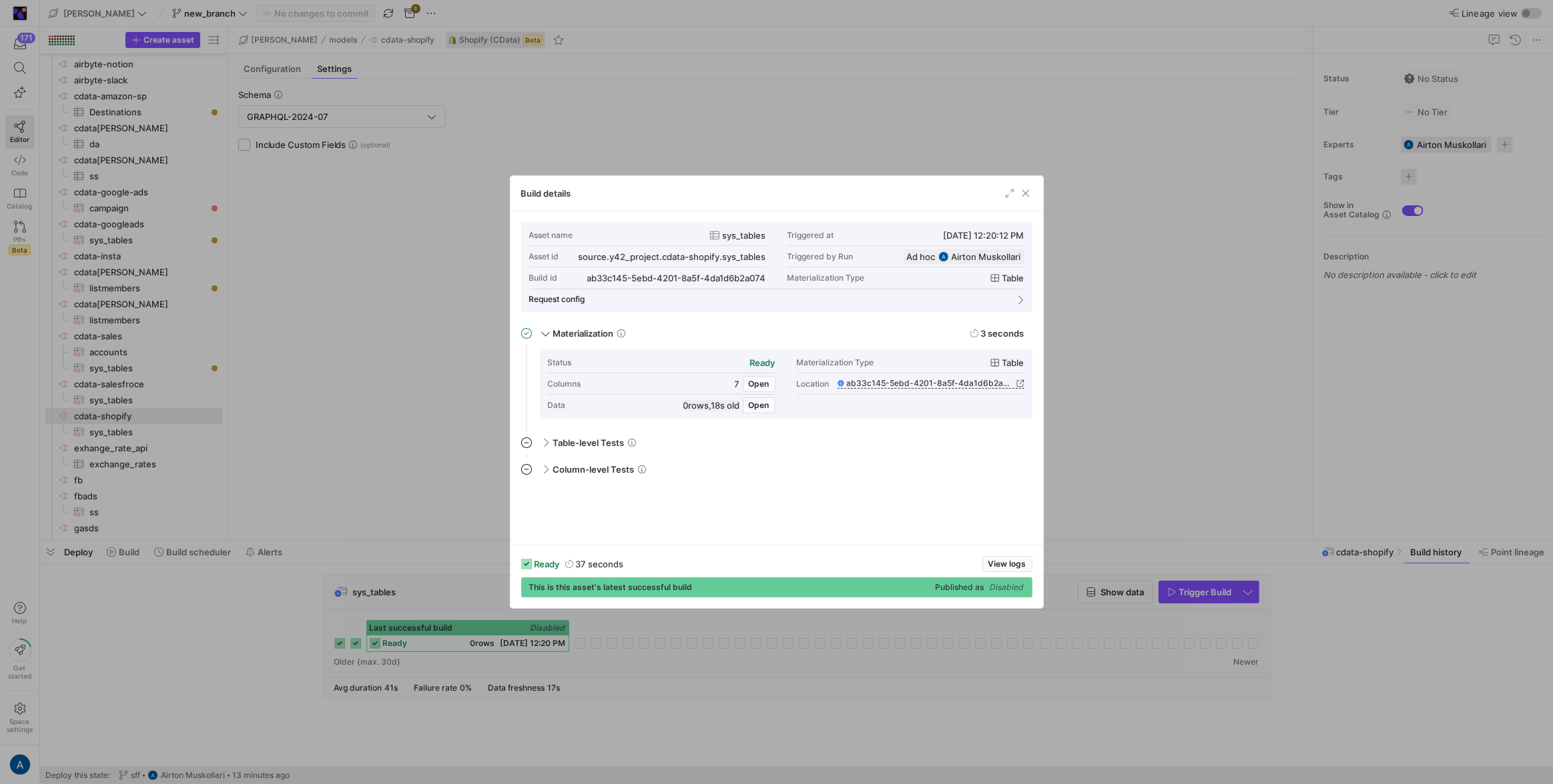
click at [916, 183] on div "Build details" at bounding box center [777, 193] width 533 height 36
click at [916, 188] on span "button" at bounding box center [1026, 193] width 13 height 13
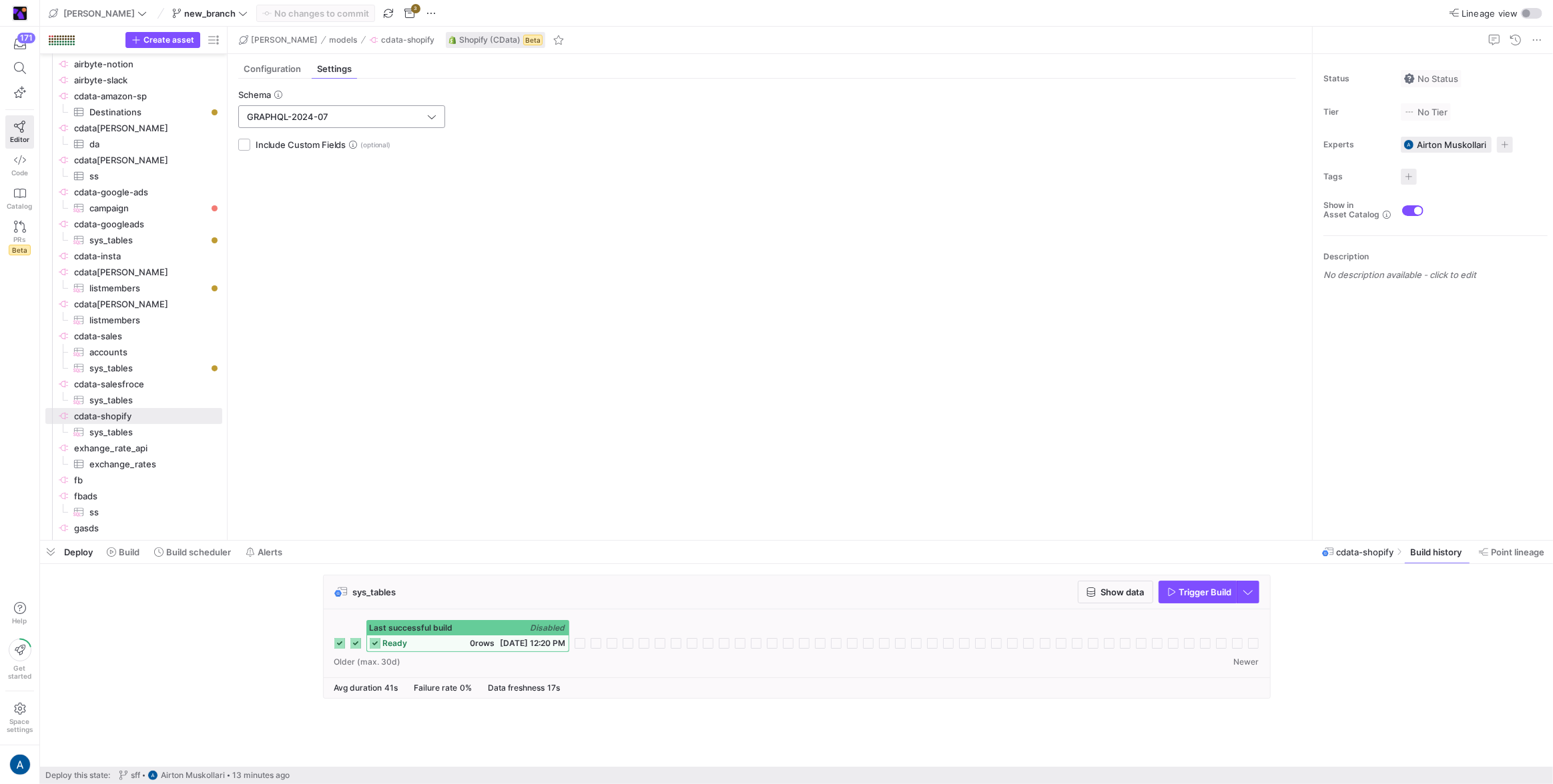
click at [346, 113] on input "GRAPHQL-2024-07" at bounding box center [336, 116] width 178 height 10
click at [322, 285] on span "GRAPHQL-2024-10" at bounding box center [283, 290] width 79 height 10
type input "GRAPHQL-2024-10"
click at [313, 9] on span "Commit & push (1)" at bounding box center [322, 13] width 77 height 10
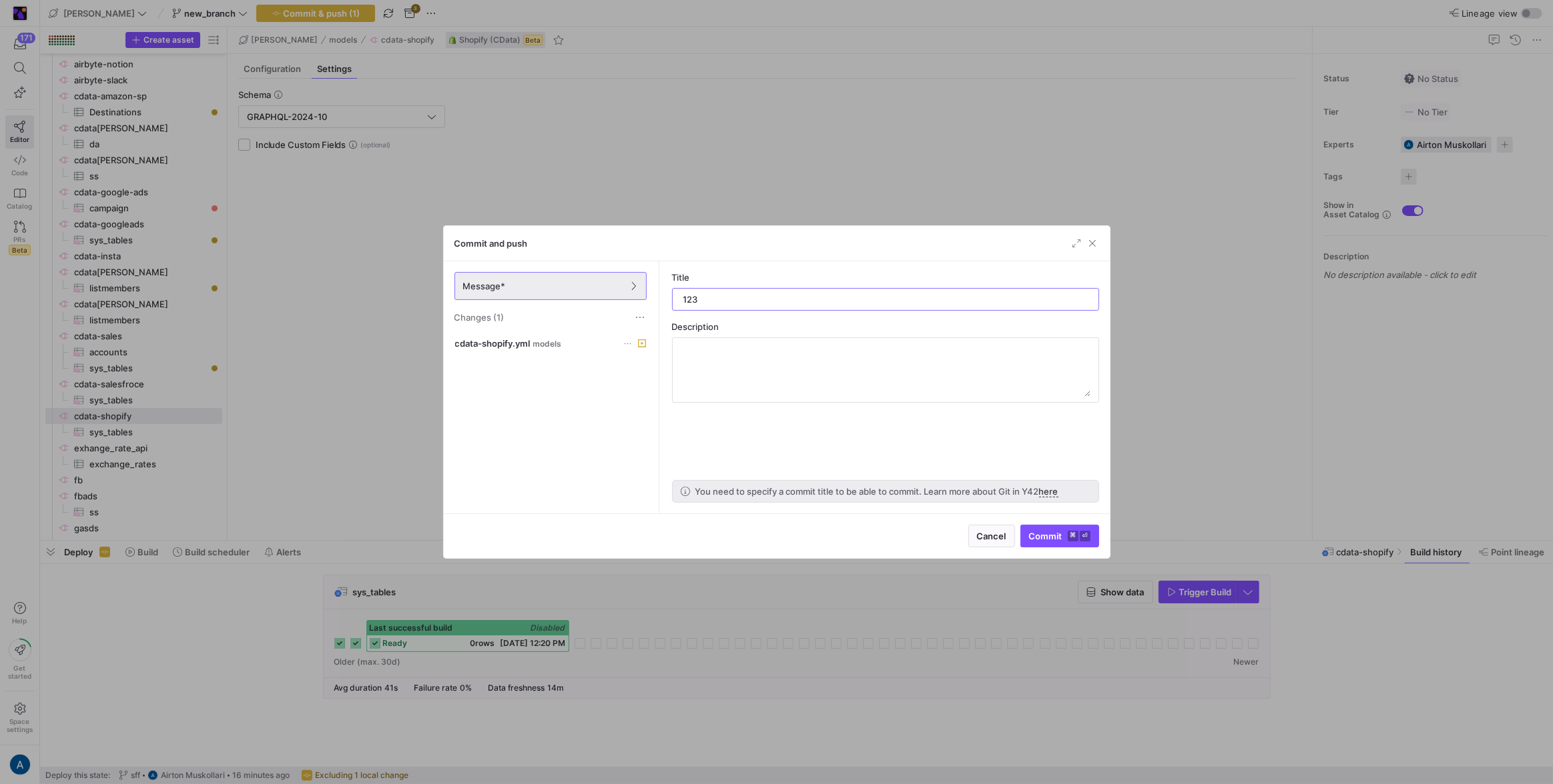
type input "123"
click at [916, 463] on div "Cancel Commit ⌘ ⏎" at bounding box center [777, 536] width 666 height 45
click at [916, 463] on kbd "⏎" at bounding box center [1085, 535] width 10 height 10
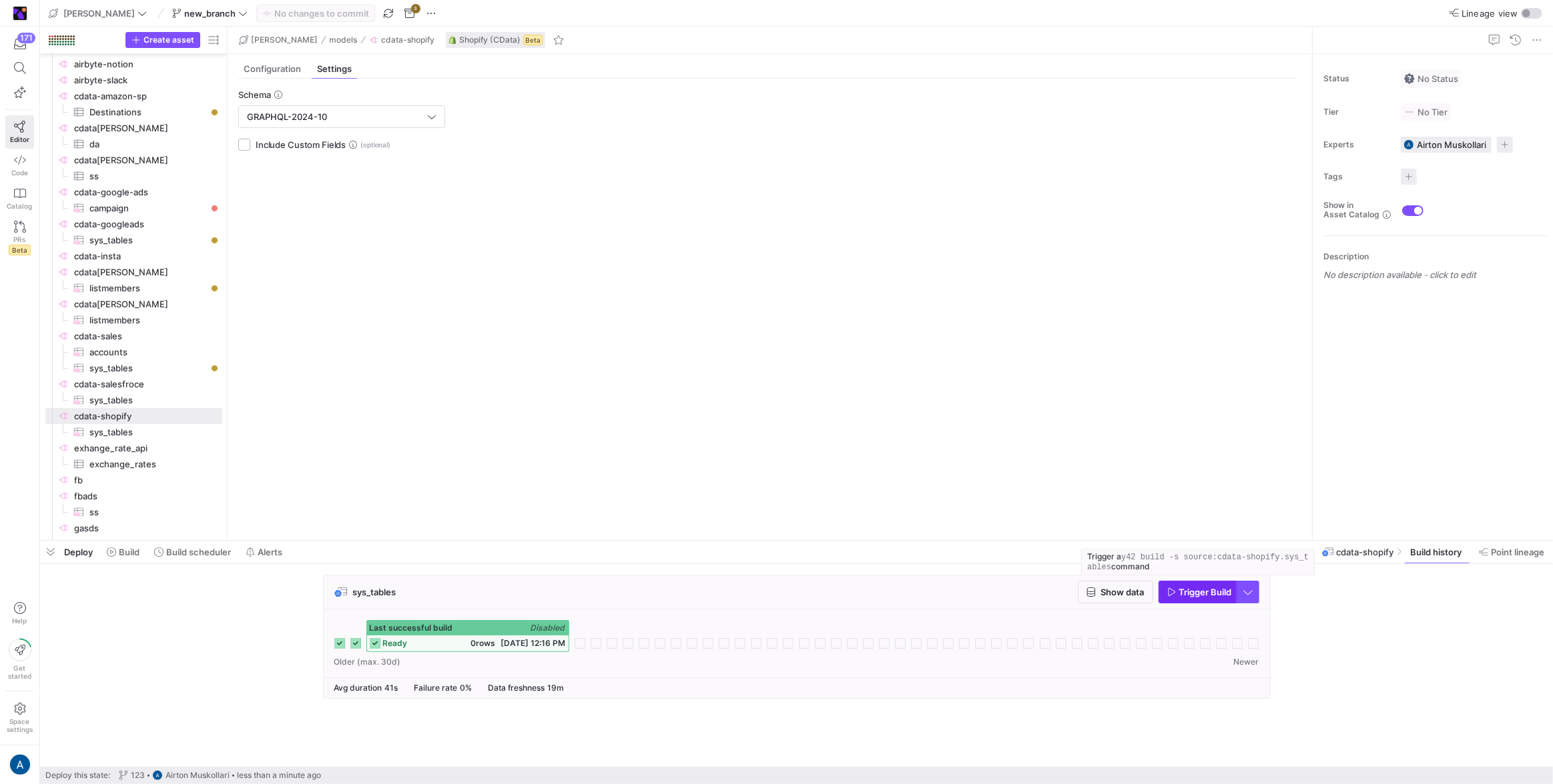
click at [916, 463] on span "button" at bounding box center [1198, 592] width 77 height 21
click at [582, 463] on icon at bounding box center [580, 643] width 10 height 10
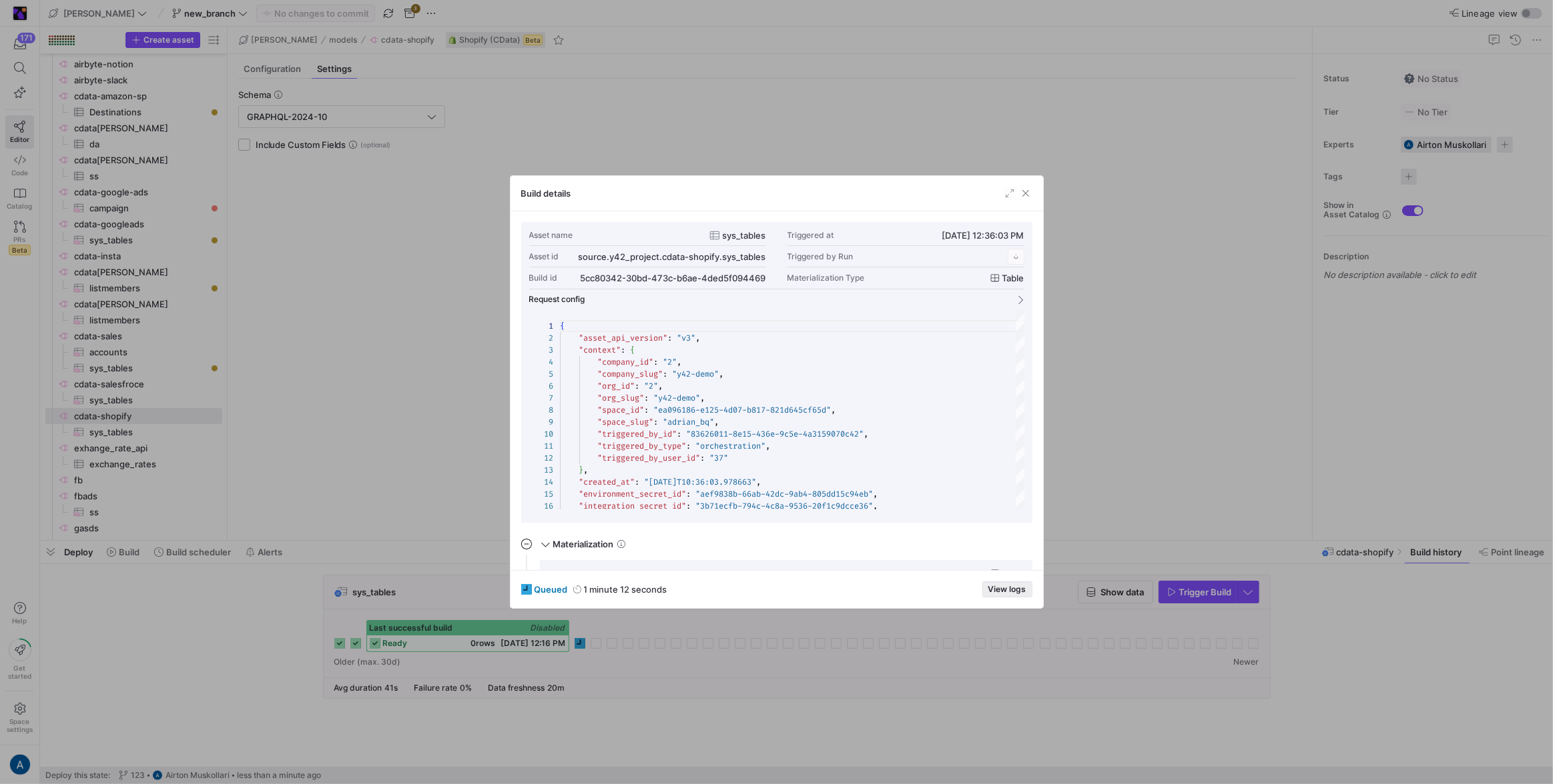
scroll to position [120, 0]
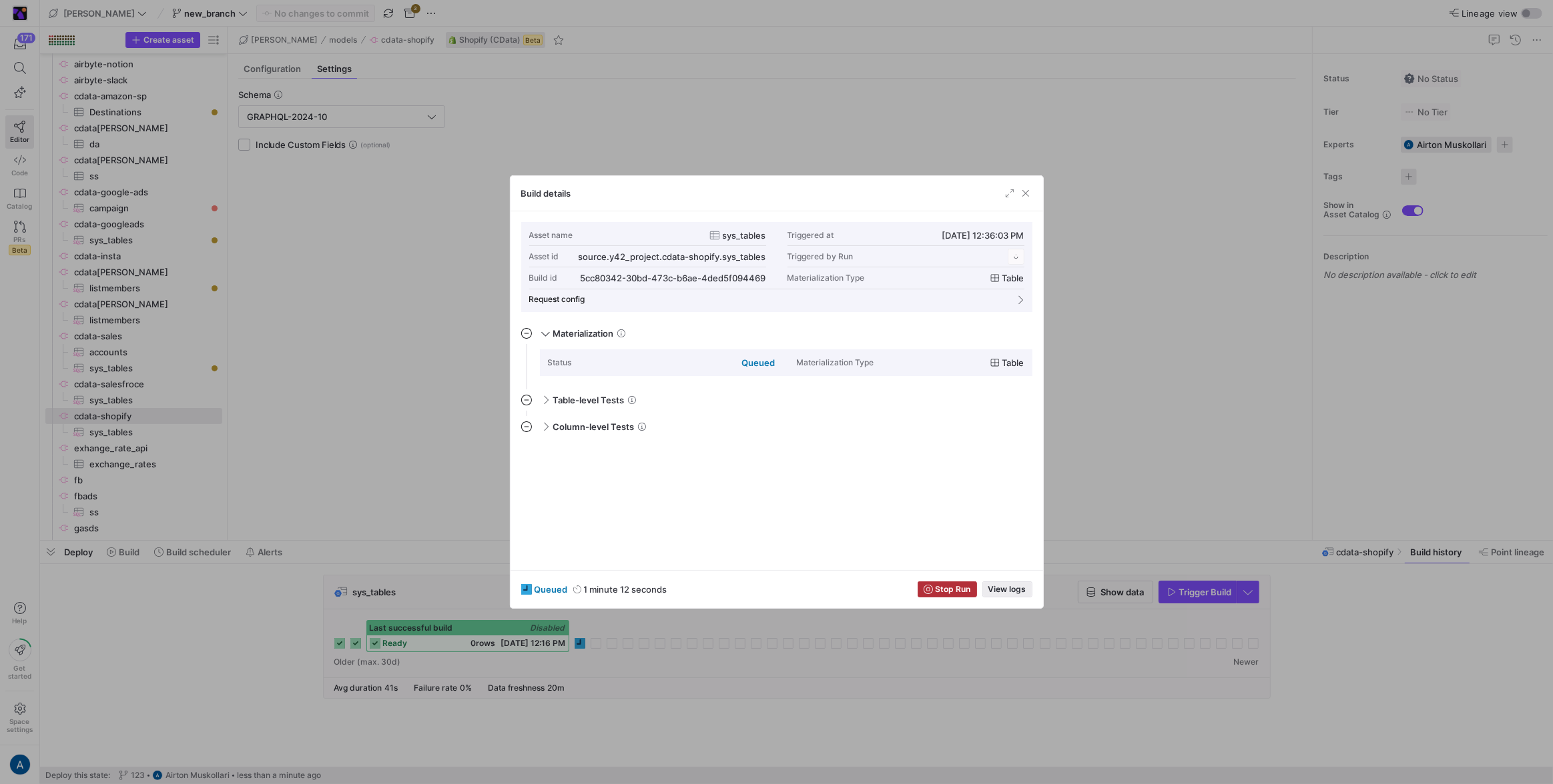
click at [916, 463] on span "View logs" at bounding box center [1007, 590] width 38 height 9
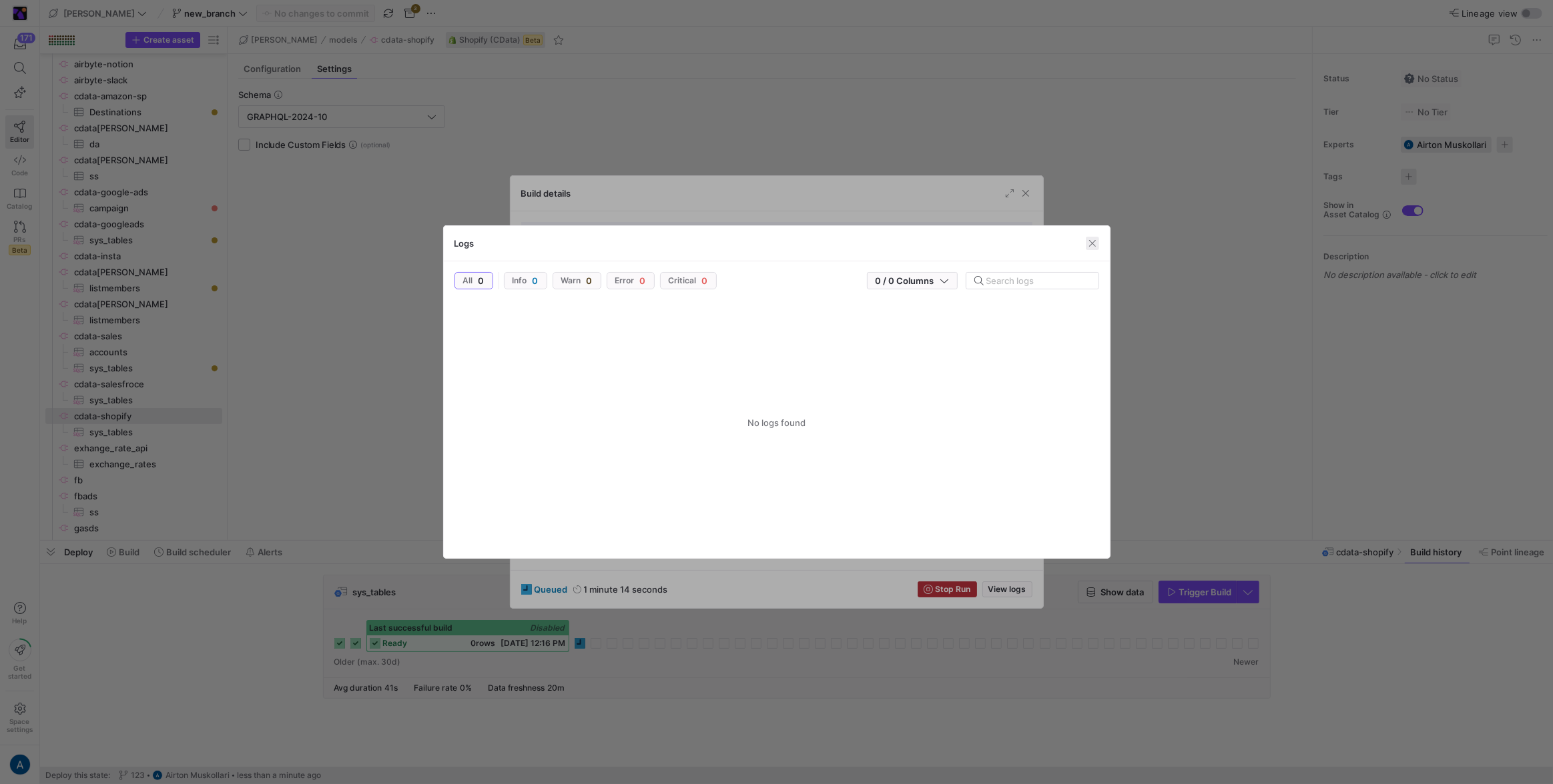
click at [916, 241] on span "button" at bounding box center [1092, 243] width 13 height 13
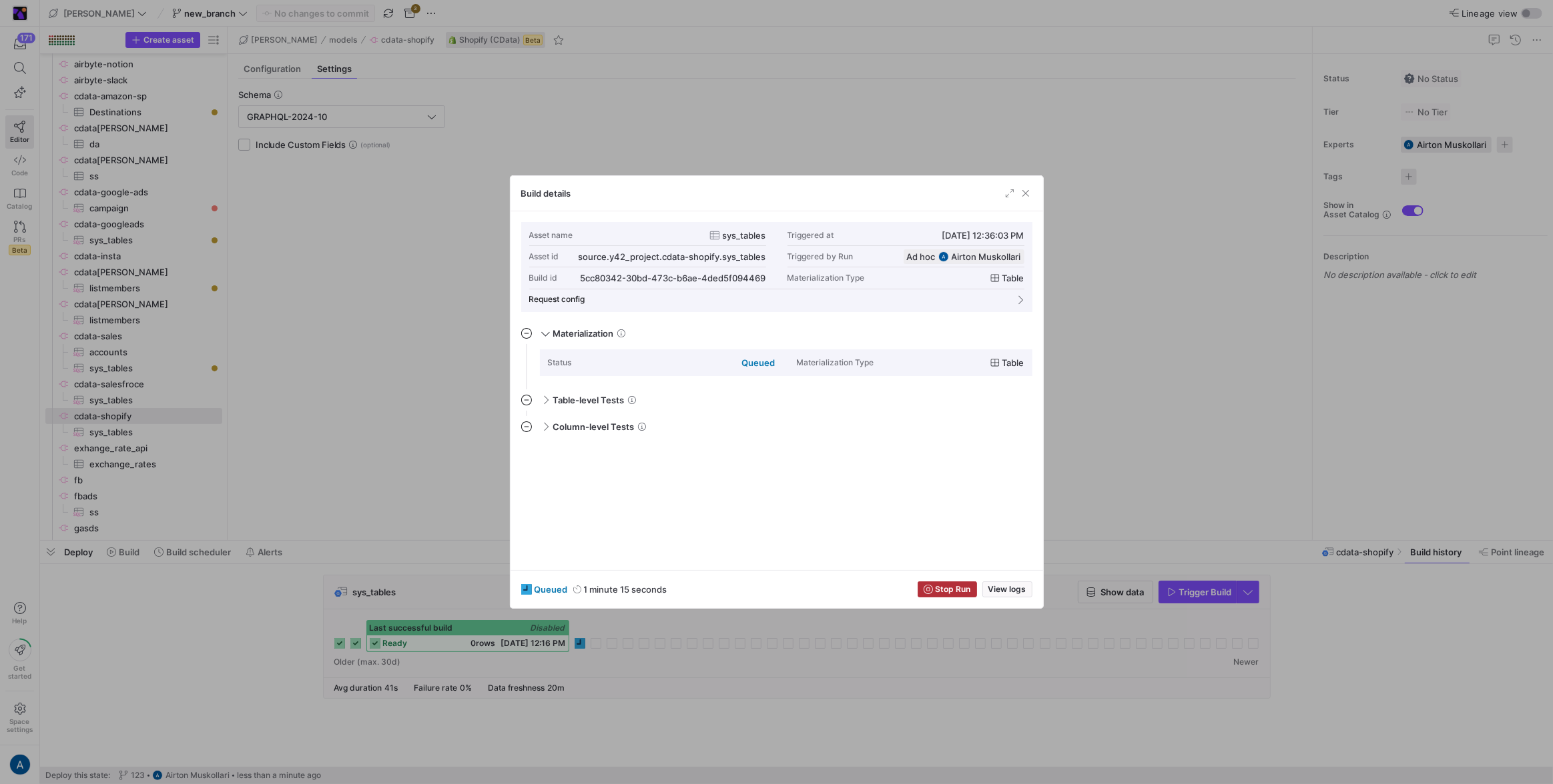
click at [916, 193] on div "Build details" at bounding box center [777, 193] width 533 height 36
click at [916, 192] on div "Build details" at bounding box center [777, 193] width 533 height 36
click at [916, 193] on span "button" at bounding box center [1026, 193] width 13 height 13
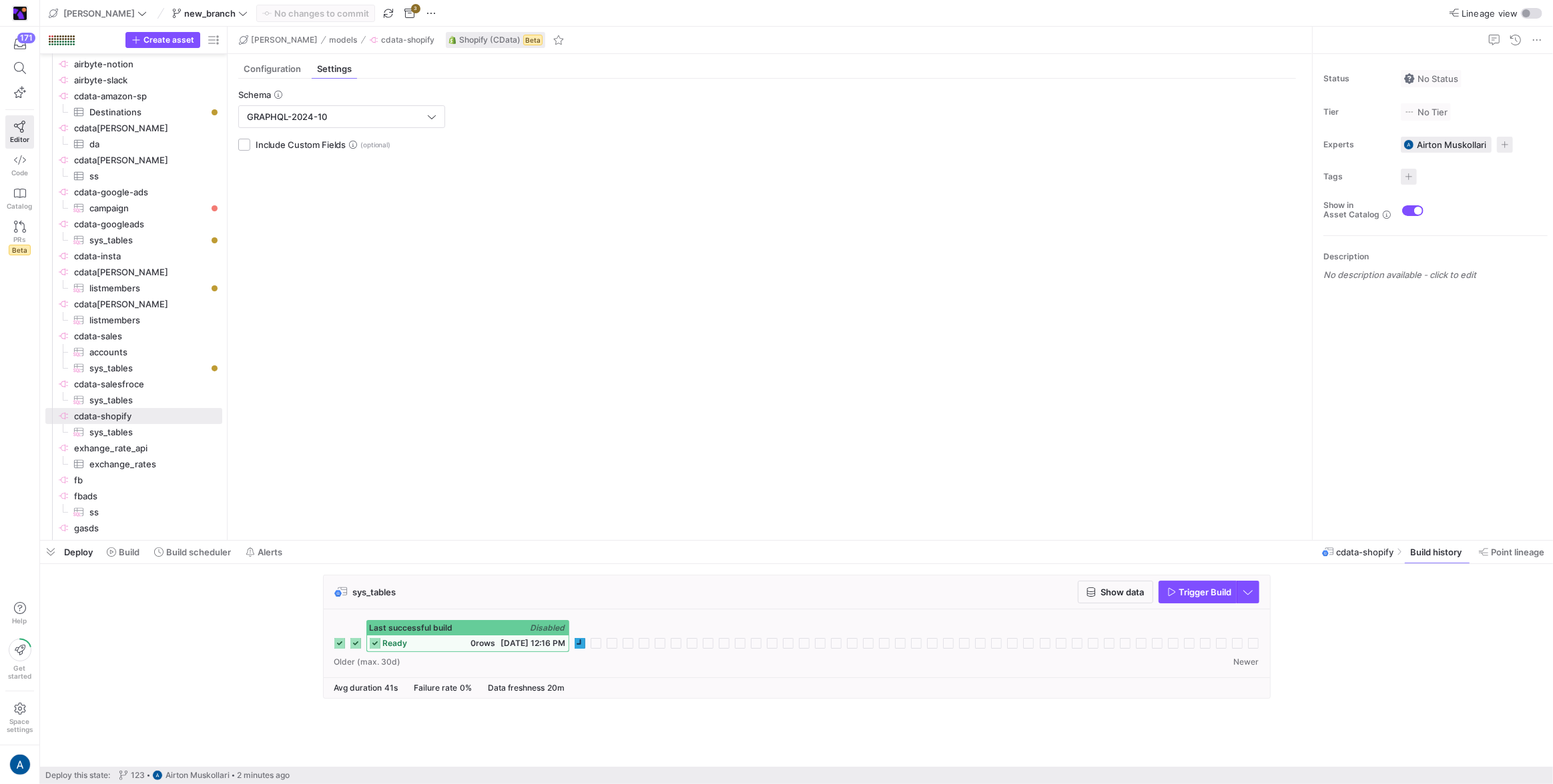
click at [581, 463] on icon at bounding box center [580, 643] width 10 height 10
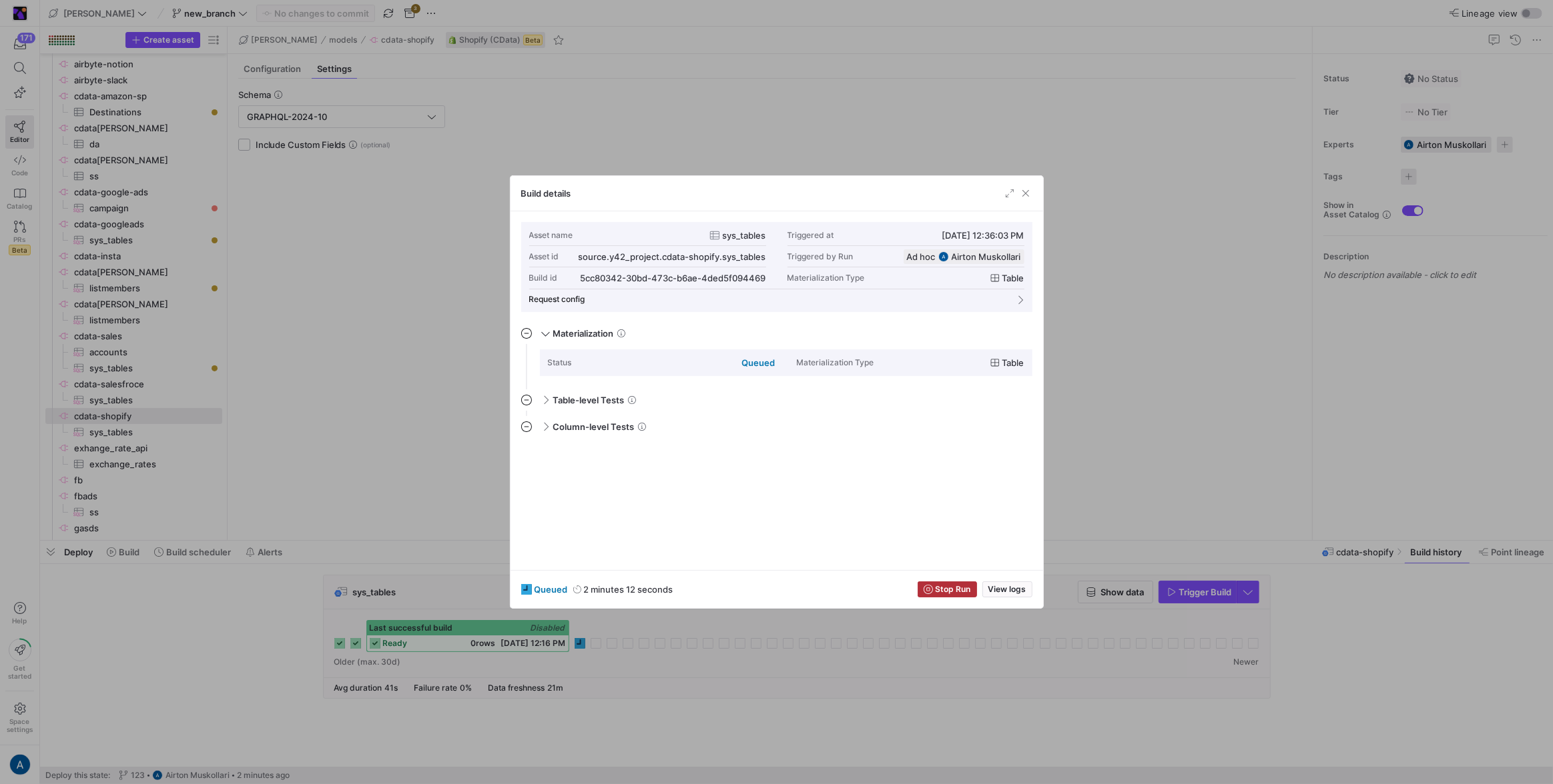
click at [916, 463] on div "queued 2 minutes 12 seconds Stop Run View logs" at bounding box center [777, 589] width 533 height 38
click at [916, 463] on span "button" at bounding box center [1007, 590] width 49 height 15
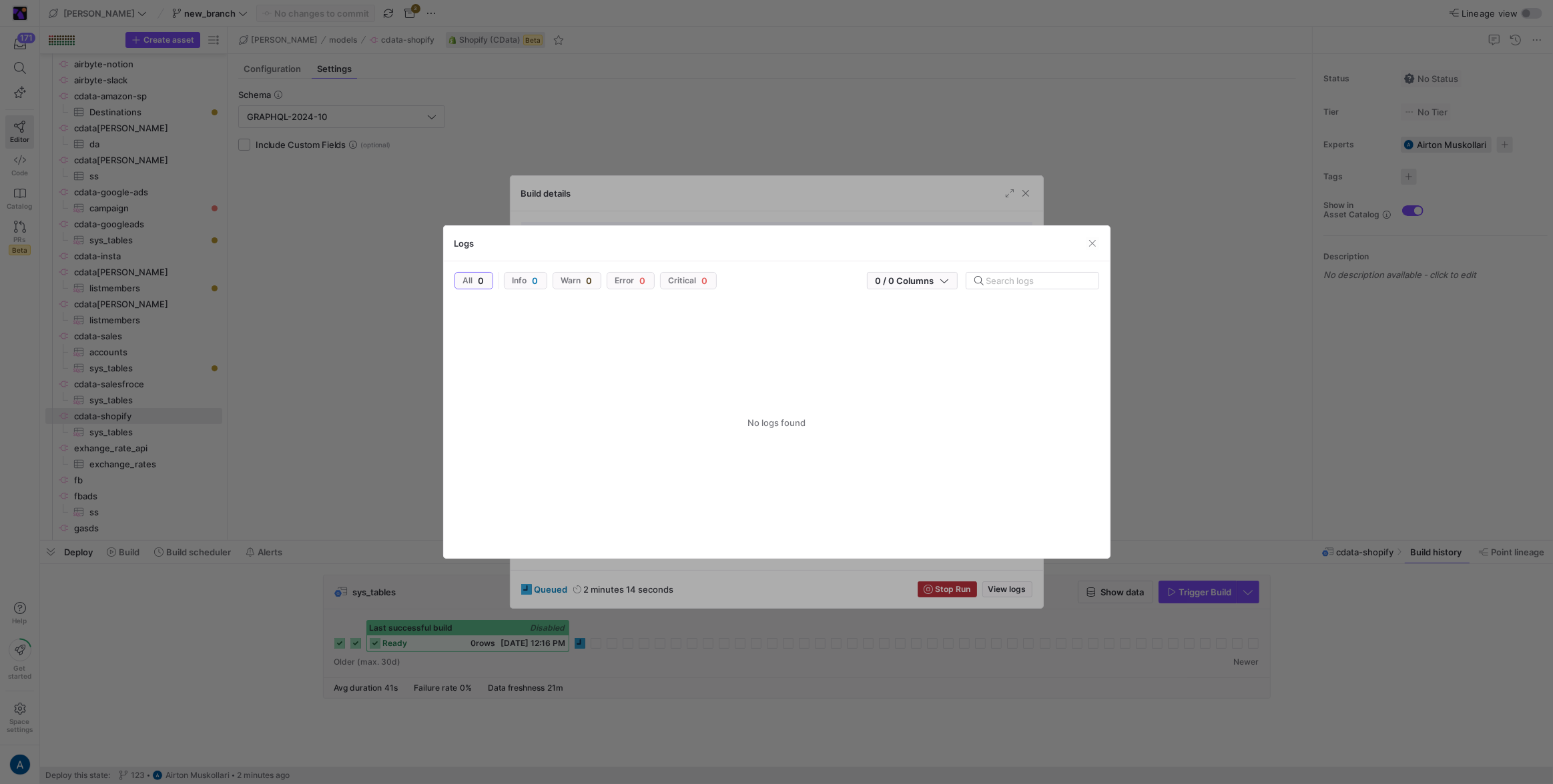
click at [916, 240] on div "Logs" at bounding box center [777, 244] width 666 height 36
click at [916, 243] on span "button" at bounding box center [1092, 243] width 13 height 13
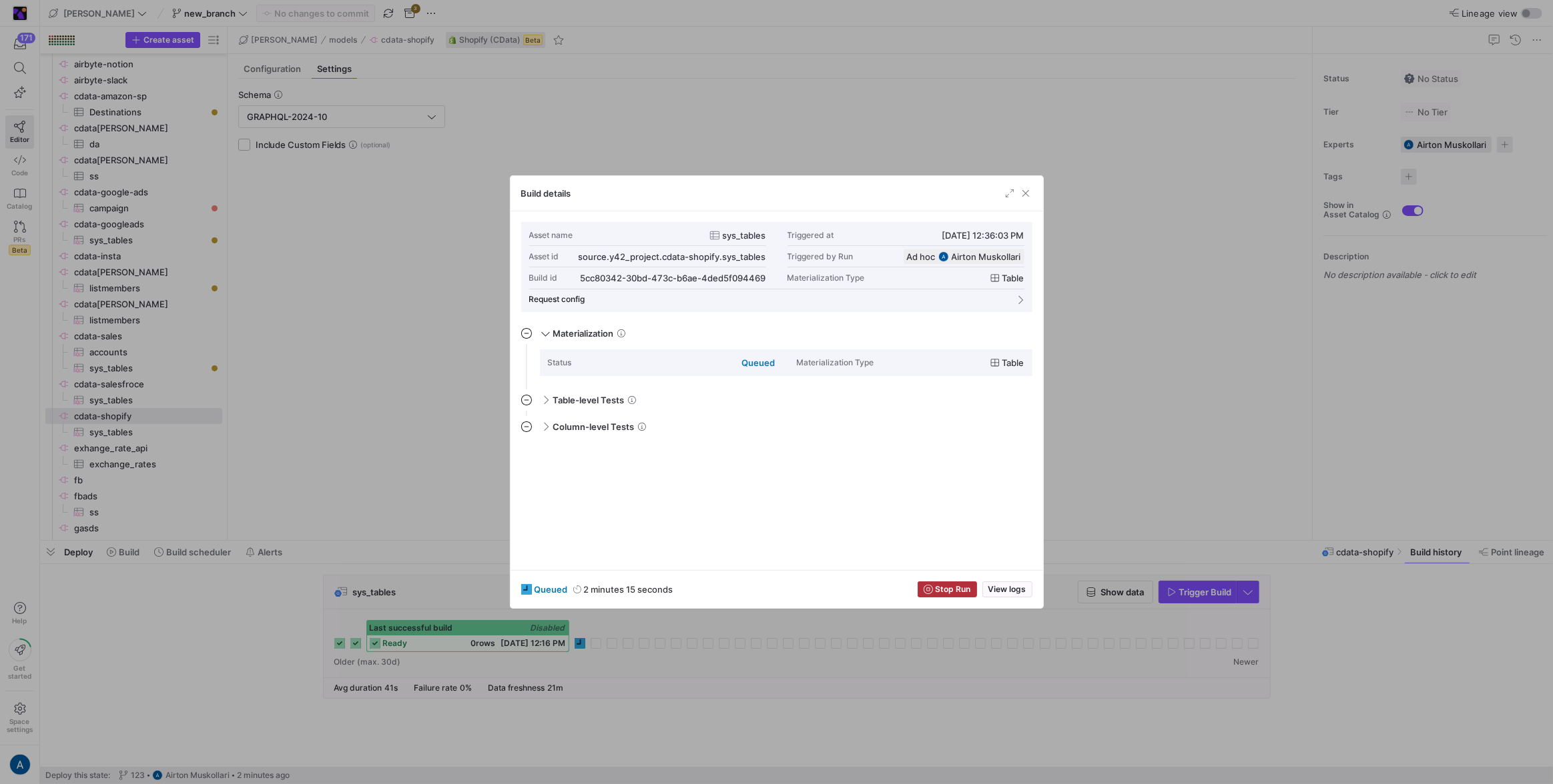
click at [916, 199] on div "Build details" at bounding box center [777, 193] width 533 height 36
click at [916, 197] on span "button" at bounding box center [1026, 193] width 13 height 13
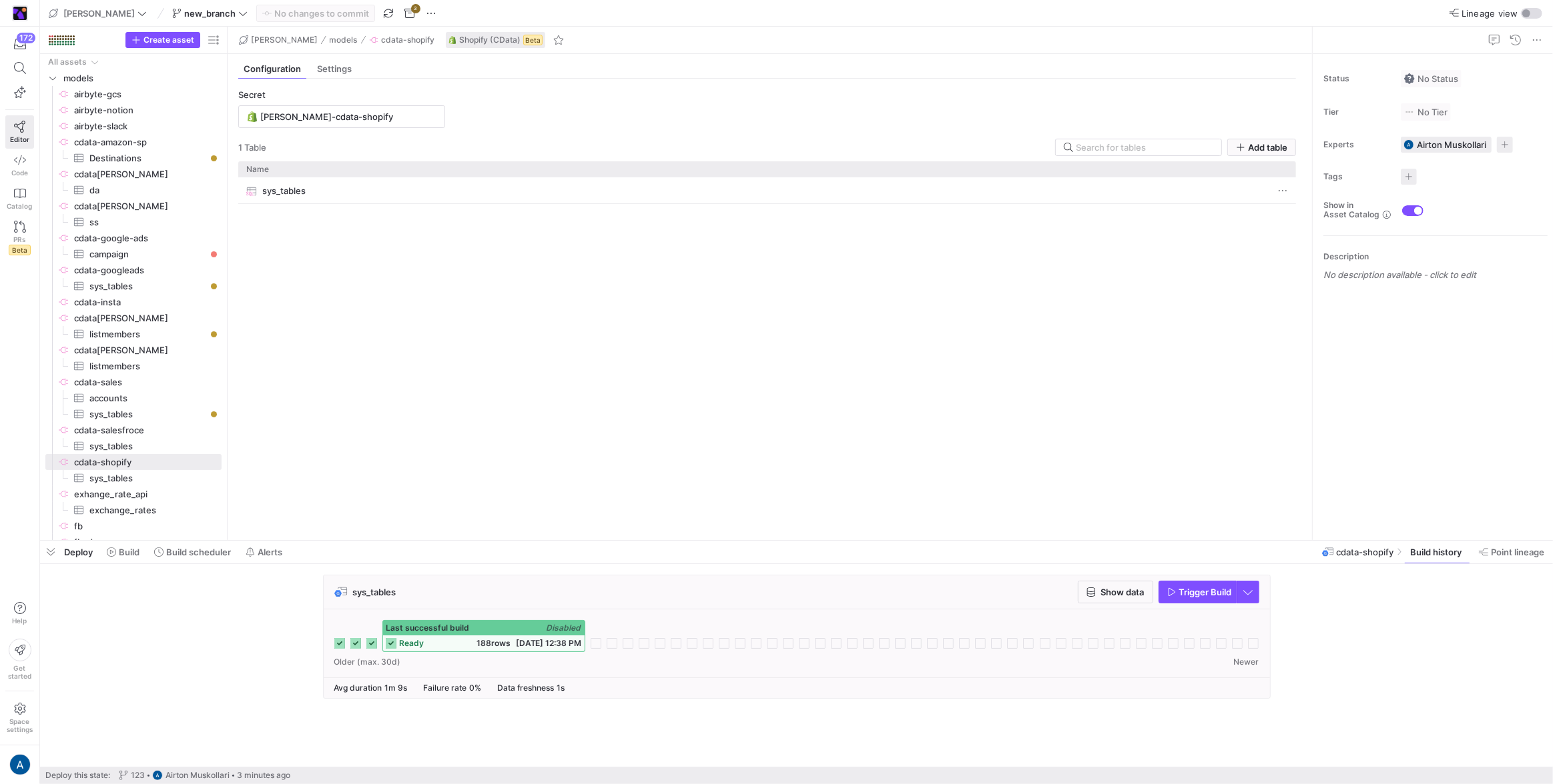
click at [496, 639] on span "188 rows" at bounding box center [494, 643] width 34 height 10
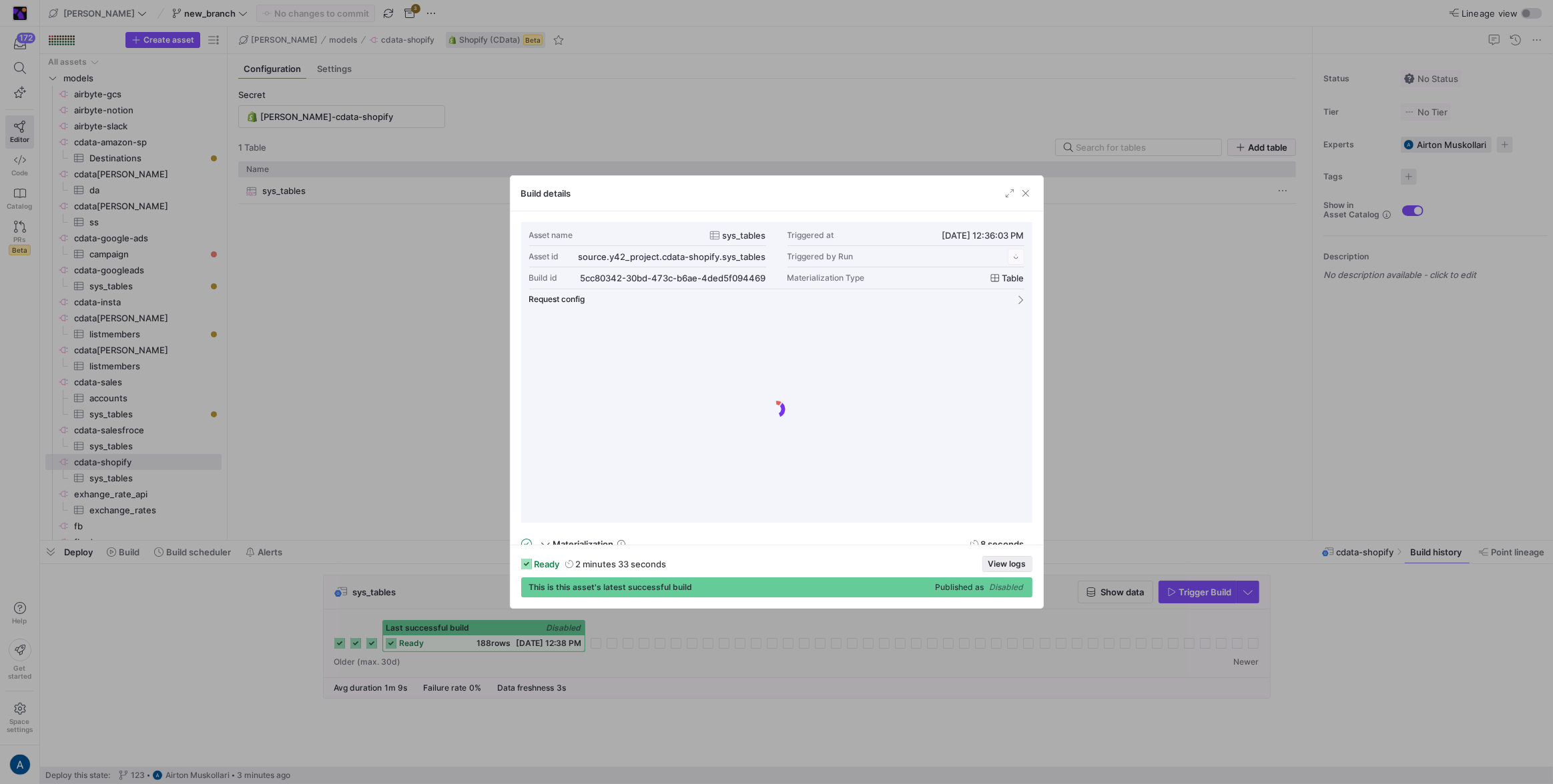
click at [992, 564] on span "View logs" at bounding box center [1007, 564] width 38 height 9
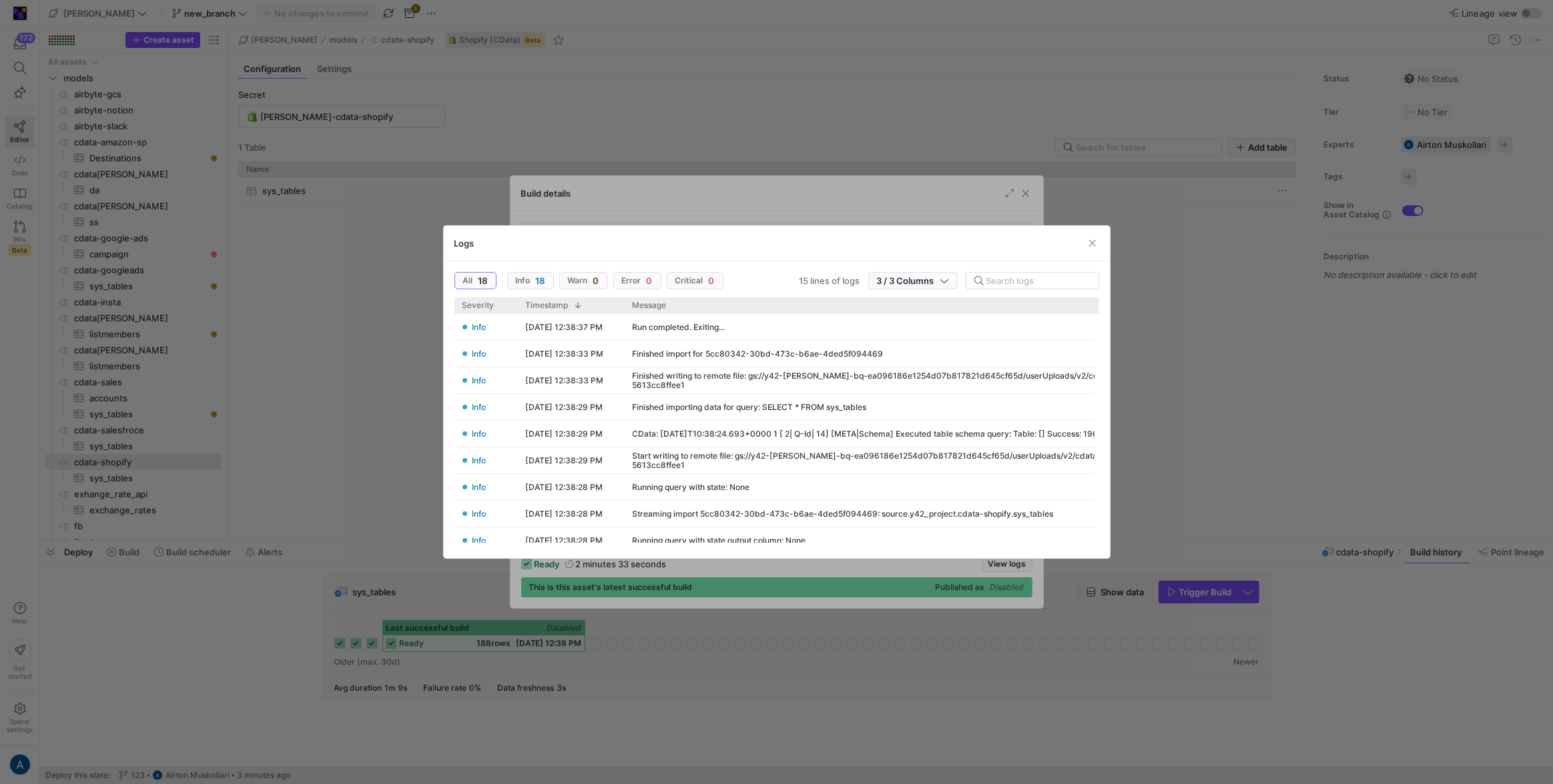
click at [1152, 378] on div at bounding box center [776, 392] width 1553 height 784
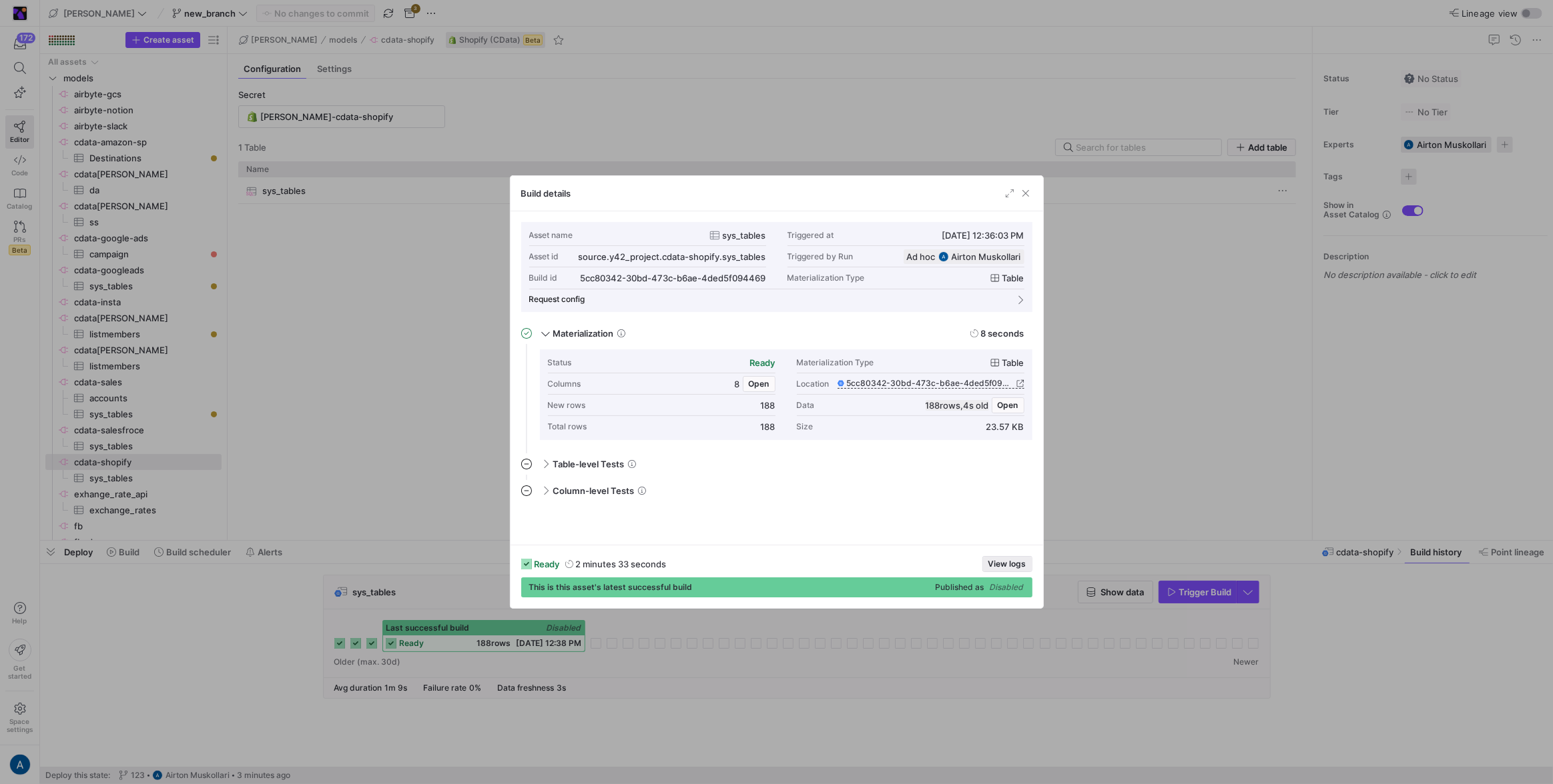
click at [999, 572] on button "View logs" at bounding box center [1008, 563] width 50 height 16
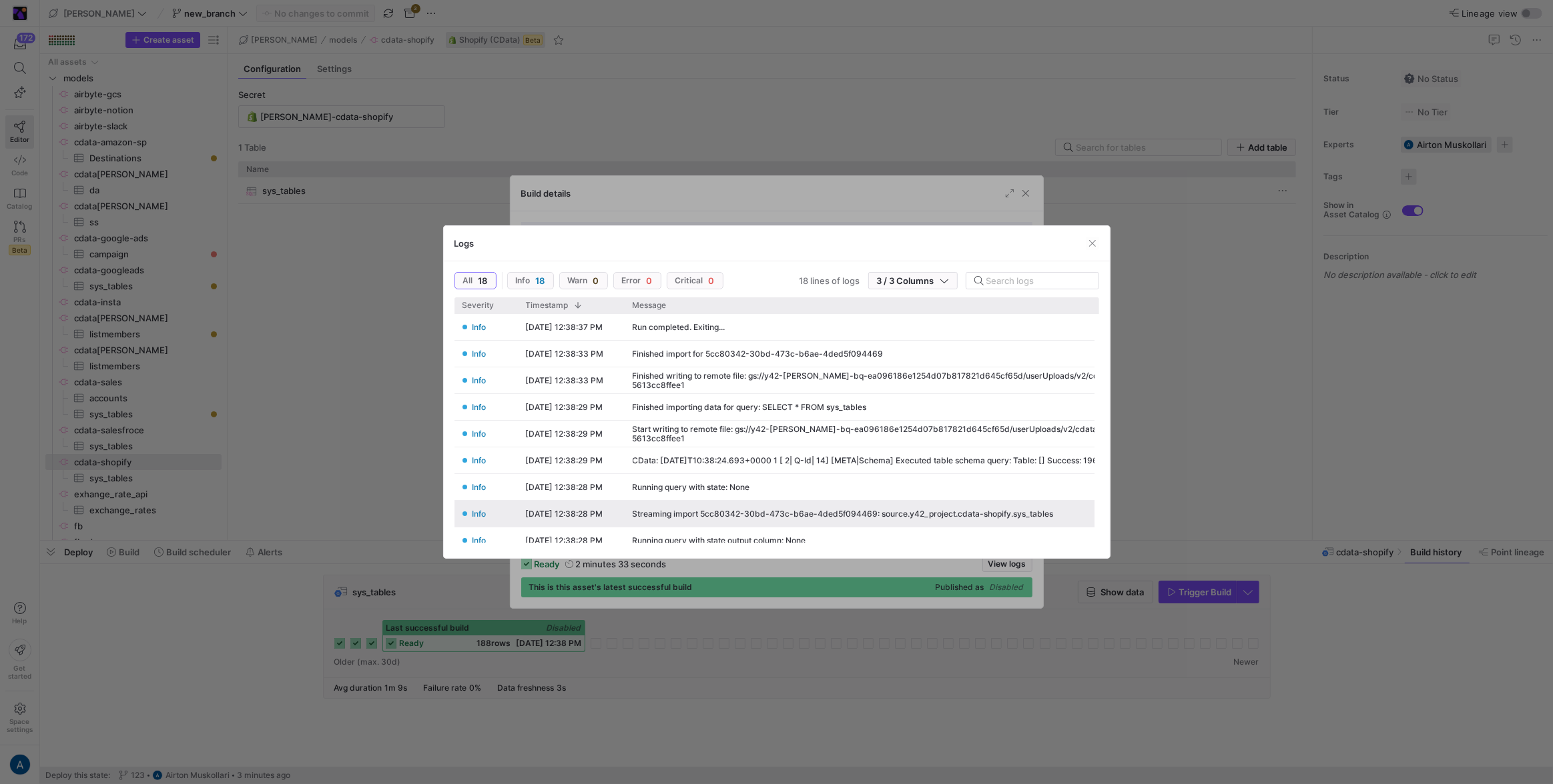
click at [1134, 424] on div at bounding box center [776, 392] width 1553 height 784
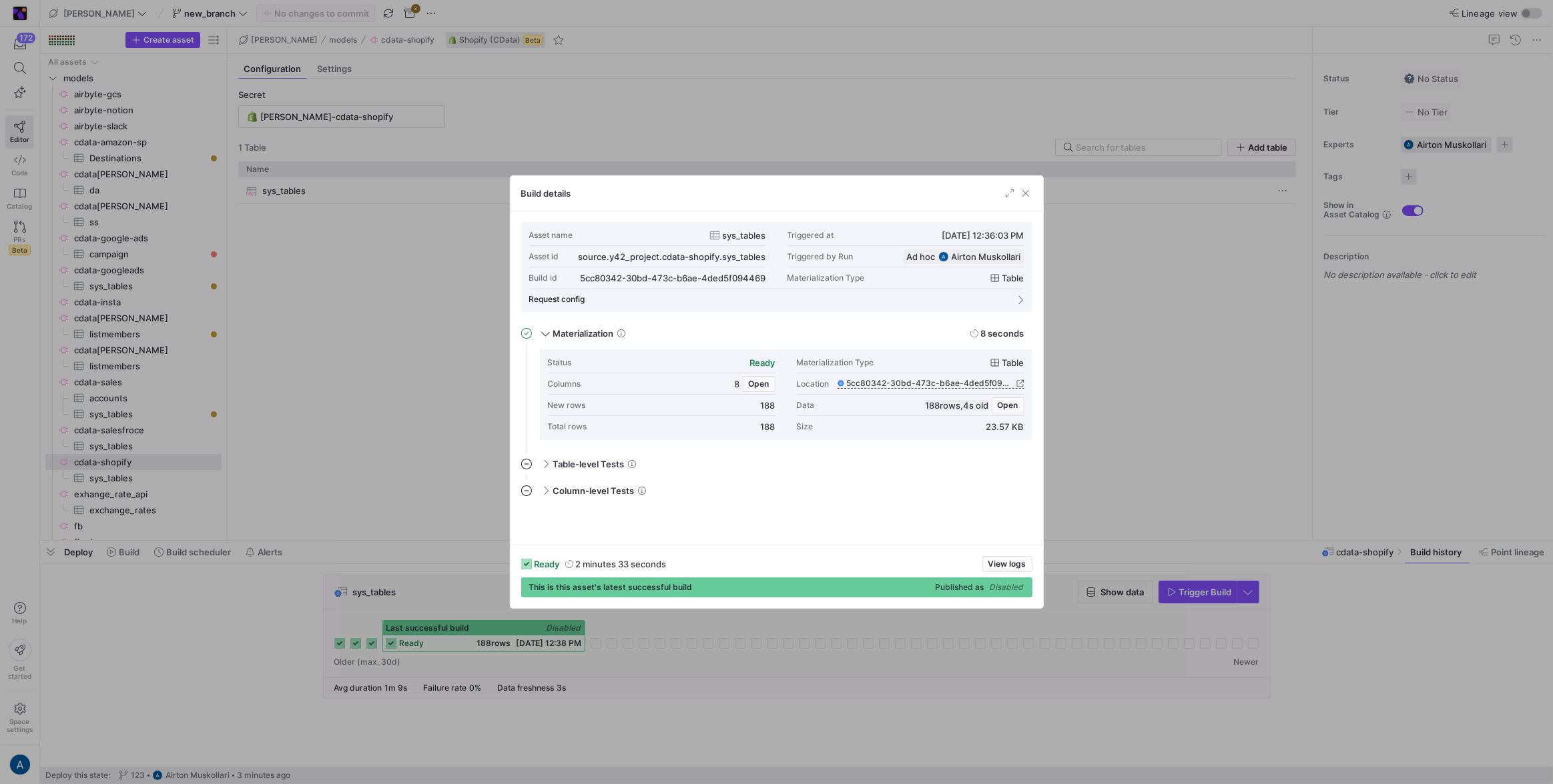
click at [1137, 413] on div at bounding box center [776, 392] width 1553 height 784
